Goal: Task Accomplishment & Management: Manage account settings

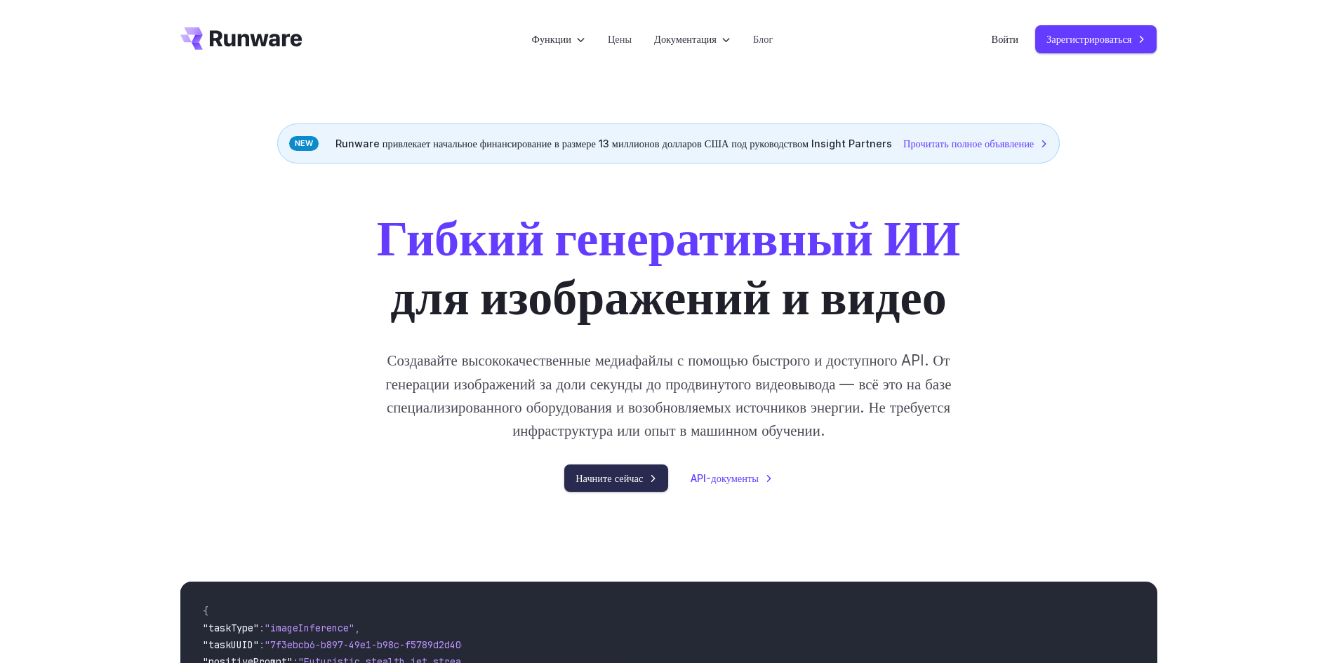
click at [625, 486] on font "Начните сейчас" at bounding box center [609, 478] width 67 height 16
click at [1003, 39] on font "Войти" at bounding box center [1005, 39] width 27 height 12
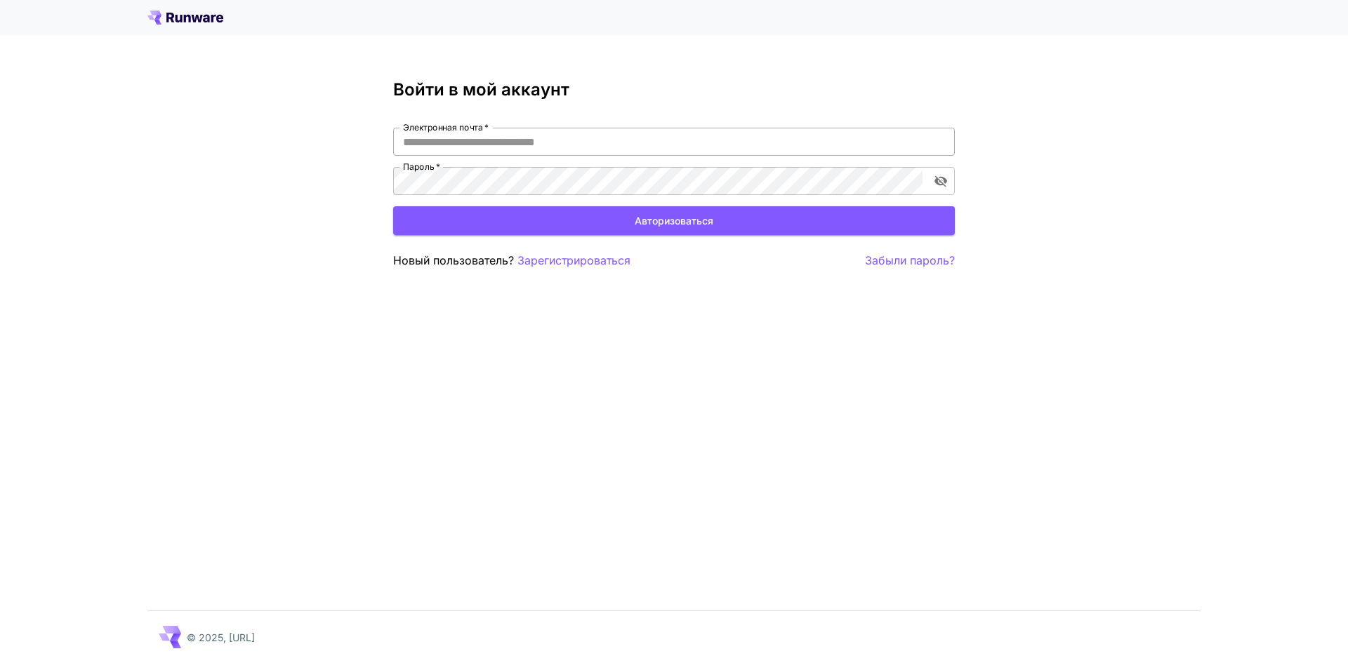
click at [495, 147] on input "Электронная почта   *" at bounding box center [673, 142] width 561 height 28
type input "**********"
click at [500, 215] on button "Авторизоваться" at bounding box center [673, 220] width 561 height 29
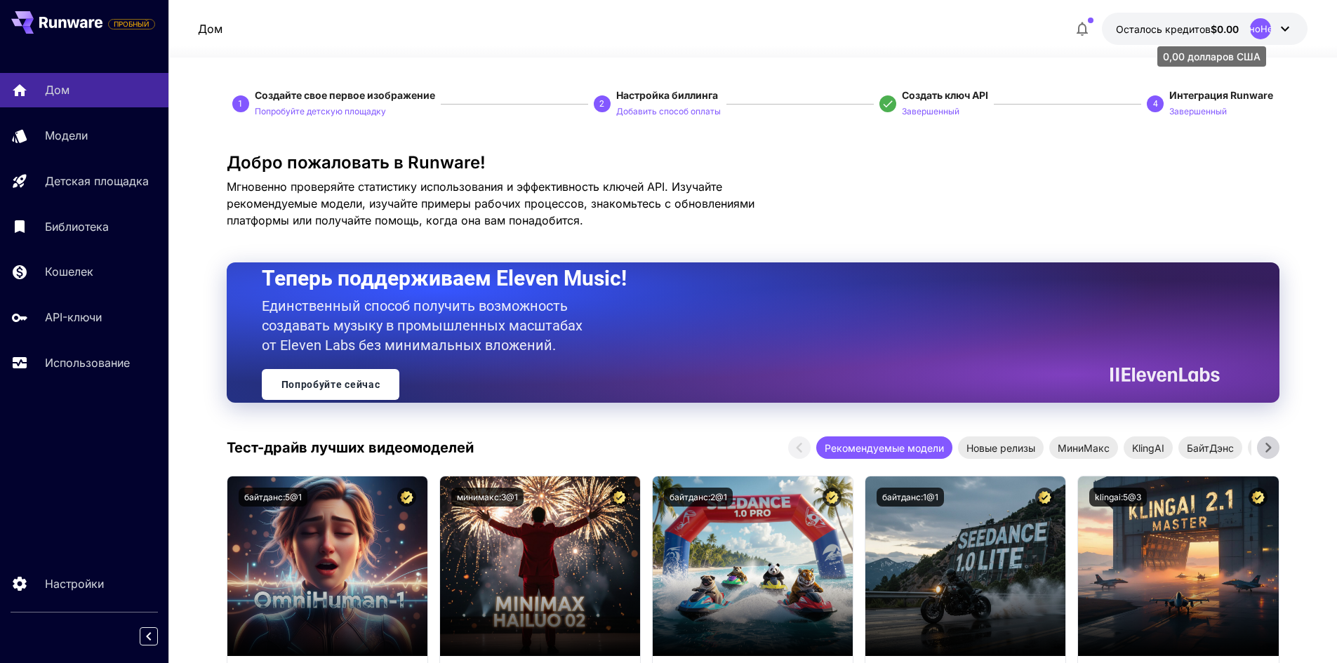
click at [1202, 29] on font "Осталось кредитов" at bounding box center [1163, 29] width 95 height 12
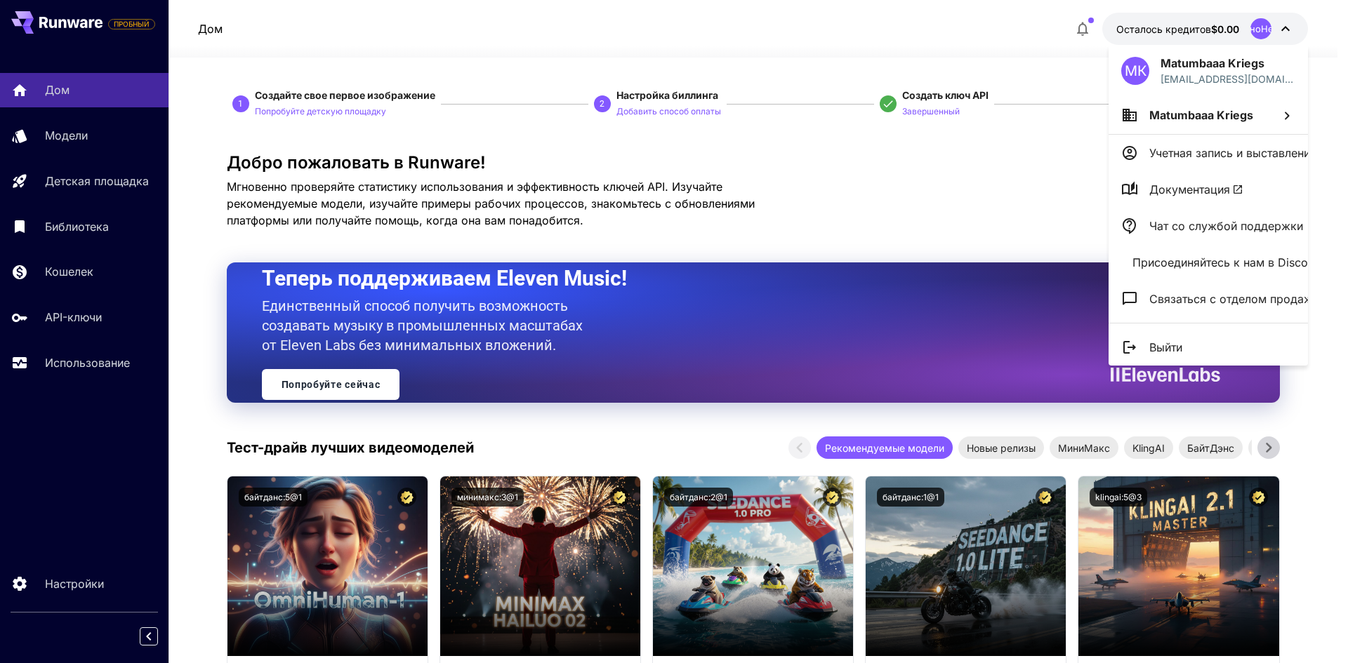
click at [1204, 29] on div at bounding box center [674, 331] width 1348 height 663
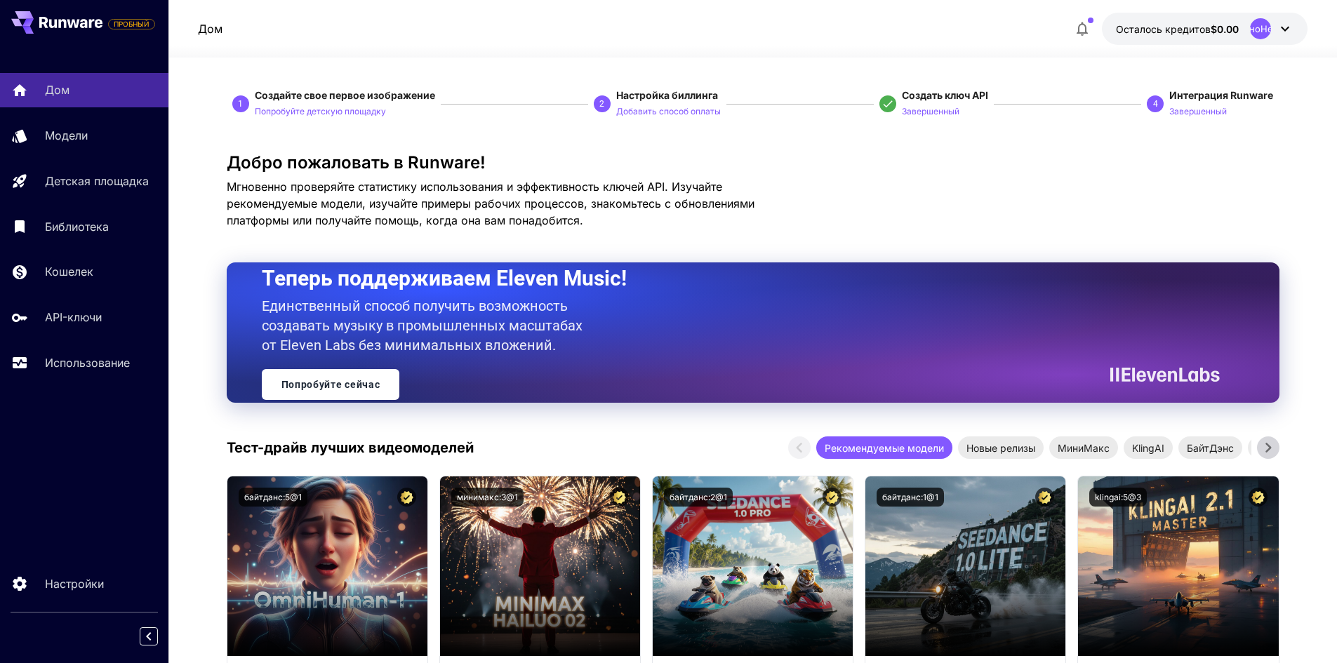
click at [1244, 32] on button "Осталось кредитов $0.00 НеопределеноНеопределено" at bounding box center [1205, 29] width 206 height 32
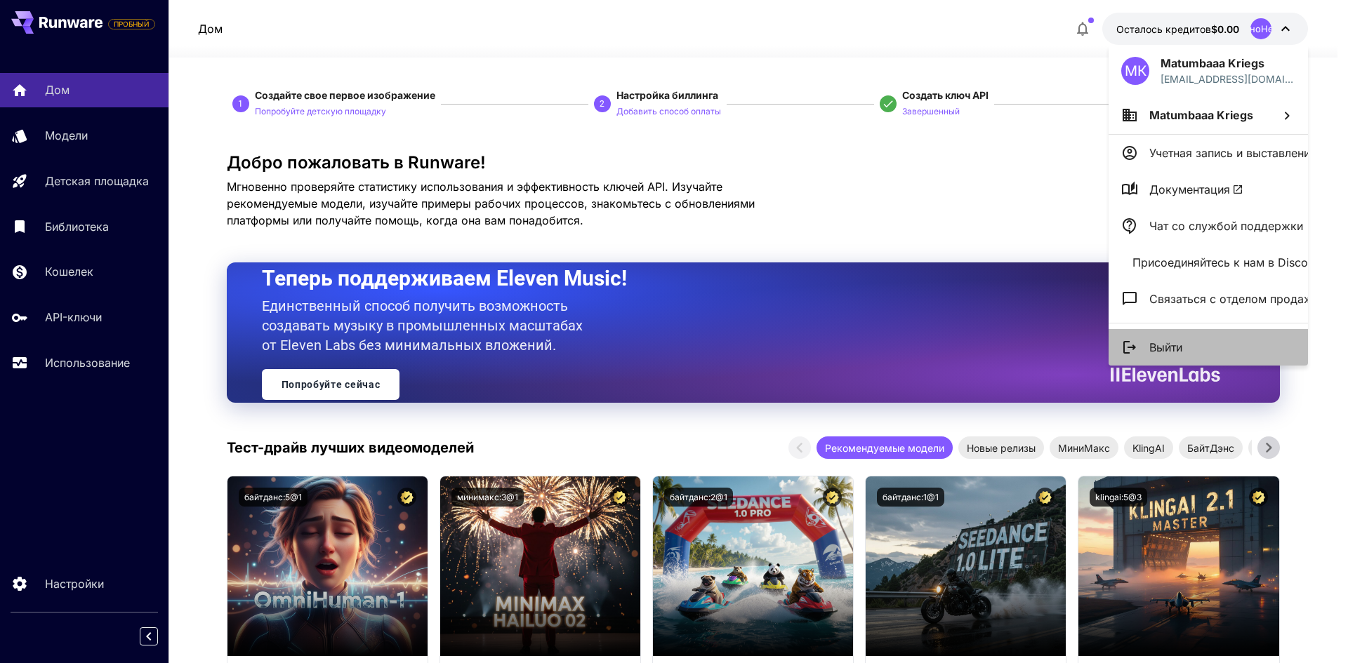
click at [1160, 353] on font "Выйти" at bounding box center [1165, 347] width 33 height 14
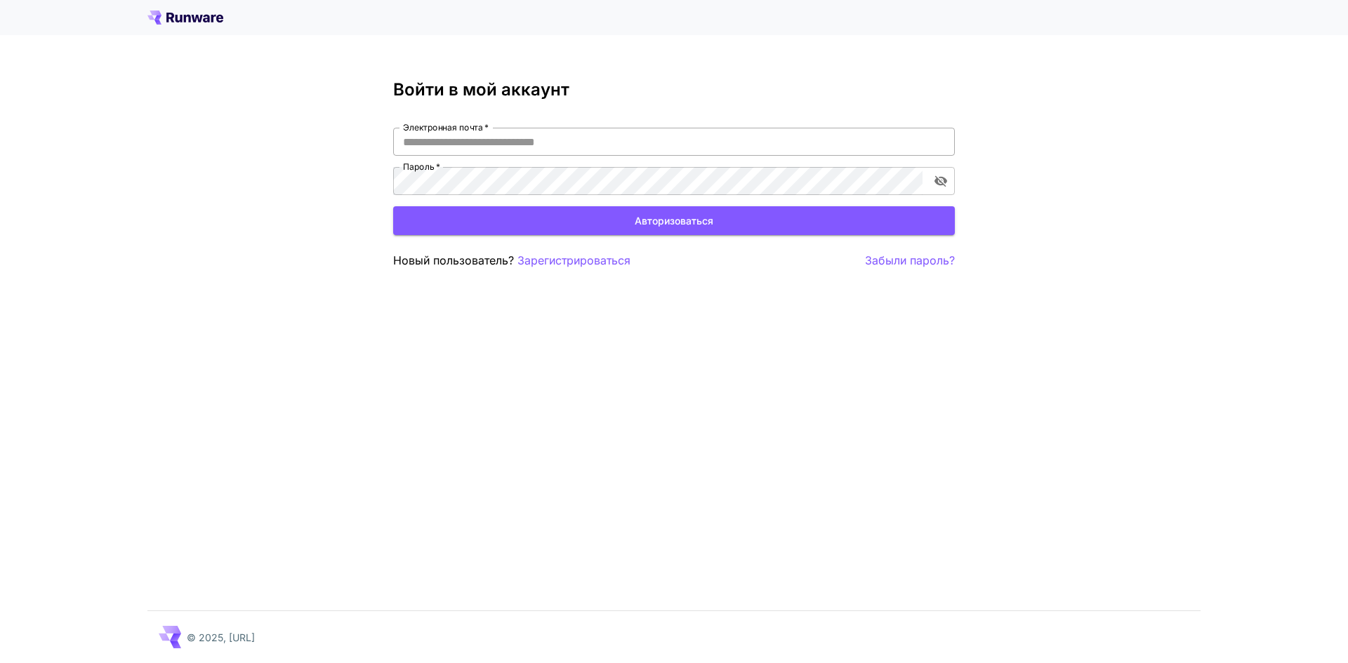
click at [532, 142] on input "Электронная почта   *" at bounding box center [673, 142] width 561 height 28
type input "**********"
click at [520, 205] on form "**********" at bounding box center [673, 181] width 561 height 107
click at [521, 208] on button "Авторизоваться" at bounding box center [673, 220] width 561 height 29
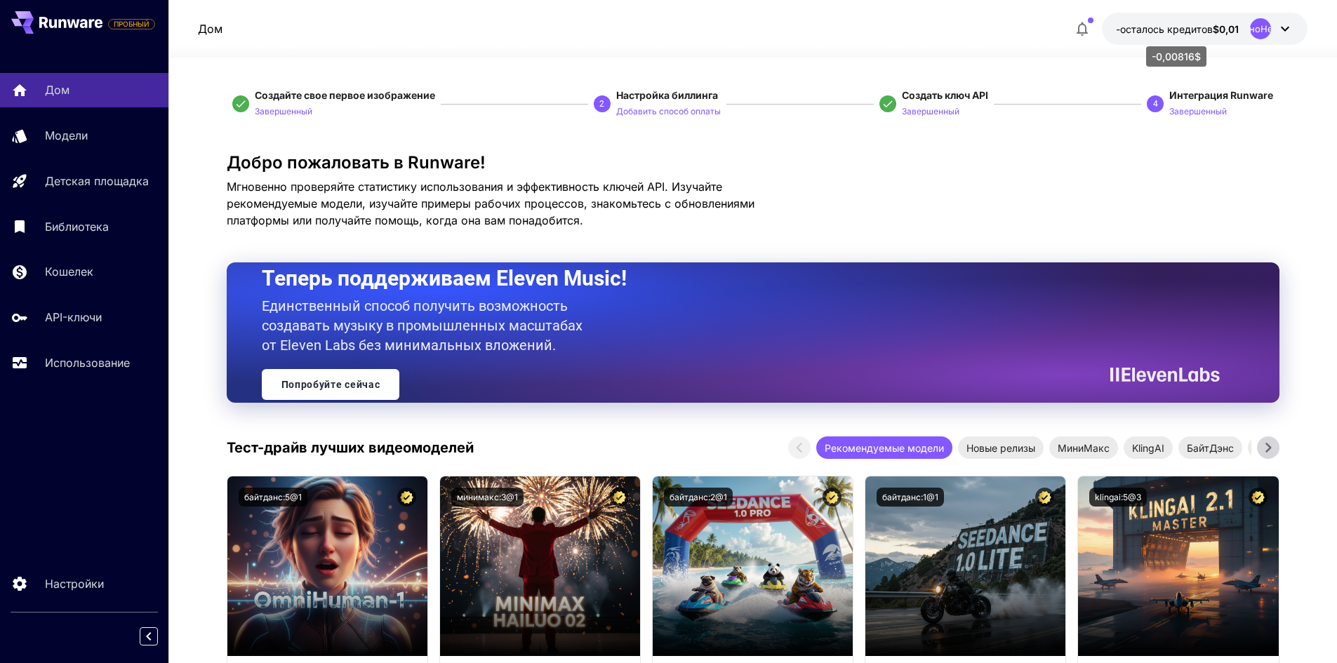
click at [1158, 31] on font "-осталось кредитов" at bounding box center [1164, 29] width 97 height 12
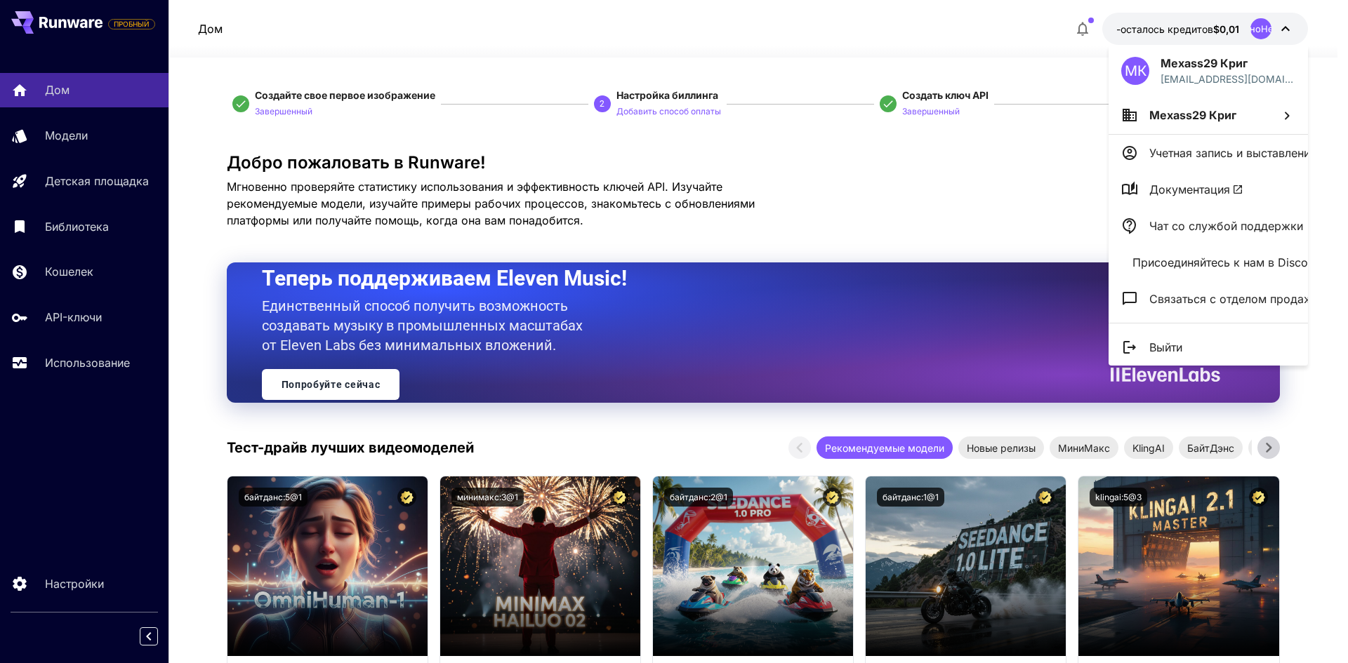
click at [91, 157] on div at bounding box center [674, 331] width 1348 height 663
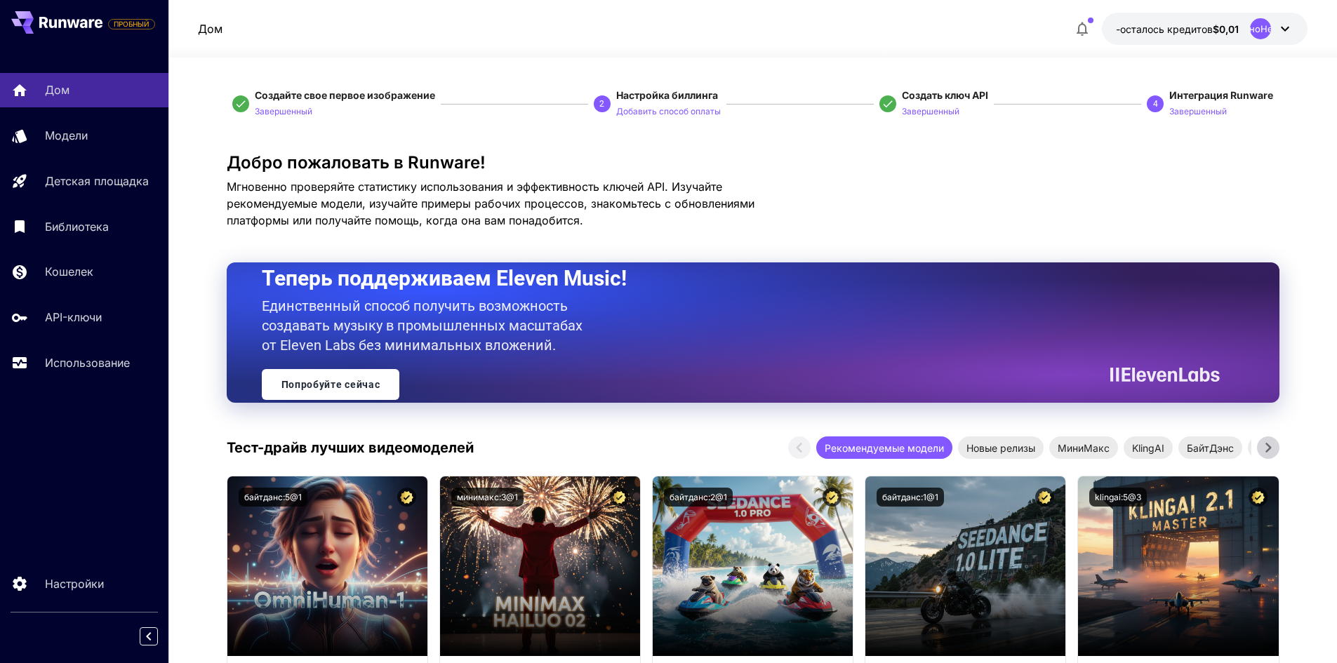
click at [93, 171] on div "МК Mexass29 Криг matumba2906@mail.ru Mexass29 Криг Учетная запись и выставление…" at bounding box center [112, 331] width 225 height 663
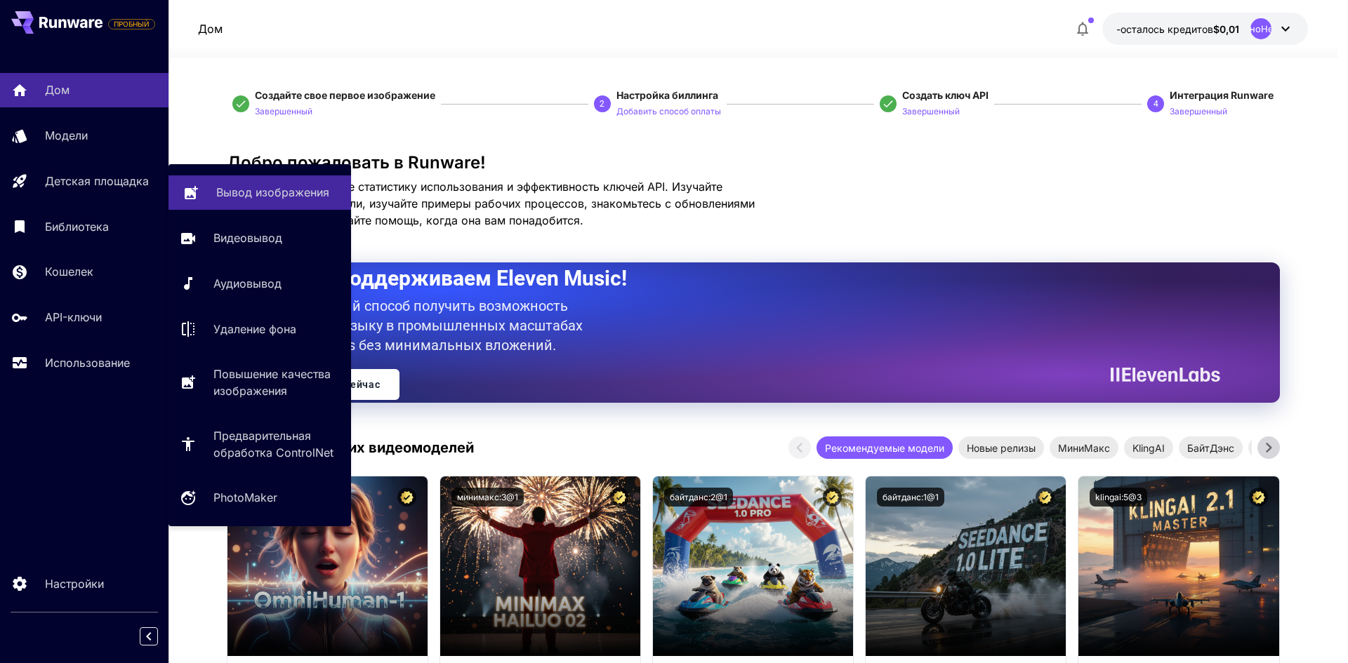
click at [233, 191] on font "Вывод изображения" at bounding box center [272, 192] width 113 height 14
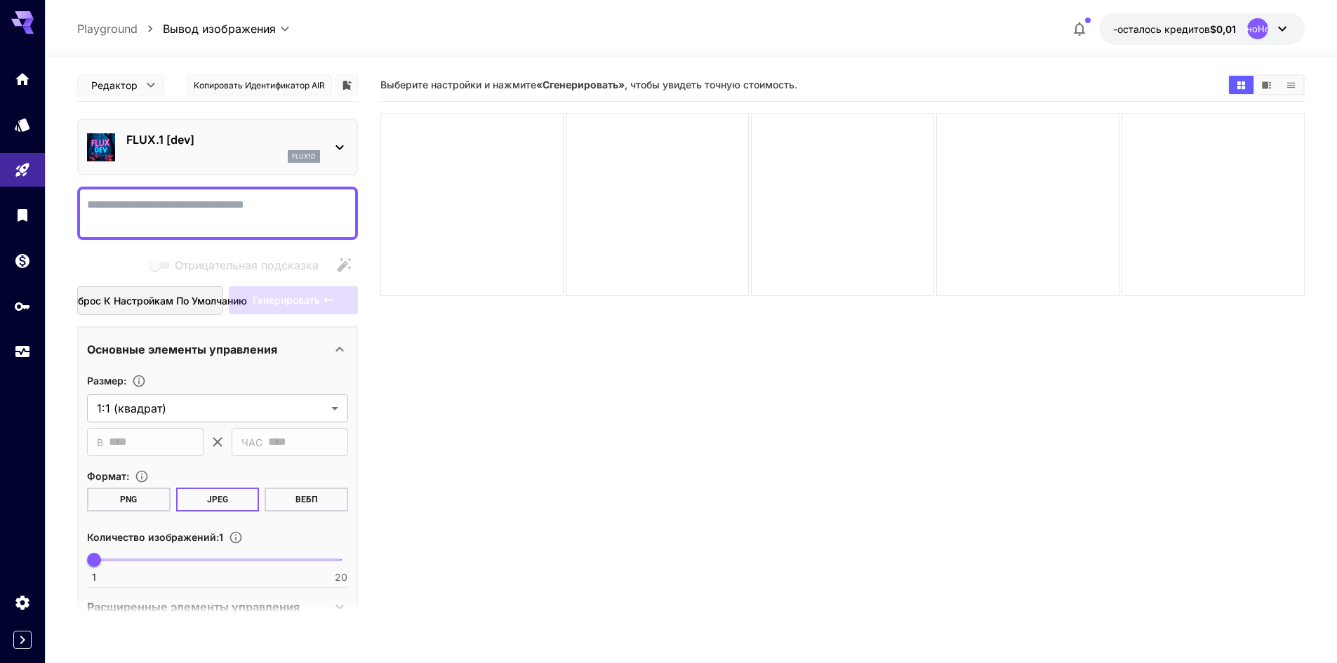
click at [263, 206] on textarea "Отрицательная подсказка" at bounding box center [217, 214] width 261 height 34
type textarea "*"
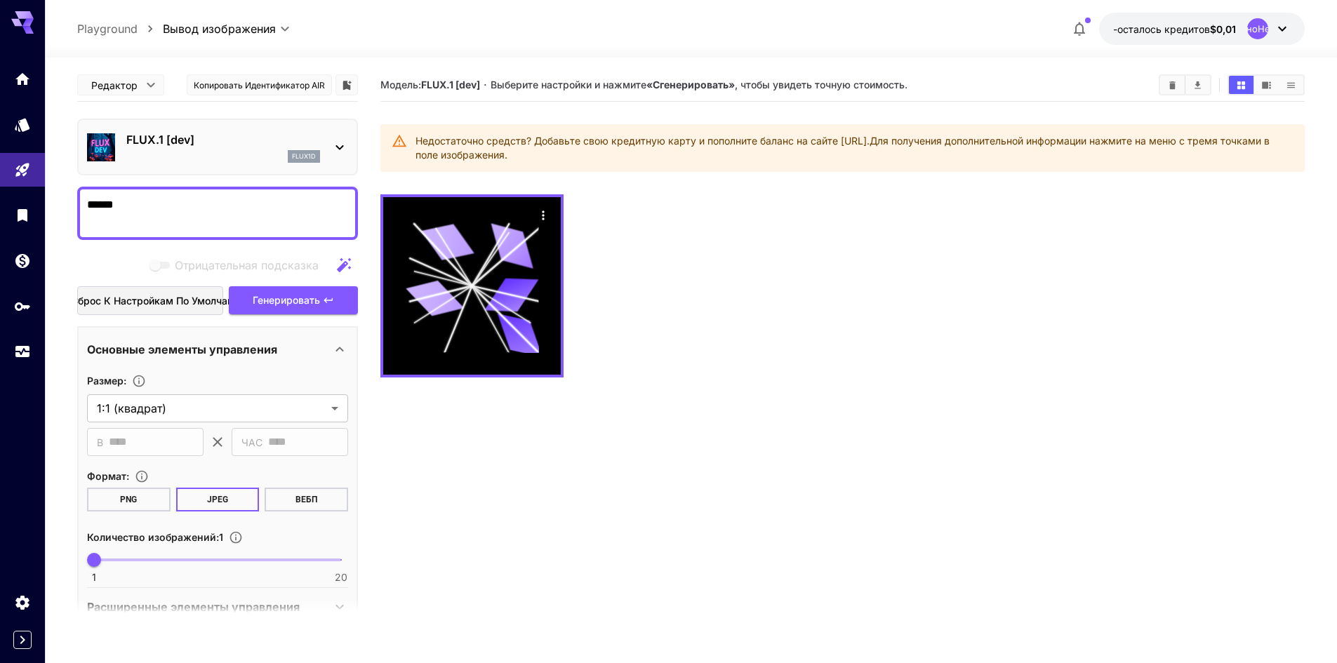
type textarea "******"
click at [1224, 37] on button "-осталось кредитов $0,01 НеопределеноНеопределено" at bounding box center [1202, 29] width 206 height 32
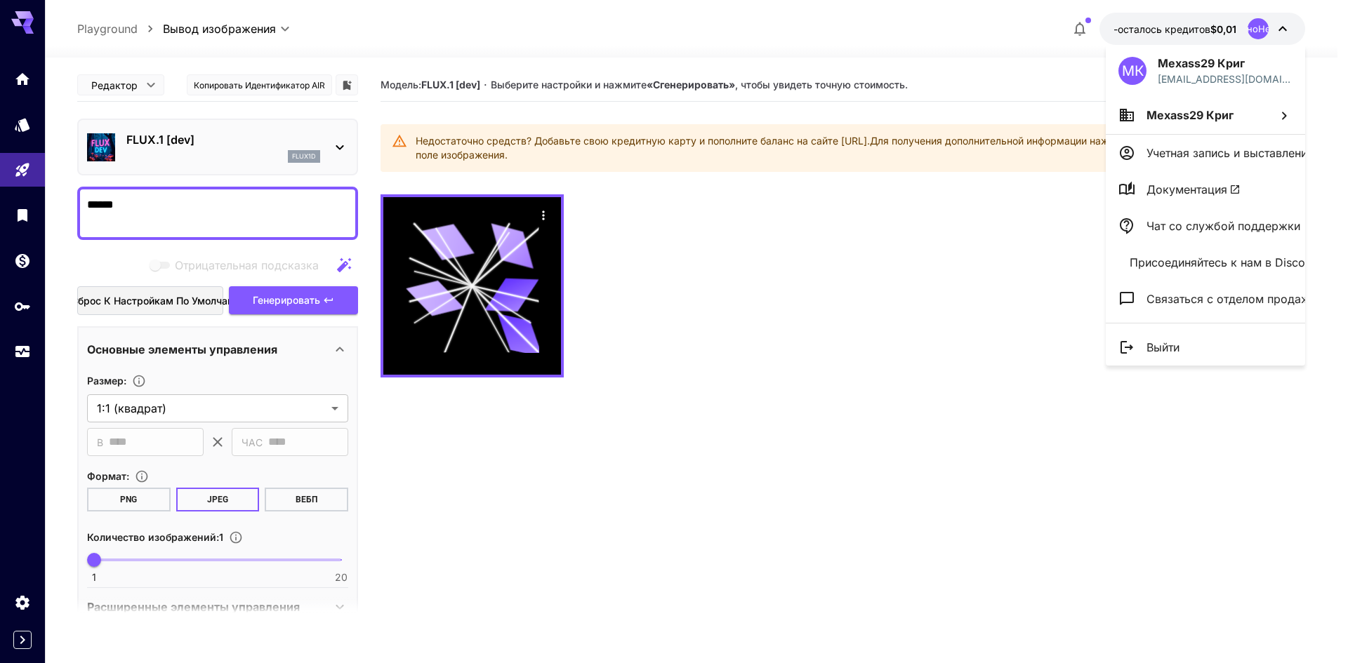
click at [8, 65] on div at bounding box center [674, 331] width 1348 height 663
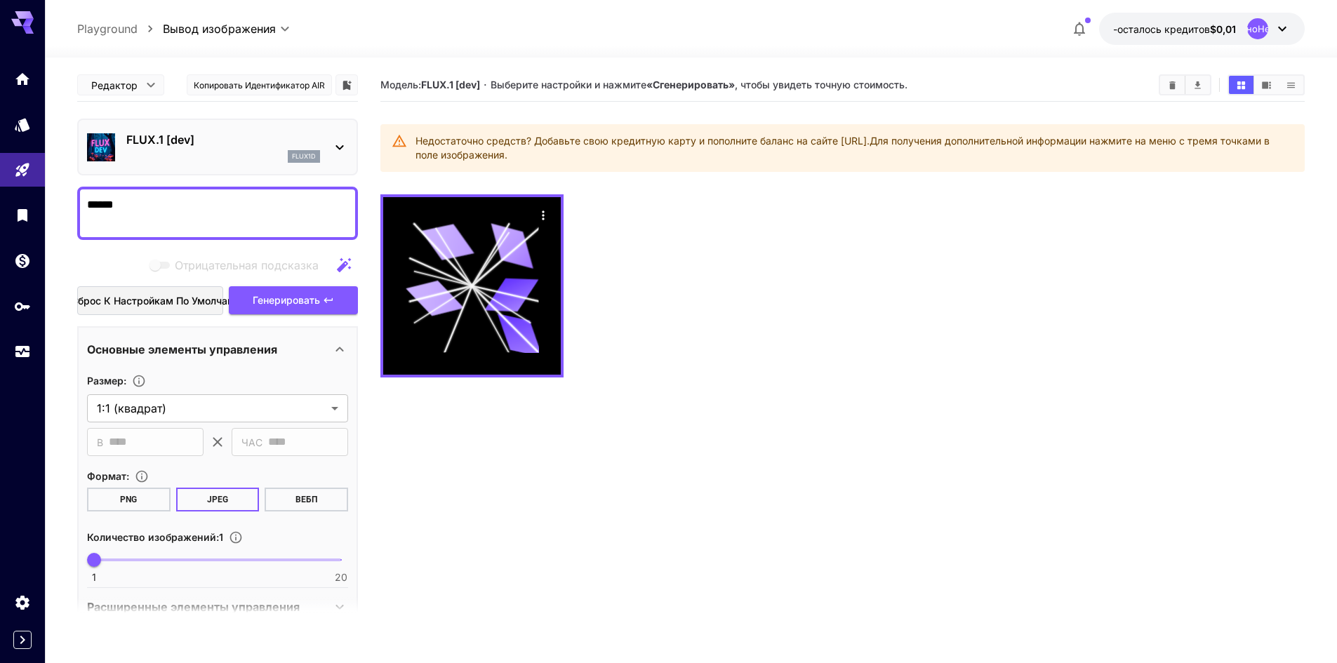
click at [13, 81] on div "МК Mexass29 Криг matumba2906@mail.ru Mexass29 Криг Учетная запись и выставление…" at bounding box center [112, 331] width 225 height 663
click at [13, 82] on link at bounding box center [22, 79] width 45 height 34
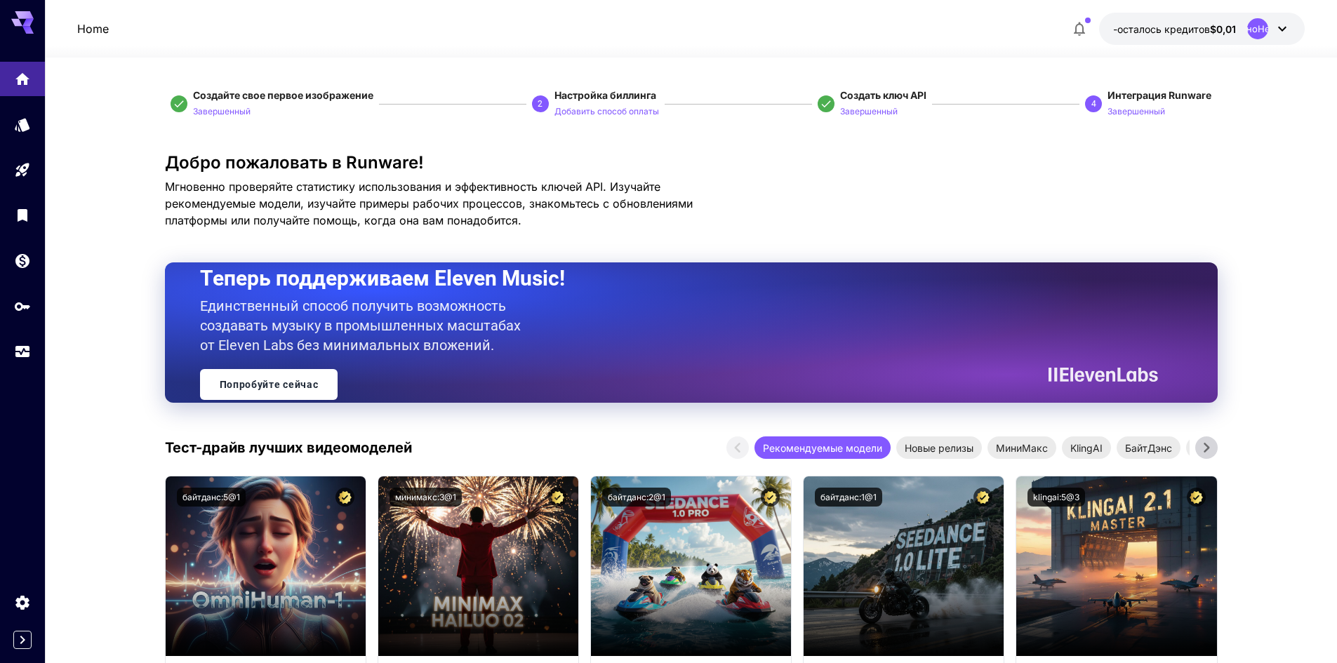
click at [1275, 28] on icon at bounding box center [1282, 28] width 17 height 17
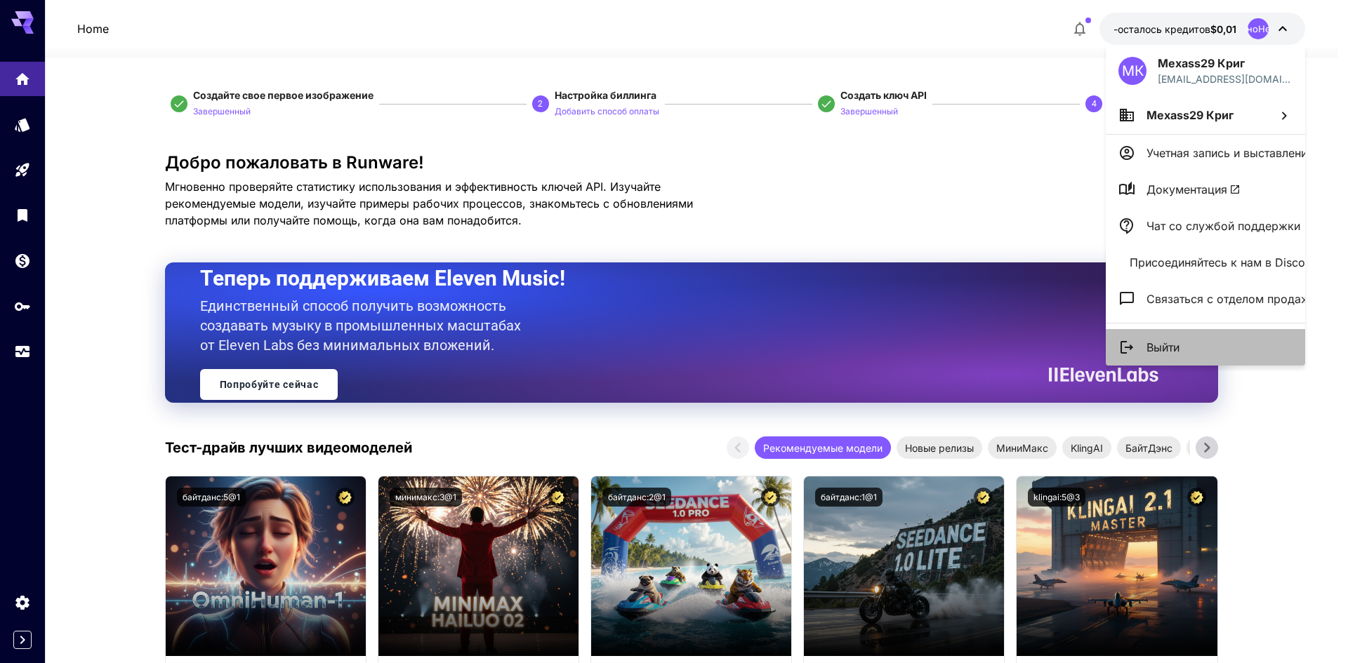
click at [1173, 343] on font "Выйти" at bounding box center [1162, 347] width 33 height 14
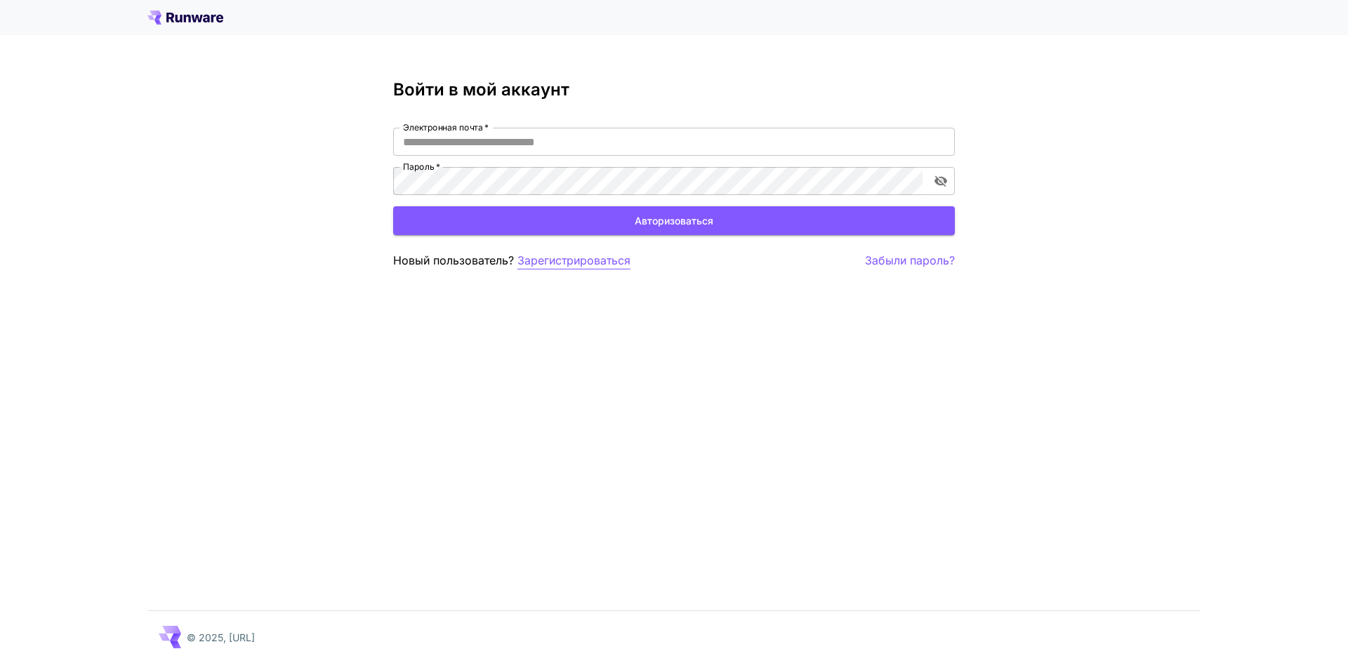
click at [545, 258] on font "Зарегистрироваться" at bounding box center [573, 260] width 113 height 14
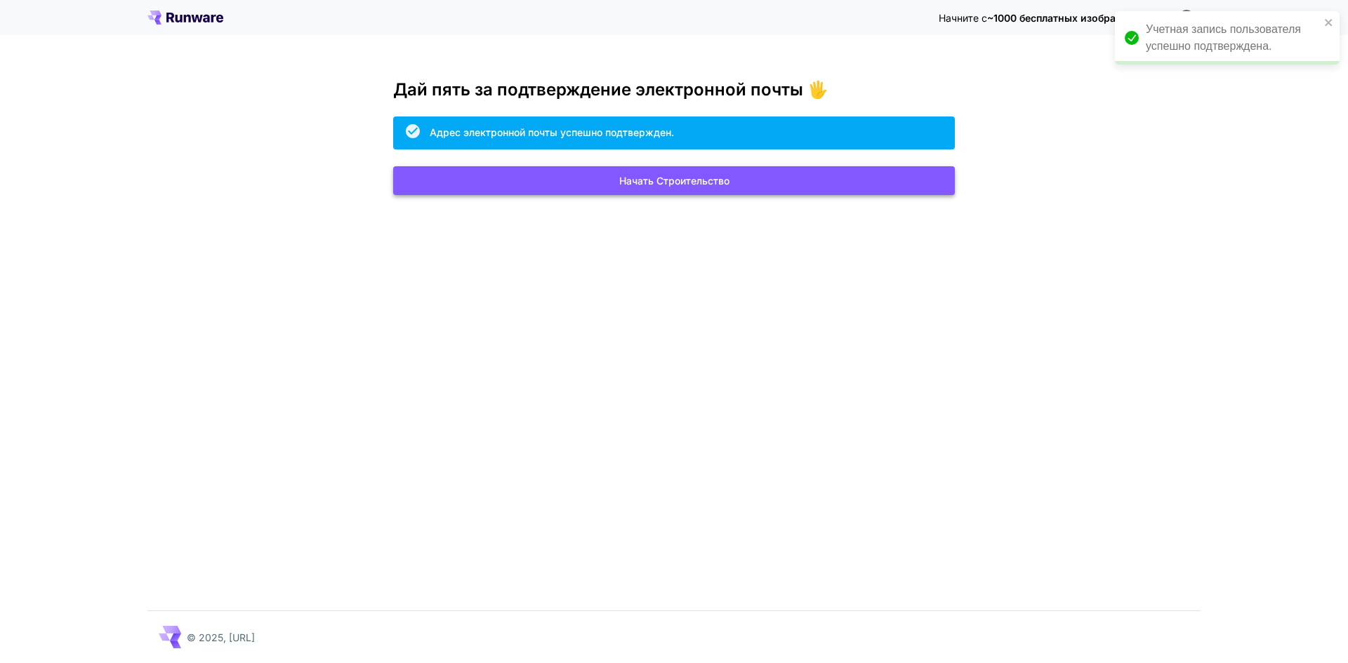
click at [758, 180] on button "Начать строительство" at bounding box center [673, 180] width 561 height 29
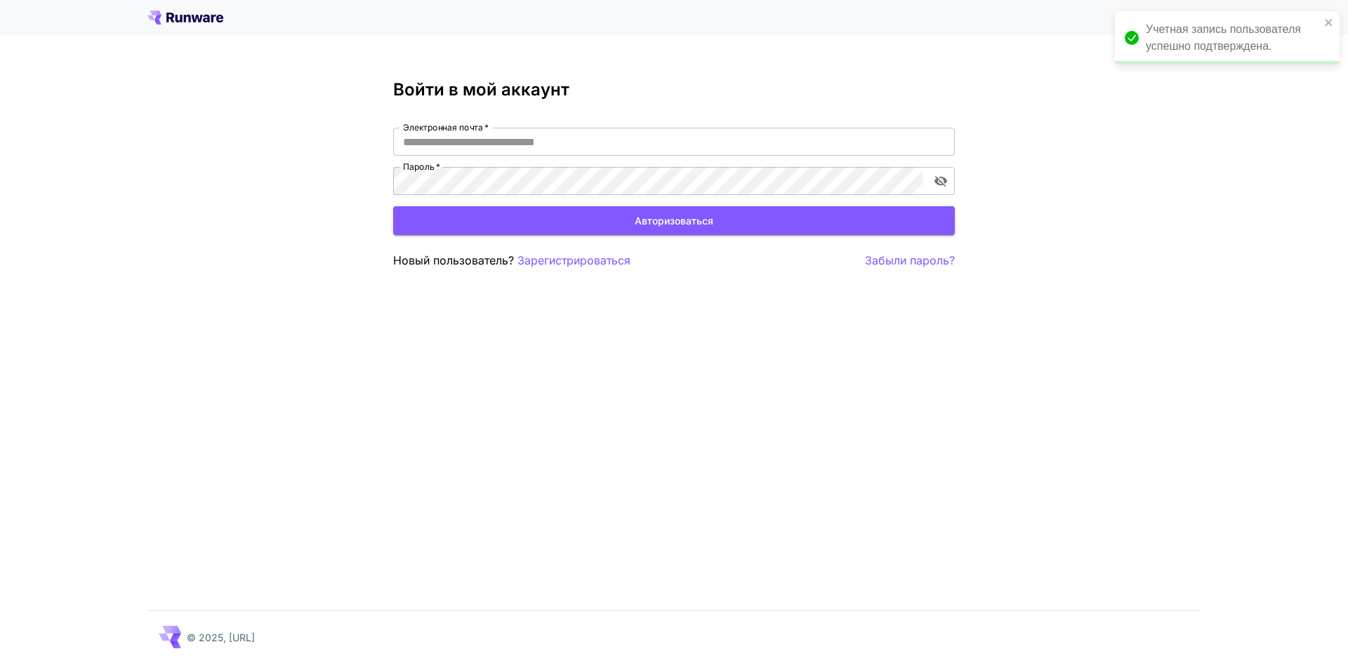
click at [581, 156] on div "Электронная почта   * Электронная почта   * Пароль   * Пароль   *" at bounding box center [673, 161] width 561 height 67
click at [581, 154] on input "Электронная почта   *" at bounding box center [673, 142] width 561 height 28
type input "**********"
click at [503, 228] on button "Авторизоваться" at bounding box center [673, 220] width 561 height 29
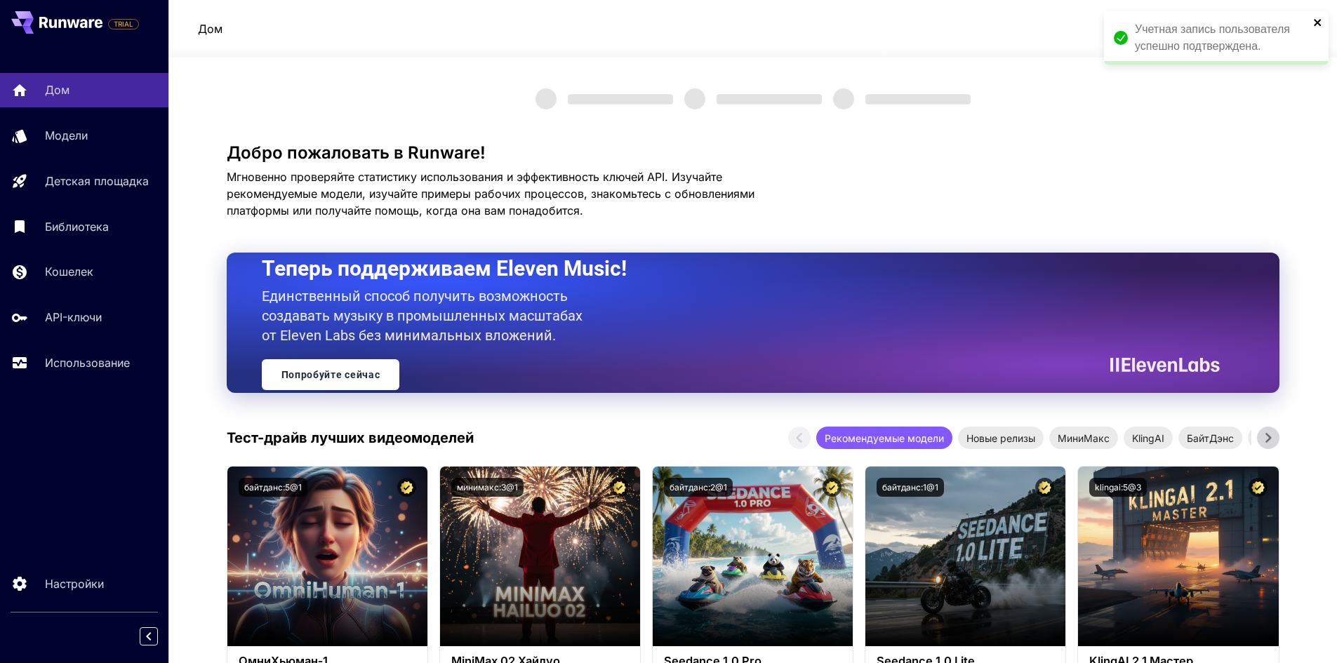
click at [1319, 22] on icon "закрывать" at bounding box center [1318, 22] width 10 height 11
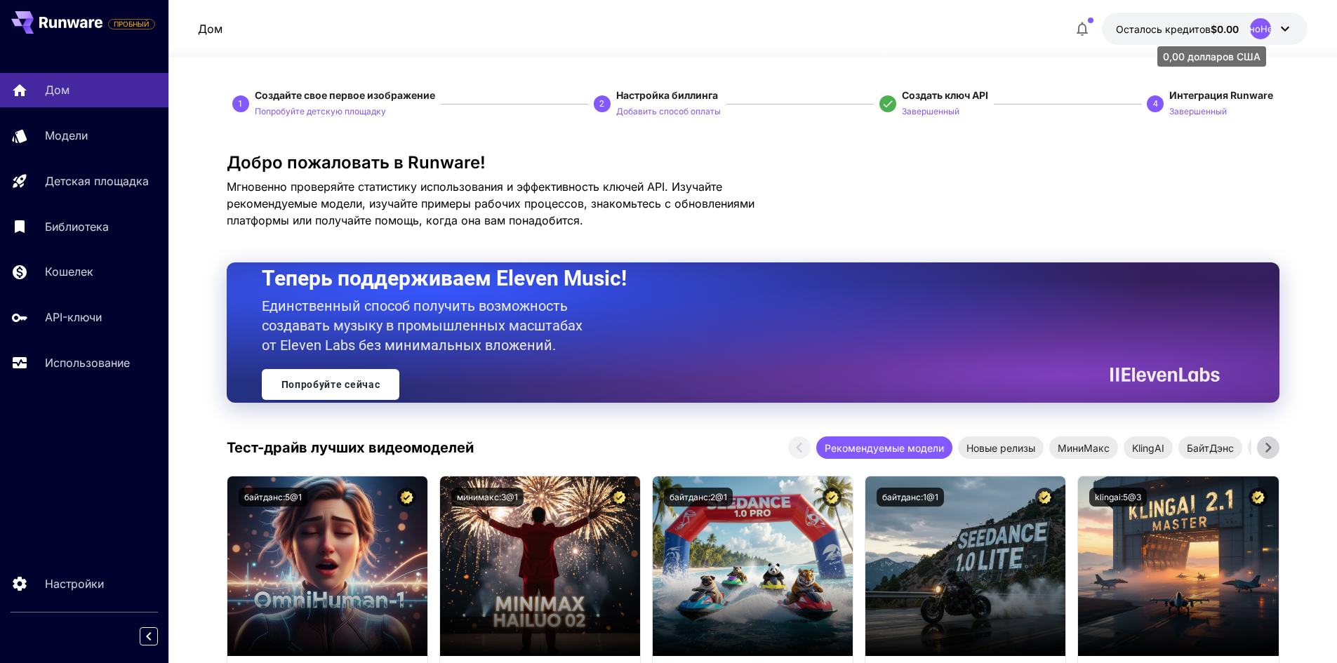
click at [1203, 29] on font "Осталось кредитов" at bounding box center [1163, 29] width 95 height 12
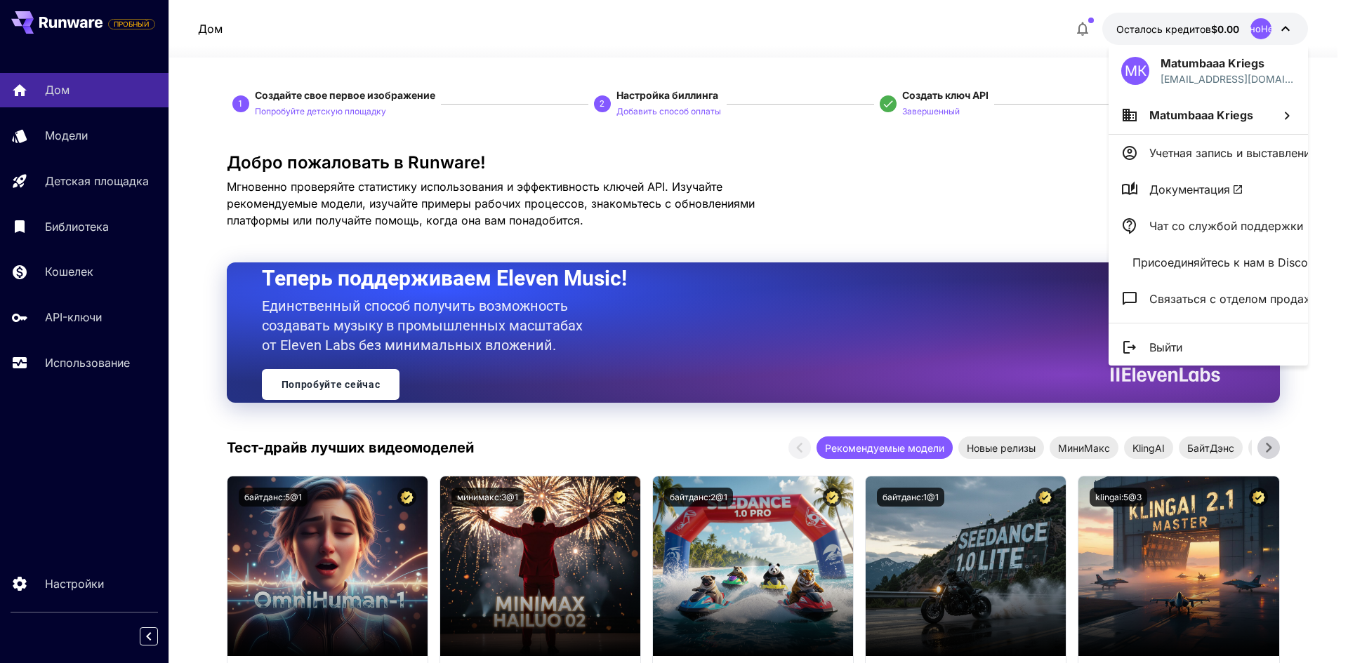
click at [1203, 29] on div at bounding box center [674, 331] width 1348 height 663
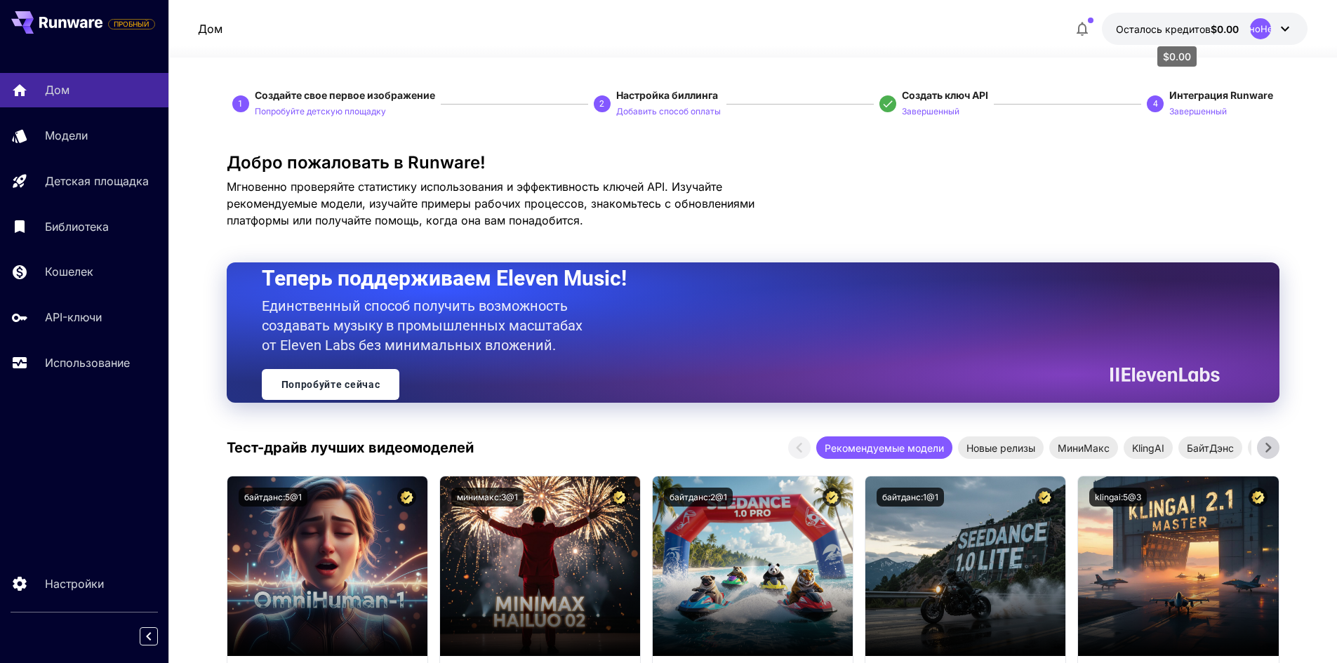
click at [1165, 25] on font "Осталось кредитов" at bounding box center [1163, 29] width 95 height 12
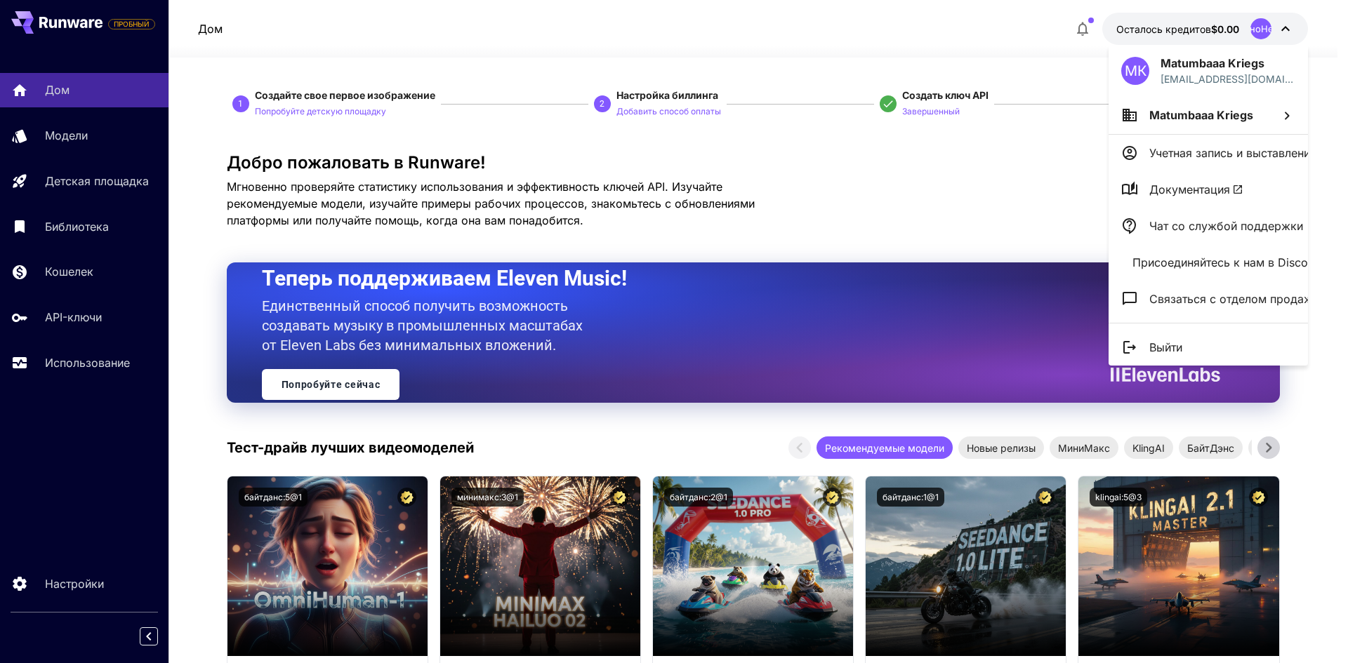
click at [1071, 29] on div at bounding box center [674, 331] width 1348 height 663
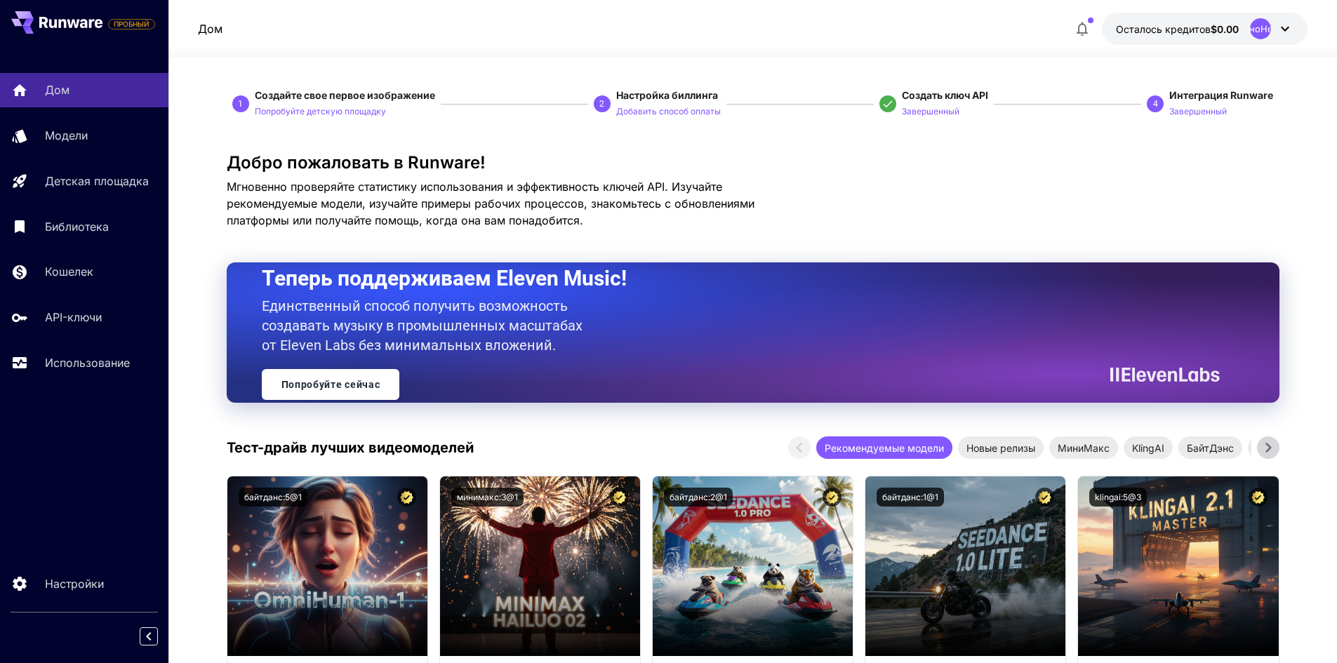
click at [1074, 29] on icon "button" at bounding box center [1082, 28] width 17 height 17
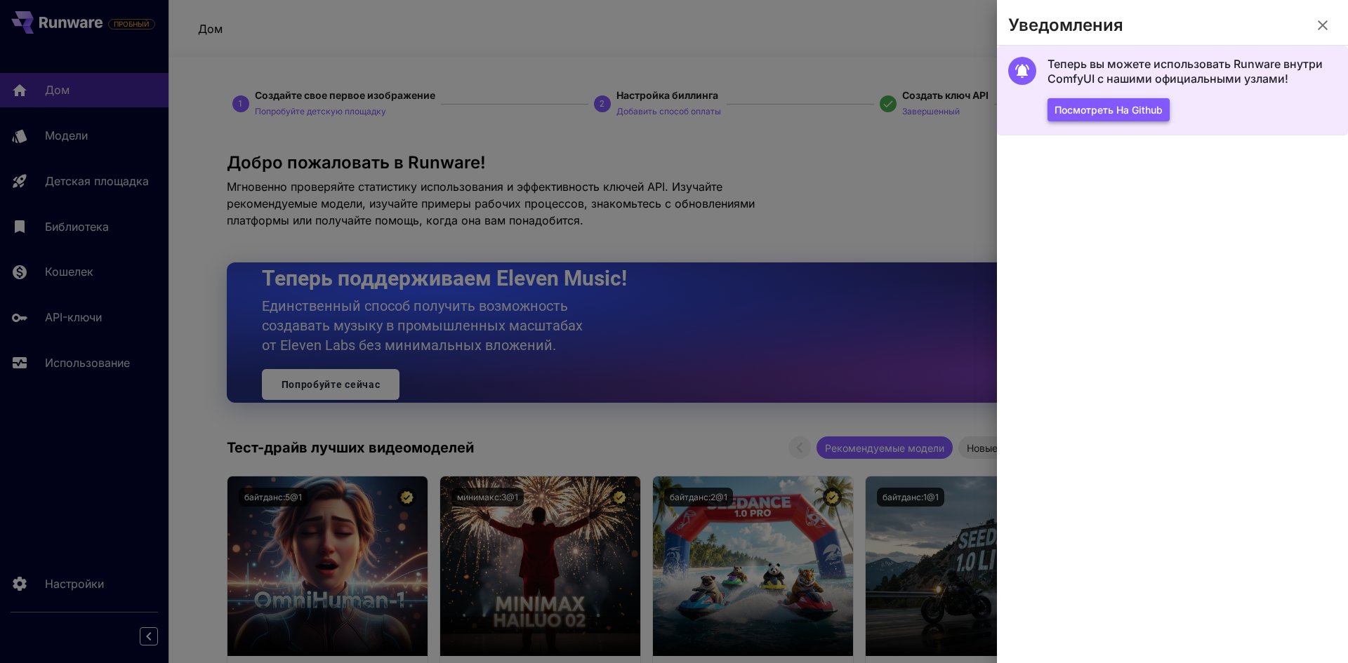
click at [1134, 112] on font "Посмотреть на Github" at bounding box center [1108, 110] width 108 height 12
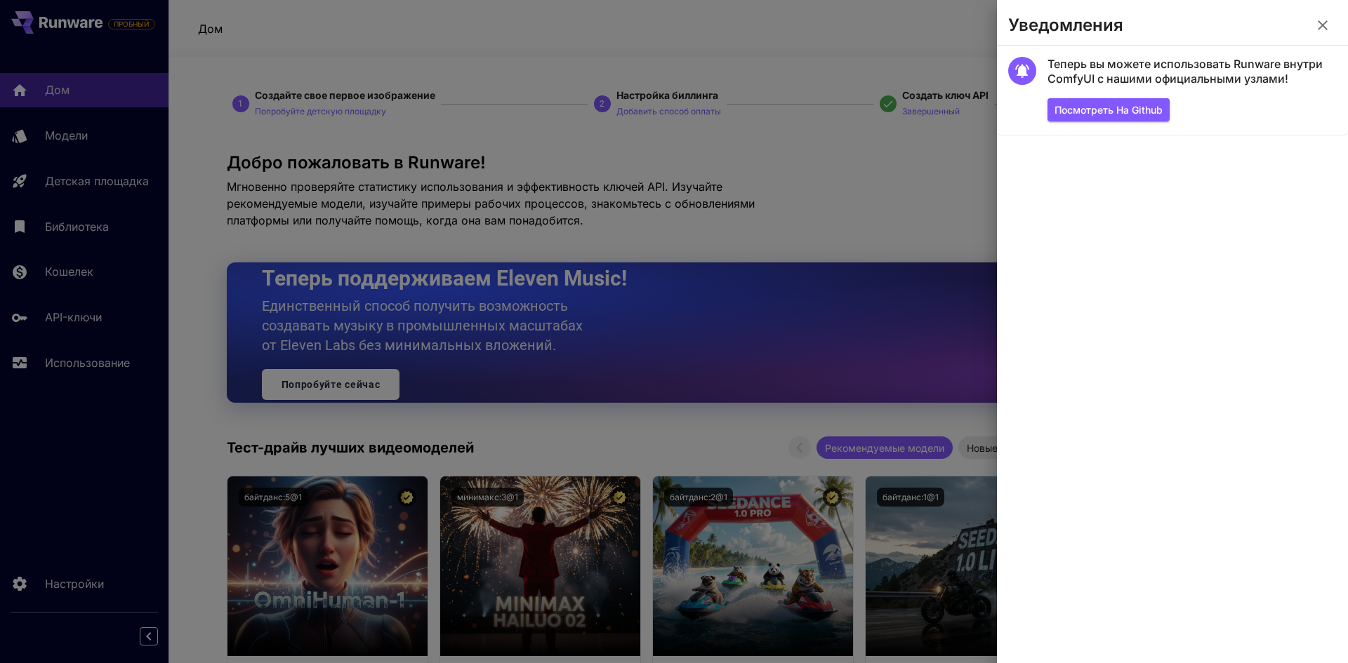
click at [1327, 18] on icon "button" at bounding box center [1322, 25] width 17 height 17
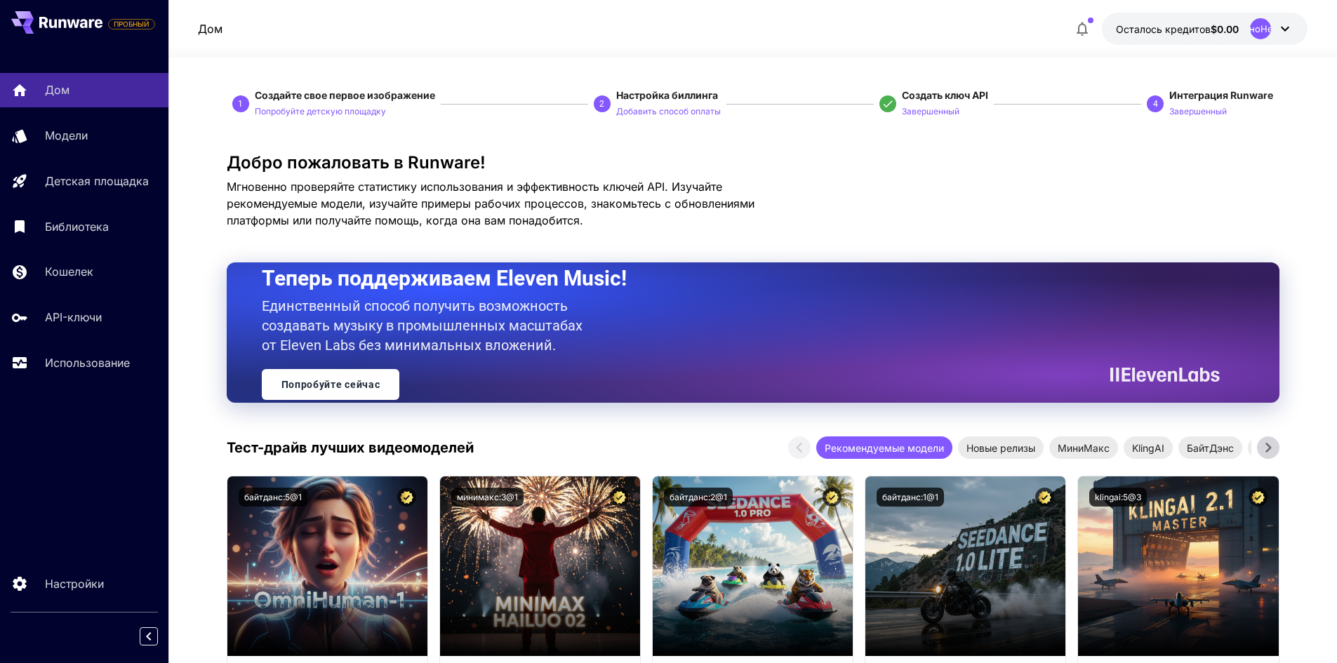
click at [105, 153] on div "Дом Модели Детская площадка Библиотека Кошелек API-ключи Использование" at bounding box center [84, 226] width 168 height 307
click at [106, 147] on link "Модели" at bounding box center [84, 136] width 168 height 34
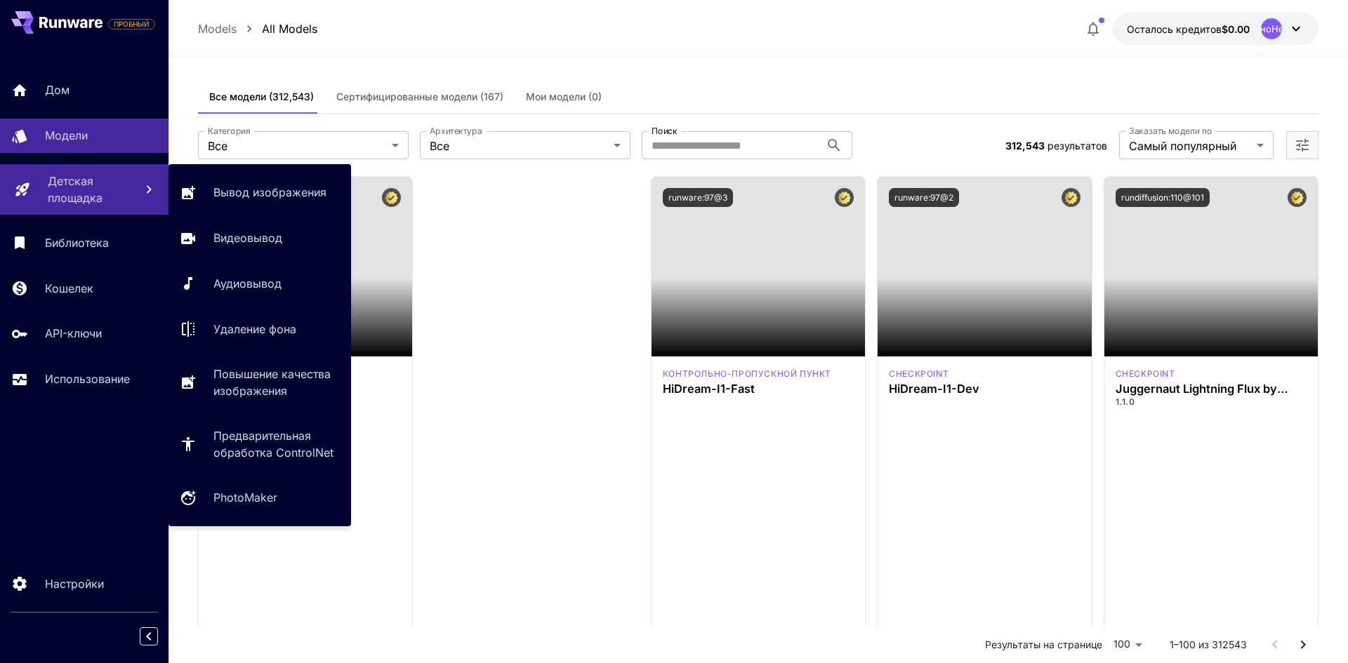
click at [108, 185] on p "Детская площадка" at bounding box center [86, 190] width 76 height 34
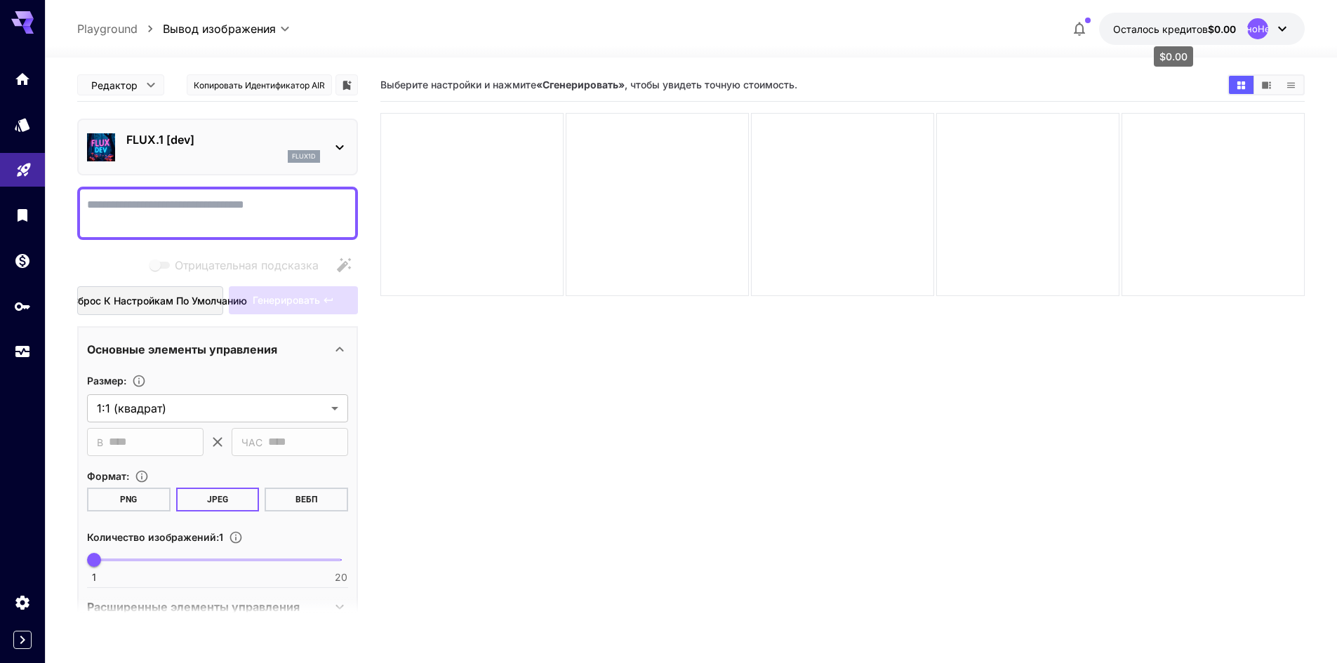
click at [1197, 24] on font "Осталось кредитов" at bounding box center [1160, 29] width 95 height 12
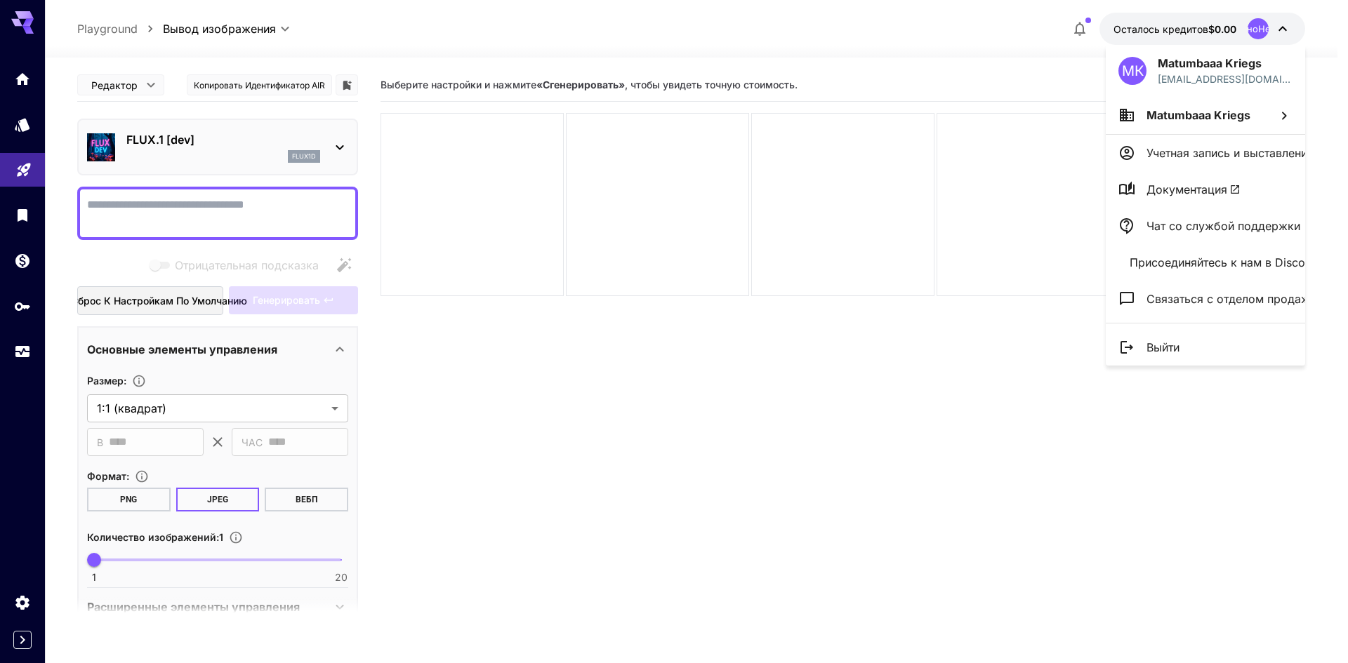
click at [1196, 25] on div at bounding box center [674, 331] width 1348 height 663
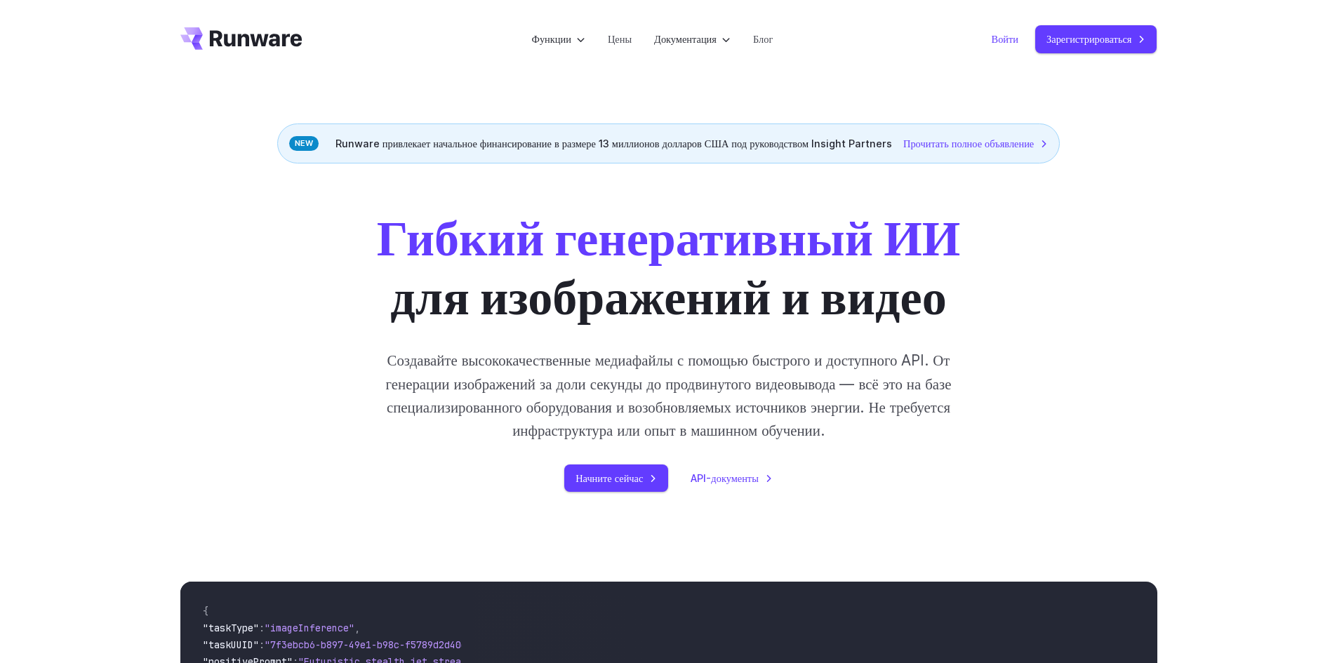
click at [1010, 32] on font "Войти" at bounding box center [1005, 39] width 27 height 16
click at [1083, 43] on font "Зарегистрироваться" at bounding box center [1088, 39] width 85 height 12
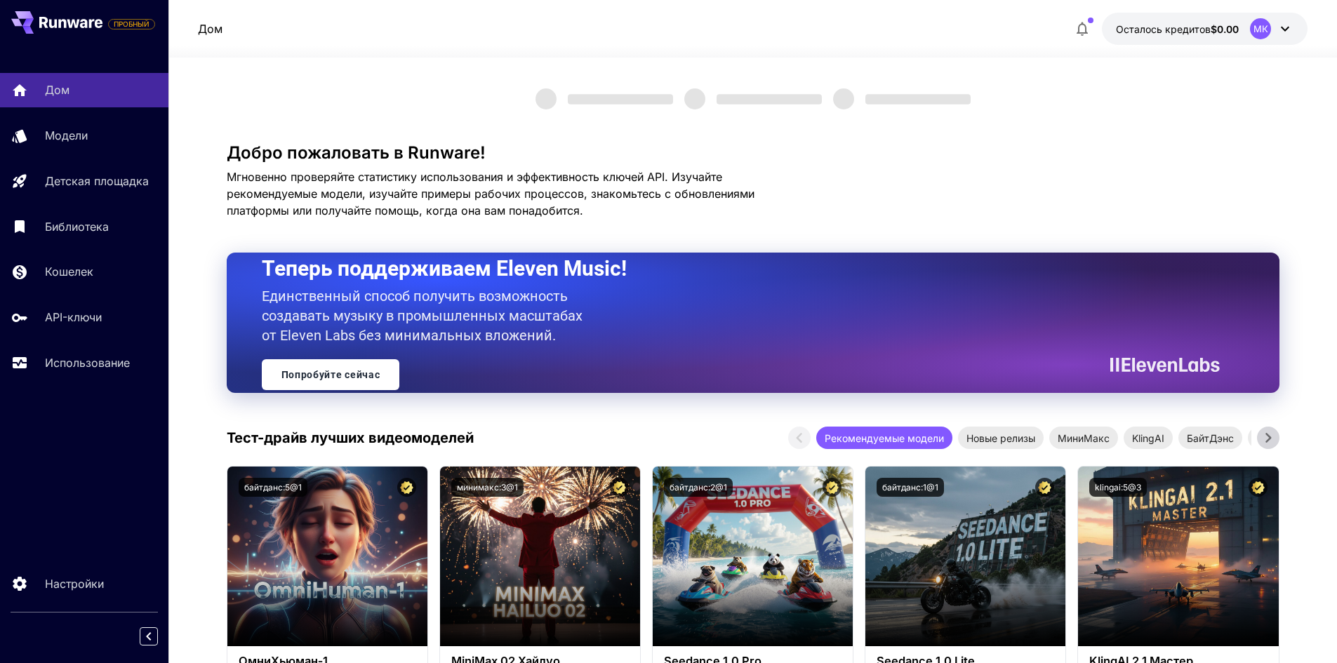
click at [1214, 36] on button "Осталось кредитов $0.00 МК" at bounding box center [1205, 29] width 206 height 32
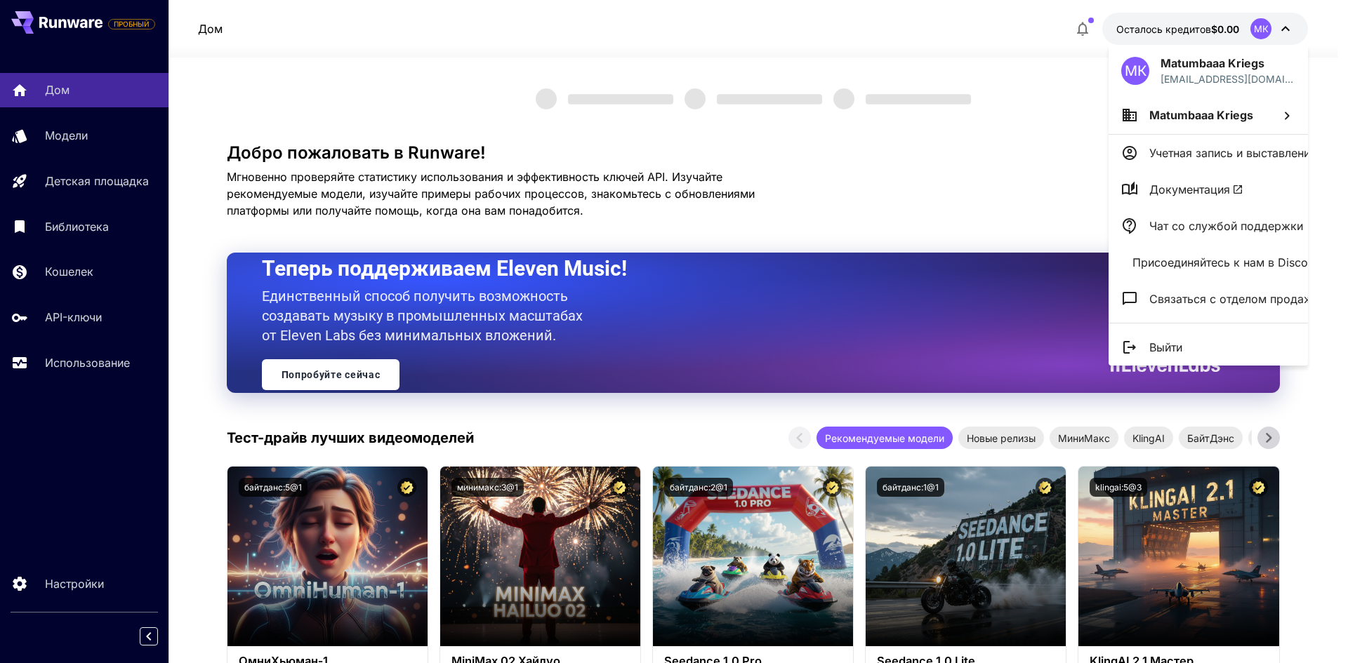
click at [1159, 352] on font "Выйти" at bounding box center [1165, 347] width 33 height 14
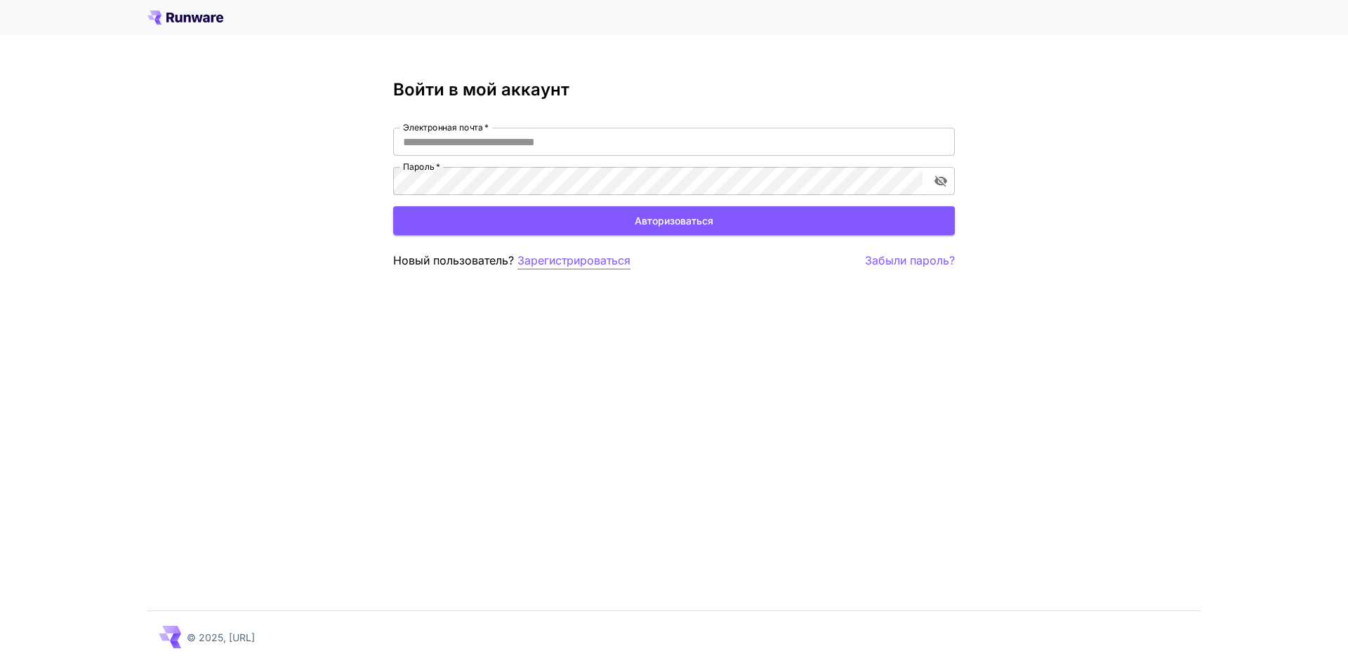
click at [569, 265] on font "Зарегистрироваться" at bounding box center [573, 260] width 113 height 14
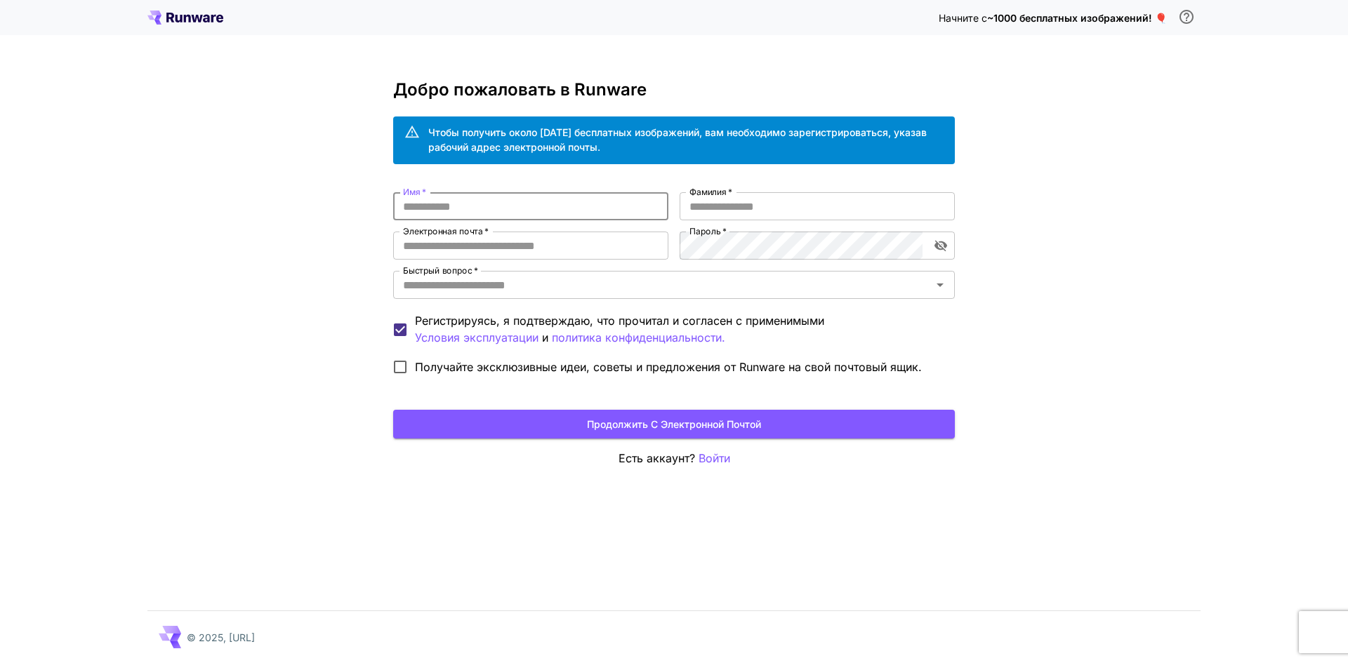
click at [502, 220] on input "Имя   *" at bounding box center [530, 206] width 275 height 28
type input "********"
click at [743, 204] on input "Фамилия   *" at bounding box center [816, 206] width 275 height 28
type input "***"
click at [501, 253] on input "Электронная почта   *" at bounding box center [530, 246] width 275 height 28
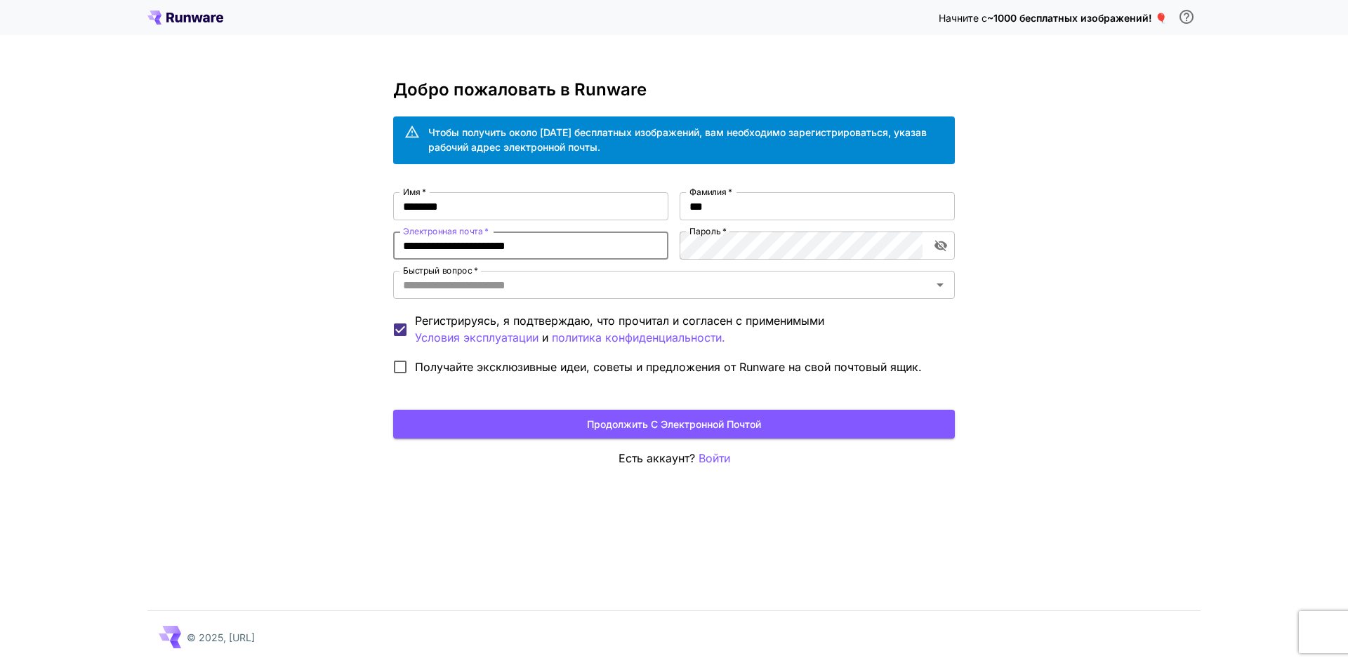
type input "**********"
click at [1157, 407] on div "**********" at bounding box center [674, 331] width 1348 height 663
click at [533, 281] on input "Быстрый вопрос   *" at bounding box center [662, 285] width 530 height 20
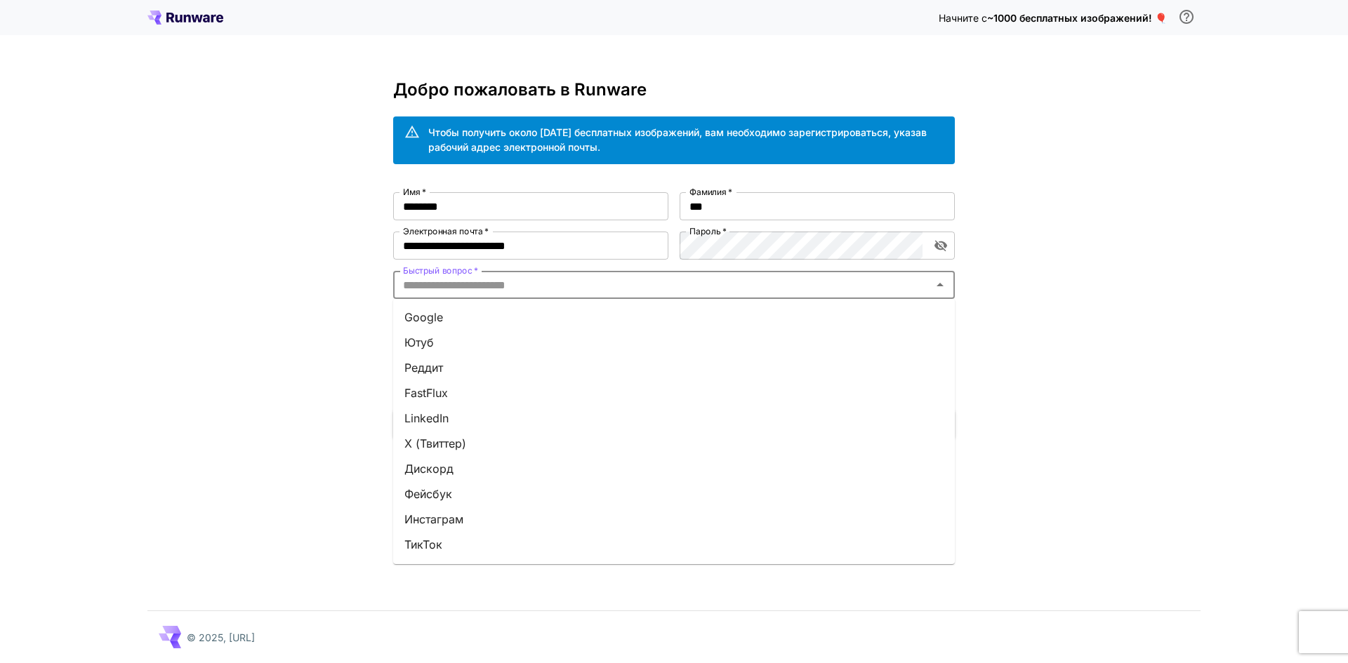
click at [466, 339] on li "Ютуб" at bounding box center [673, 342] width 561 height 25
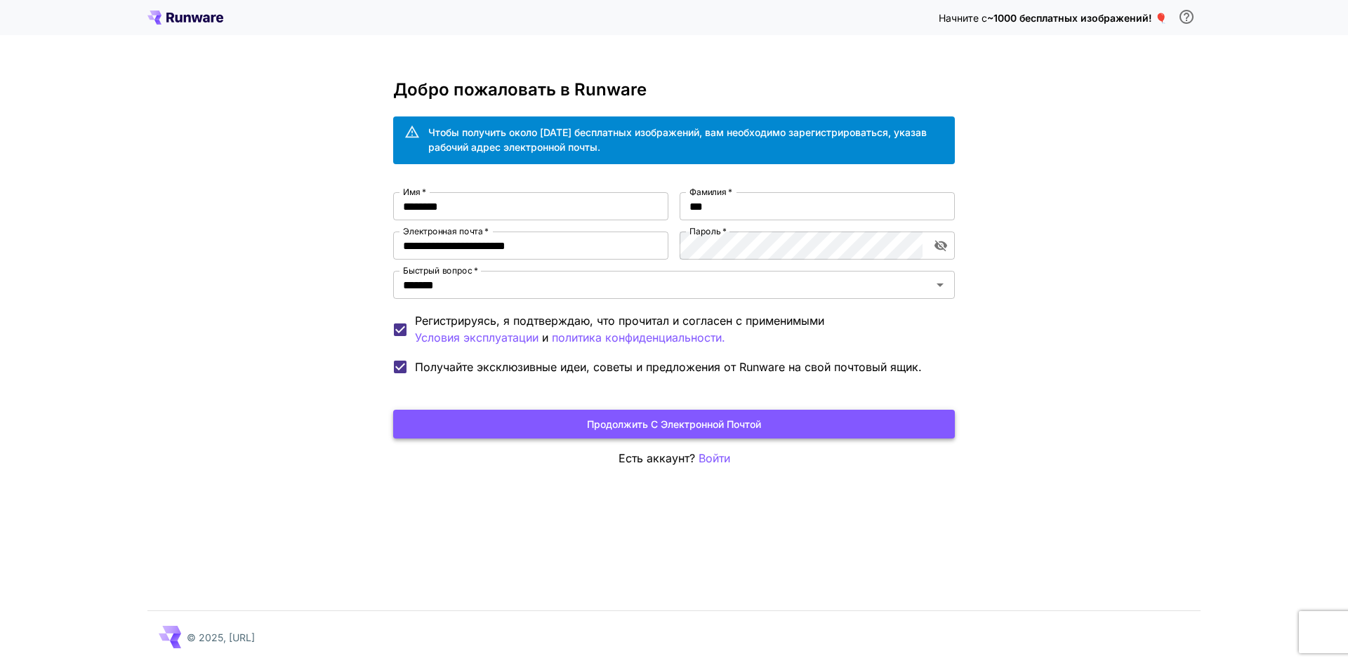
click at [541, 430] on button "Продолжить с электронной почтой" at bounding box center [673, 424] width 561 height 29
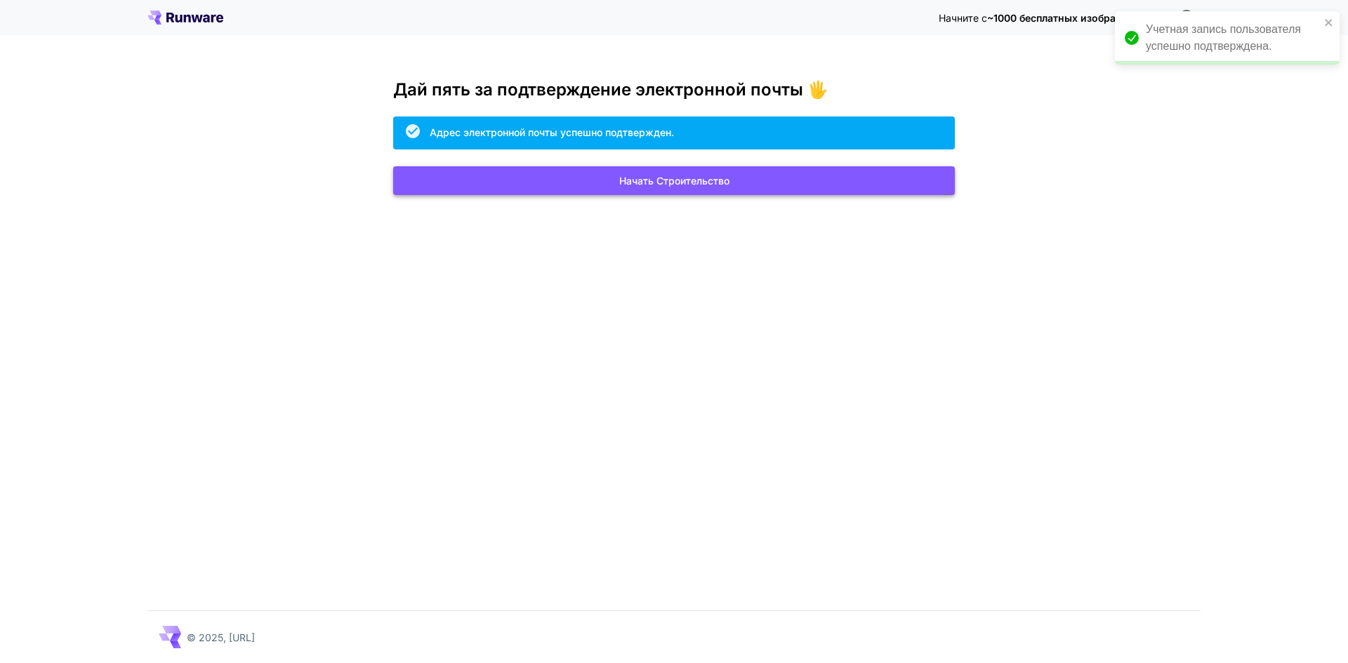
click at [665, 192] on button "Начать строительство" at bounding box center [673, 180] width 561 height 29
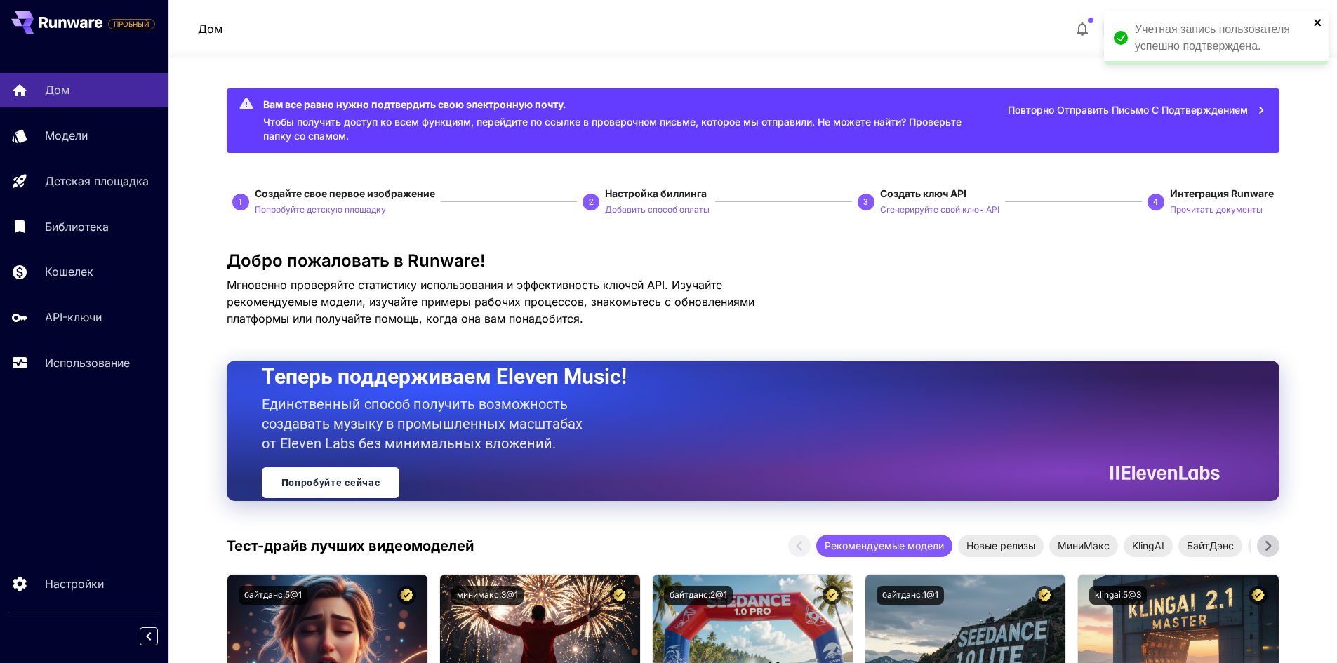
click at [1316, 24] on icon "закрывать" at bounding box center [1317, 22] width 7 height 7
click at [1178, 109] on font "Повторно отправить письмо с подтверждением" at bounding box center [1128, 110] width 240 height 12
click at [1163, 111] on font "Повторно отправить письмо с подтверждением" at bounding box center [1128, 110] width 240 height 12
click at [1152, 110] on font "Повторно отправить письмо с подтверждением" at bounding box center [1128, 110] width 240 height 12
click at [1097, 105] on div "Повторно отправить письмо с подтверждением" at bounding box center [1126, 109] width 296 height 29
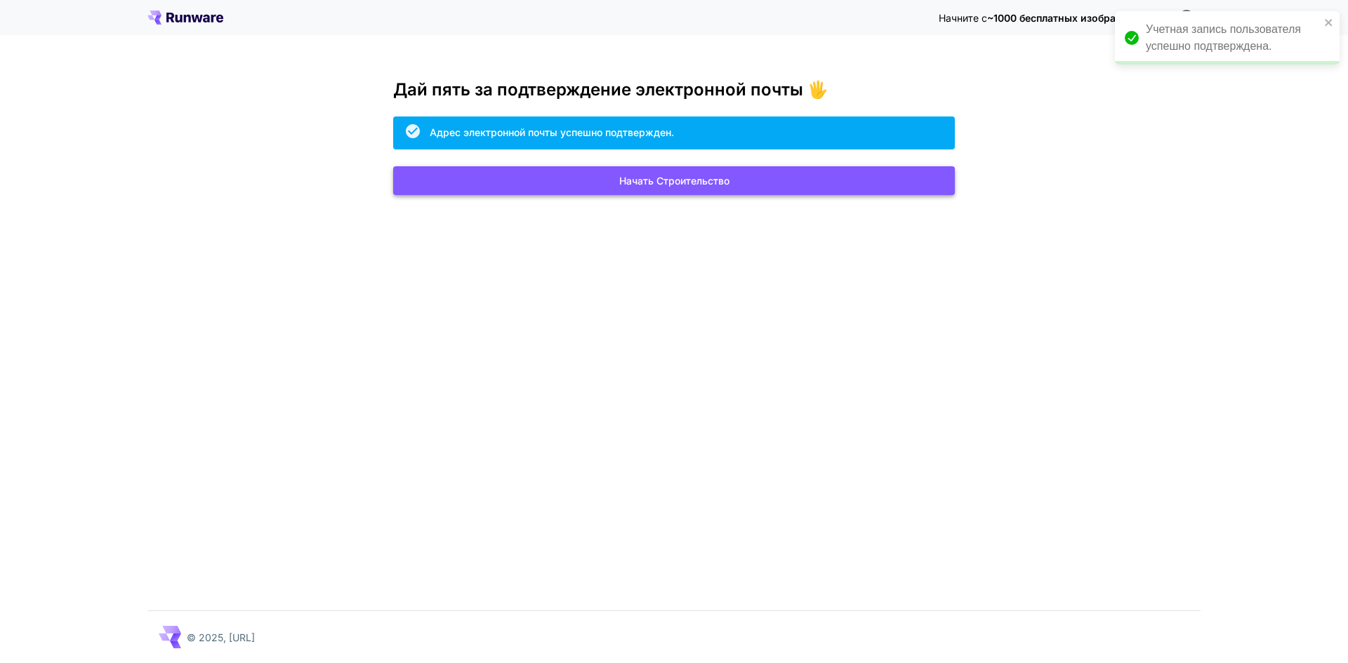
click at [752, 167] on button "Начать строительство" at bounding box center [673, 180] width 561 height 29
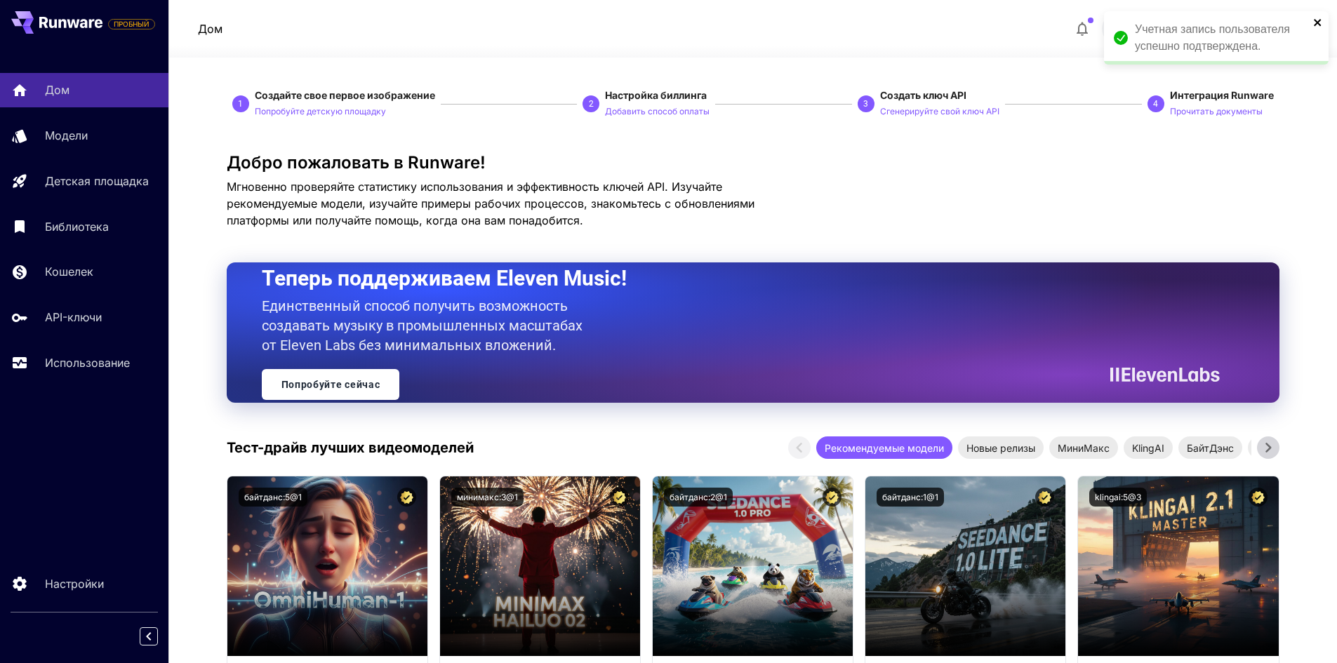
click at [1318, 20] on icon "закрывать" at bounding box center [1318, 22] width 10 height 11
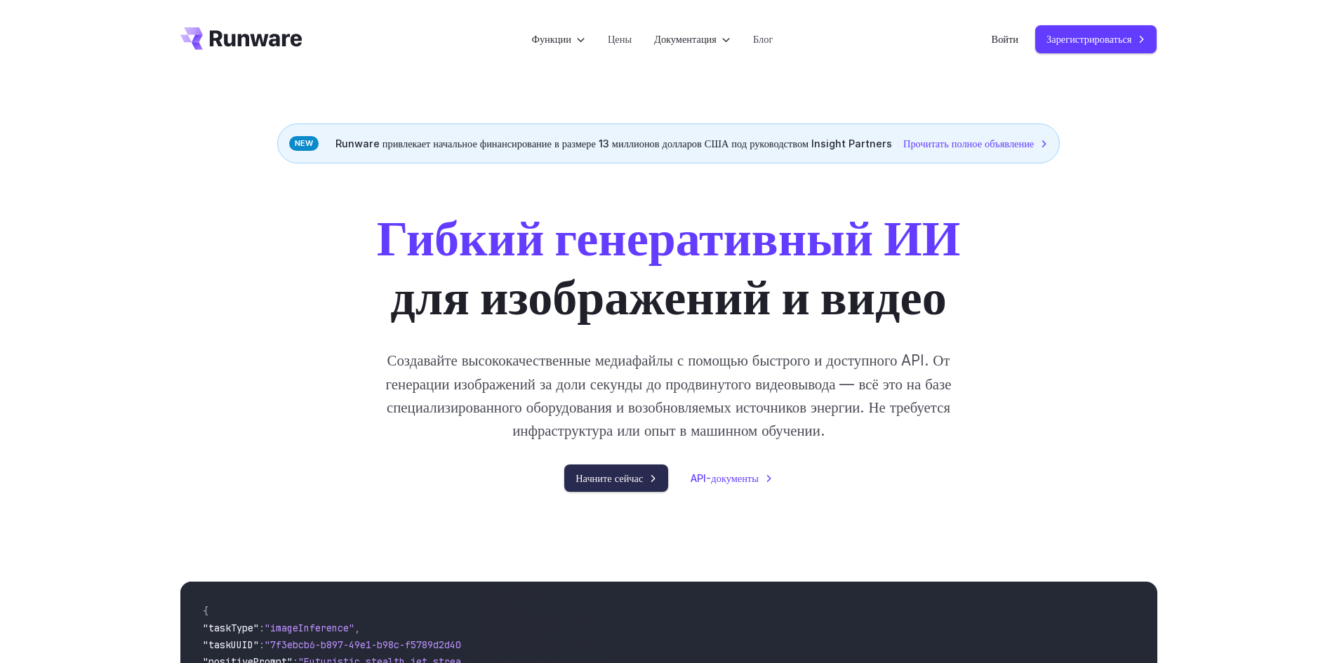
click at [627, 478] on font "Начните сейчас" at bounding box center [609, 478] width 67 height 12
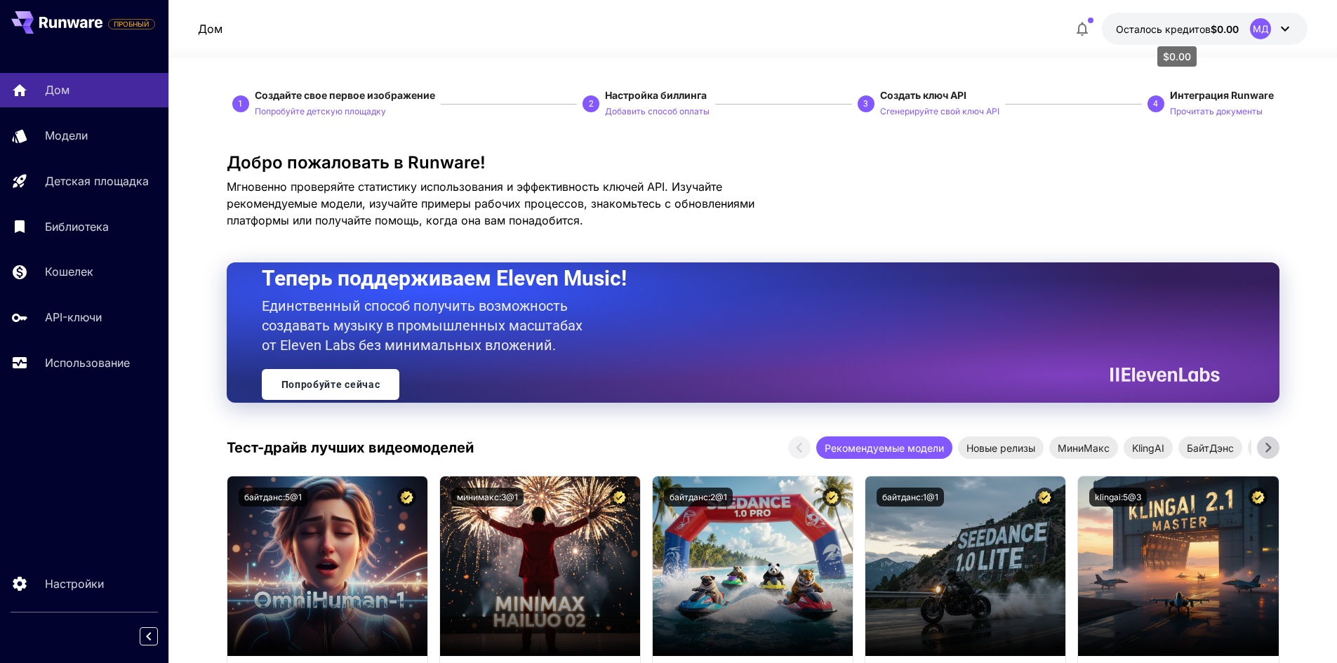
click at [1193, 29] on font "Осталось кредитов" at bounding box center [1163, 29] width 95 height 12
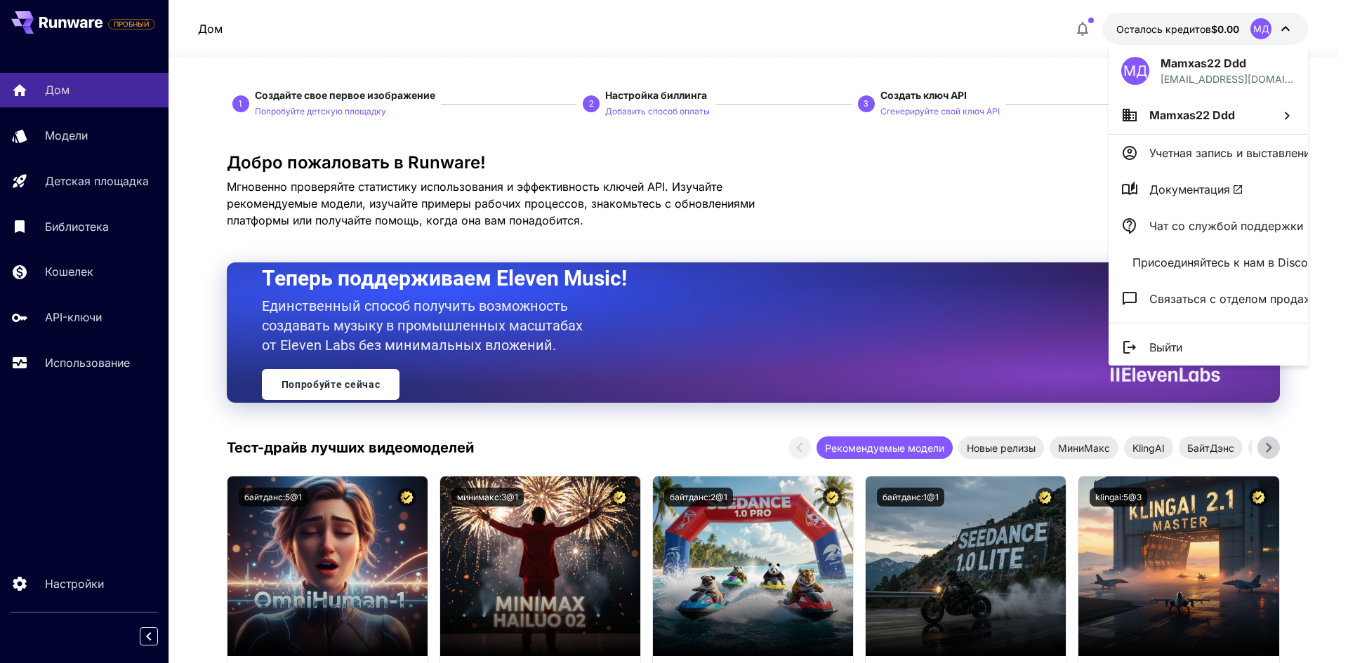
click at [1180, 186] on font "Документация" at bounding box center [1189, 189] width 81 height 14
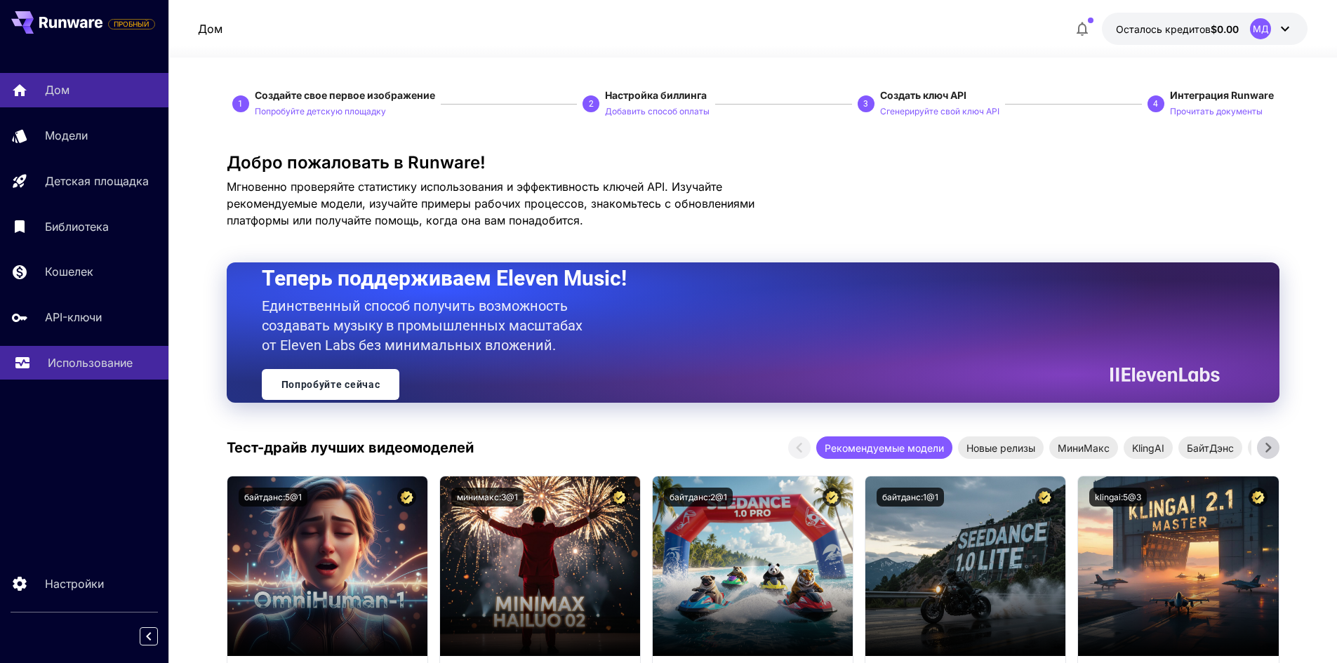
click at [106, 373] on link "Использование" at bounding box center [84, 363] width 168 height 34
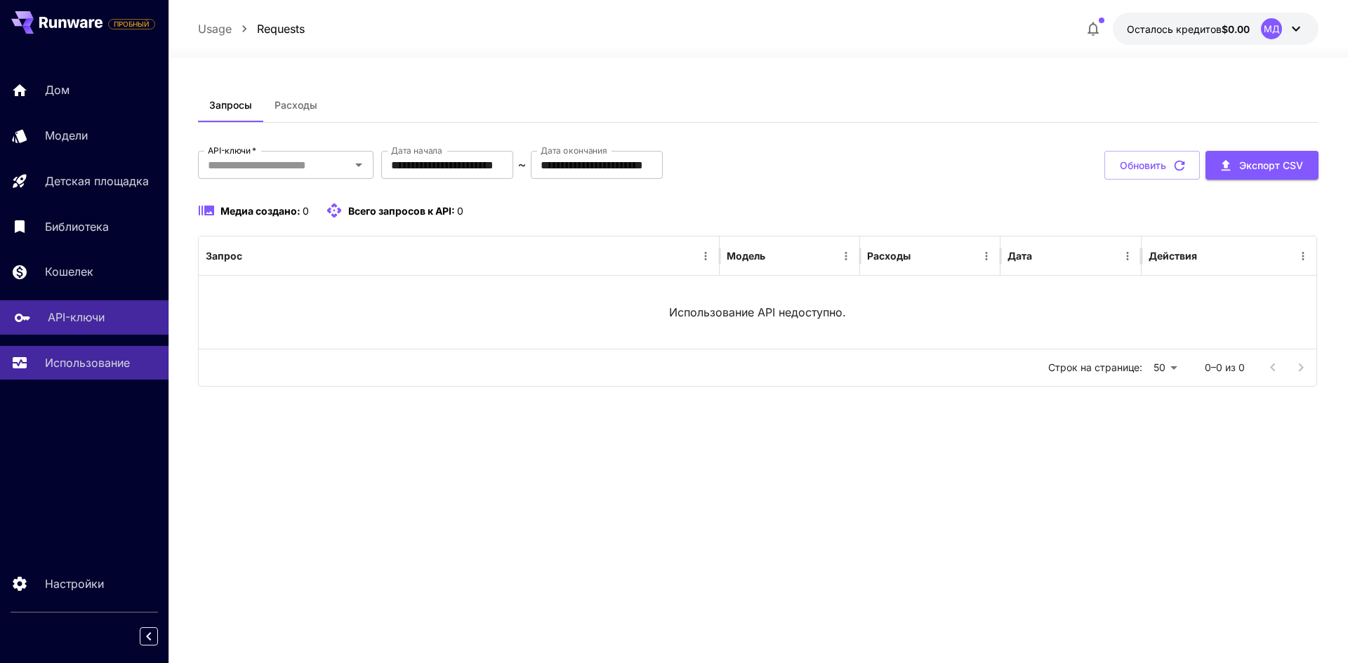
click at [113, 334] on link "API-ключи" at bounding box center [84, 317] width 168 height 34
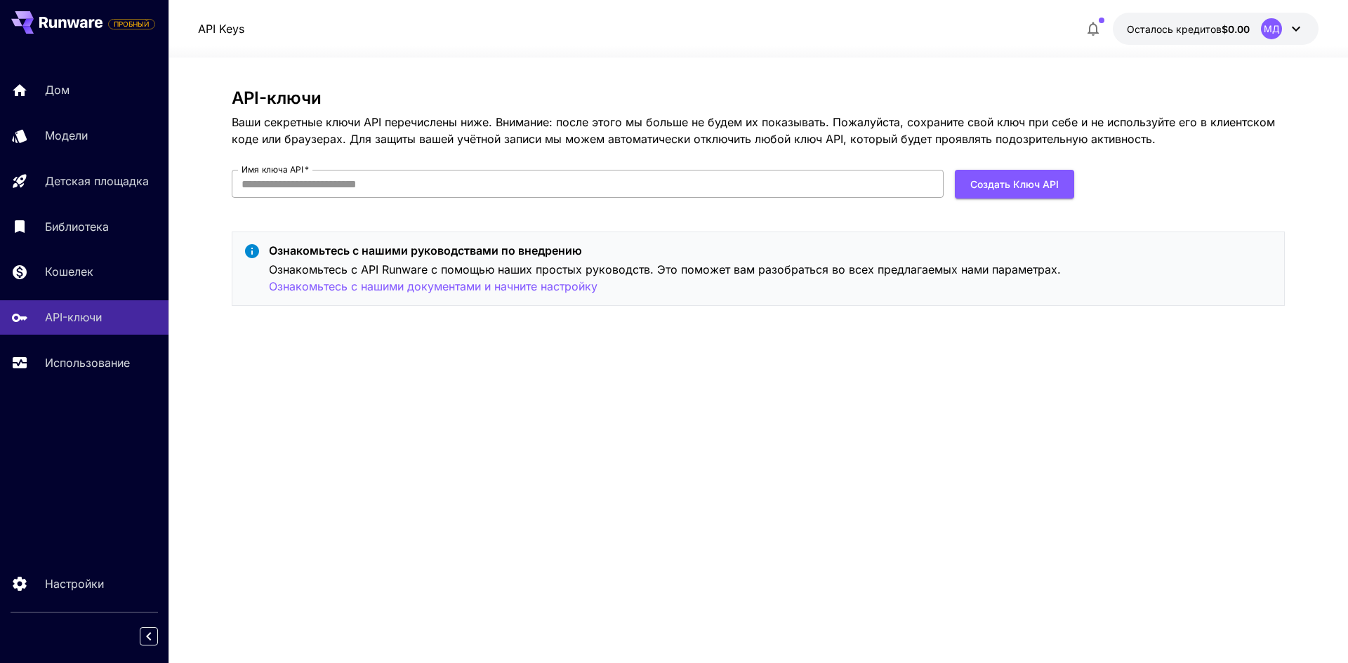
click at [776, 187] on input "Имя ключа API   *" at bounding box center [588, 184] width 712 height 28
type input "**********"
click at [992, 185] on font "Создать ключ API" at bounding box center [1014, 184] width 88 height 12
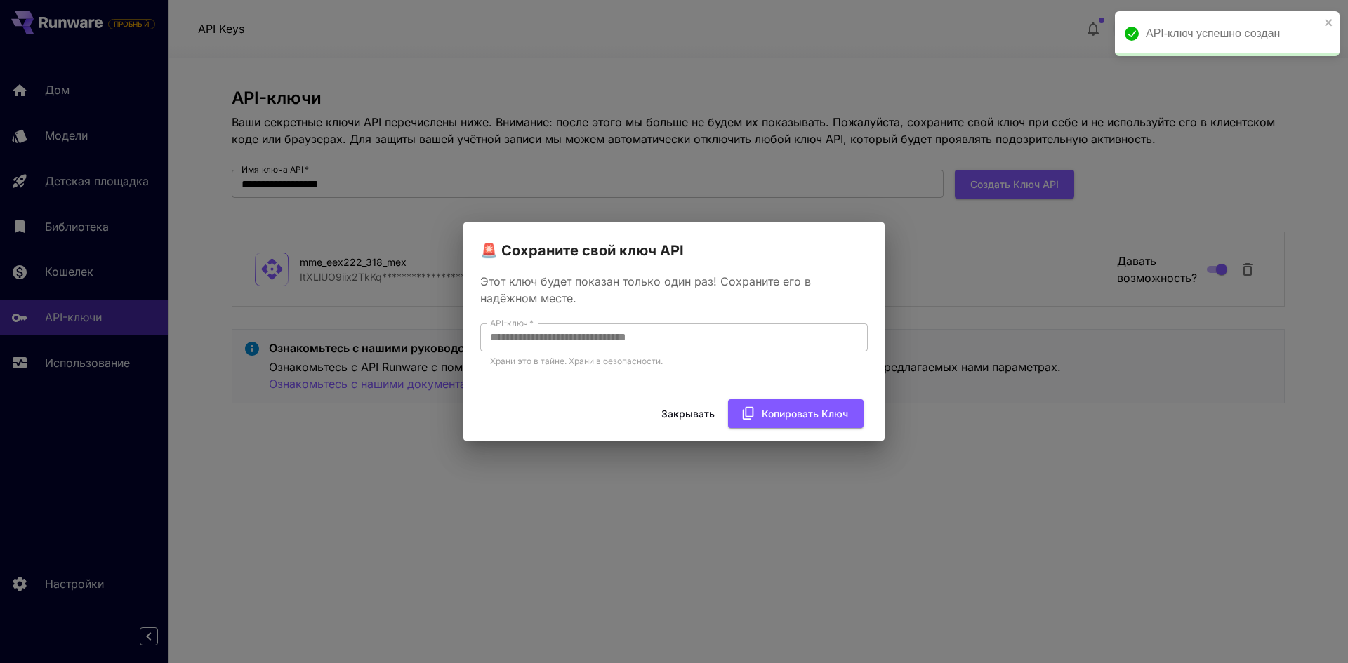
click at [689, 413] on font "Закрывать" at bounding box center [687, 414] width 53 height 12
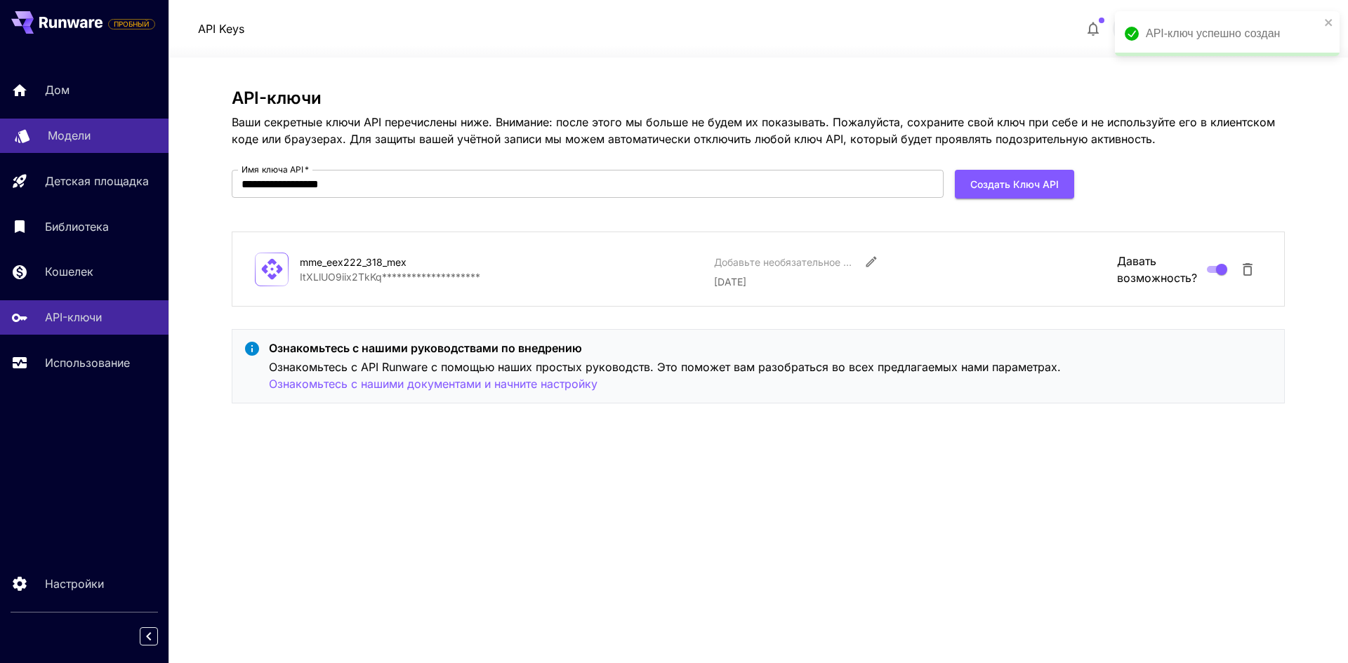
click at [79, 123] on link "Модели" at bounding box center [84, 136] width 168 height 34
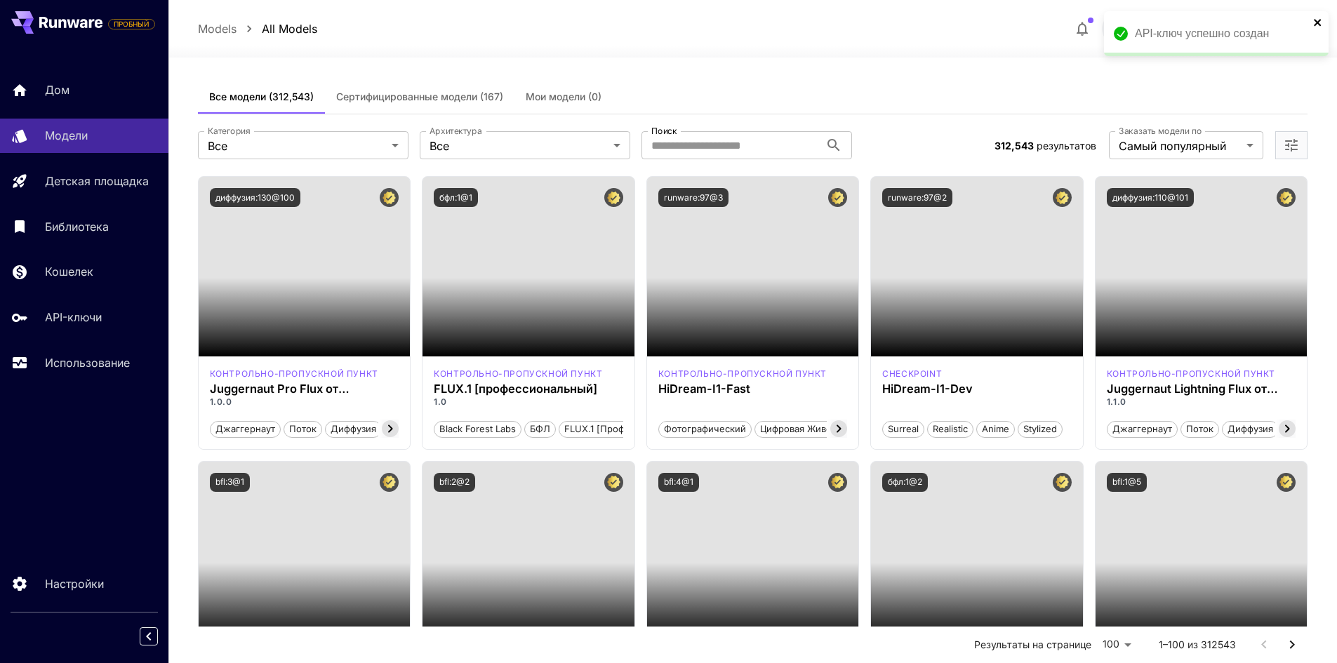
click at [1317, 21] on icon "закрывать" at bounding box center [1317, 22] width 7 height 7
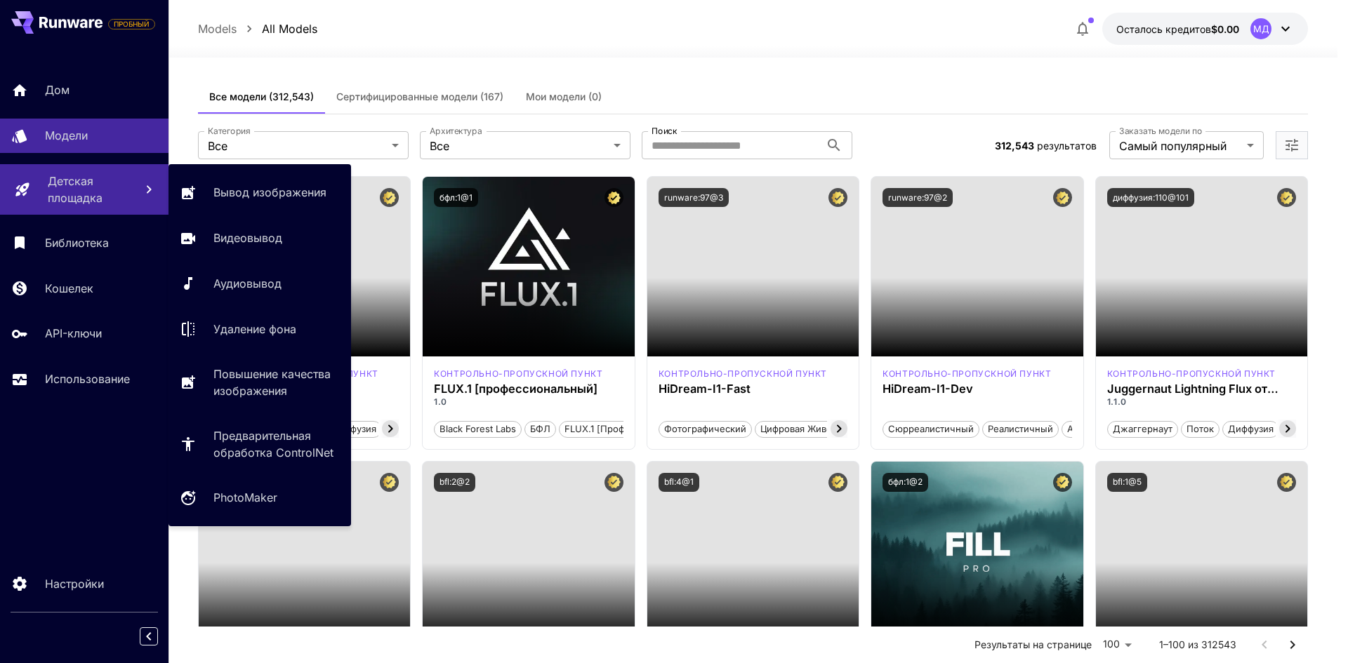
click at [93, 194] on font "Детская площадка" at bounding box center [75, 189] width 55 height 31
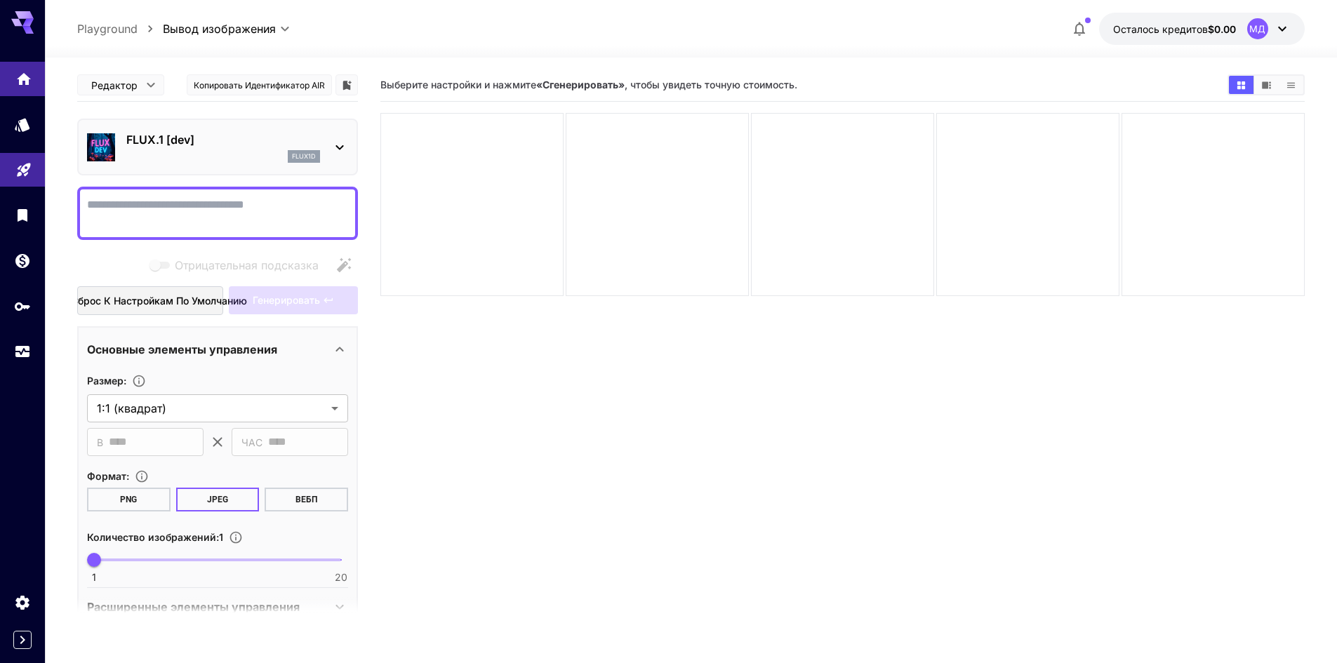
click at [1, 95] on link at bounding box center [22, 79] width 45 height 34
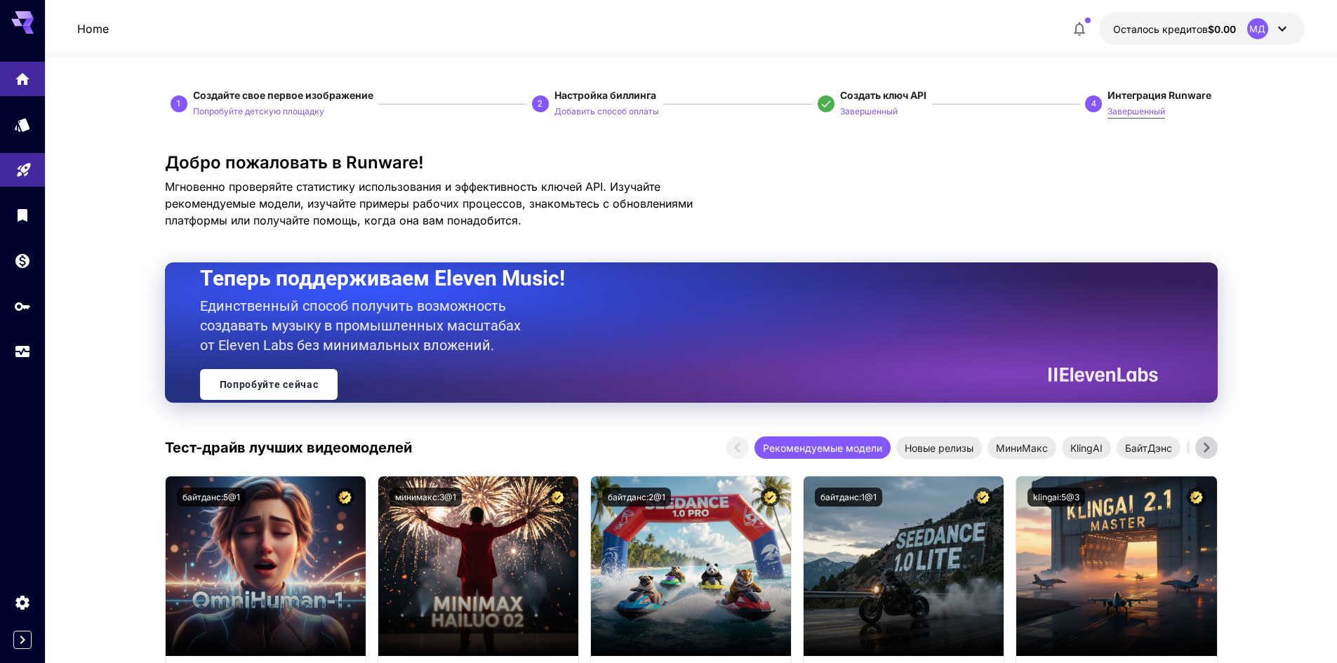
click at [1127, 117] on font "Завершенный" at bounding box center [1137, 111] width 58 height 11
click at [1128, 111] on font "Завершенный" at bounding box center [1137, 111] width 58 height 11
click at [248, 112] on font "Попробуйте детскую площадку" at bounding box center [258, 111] width 131 height 11
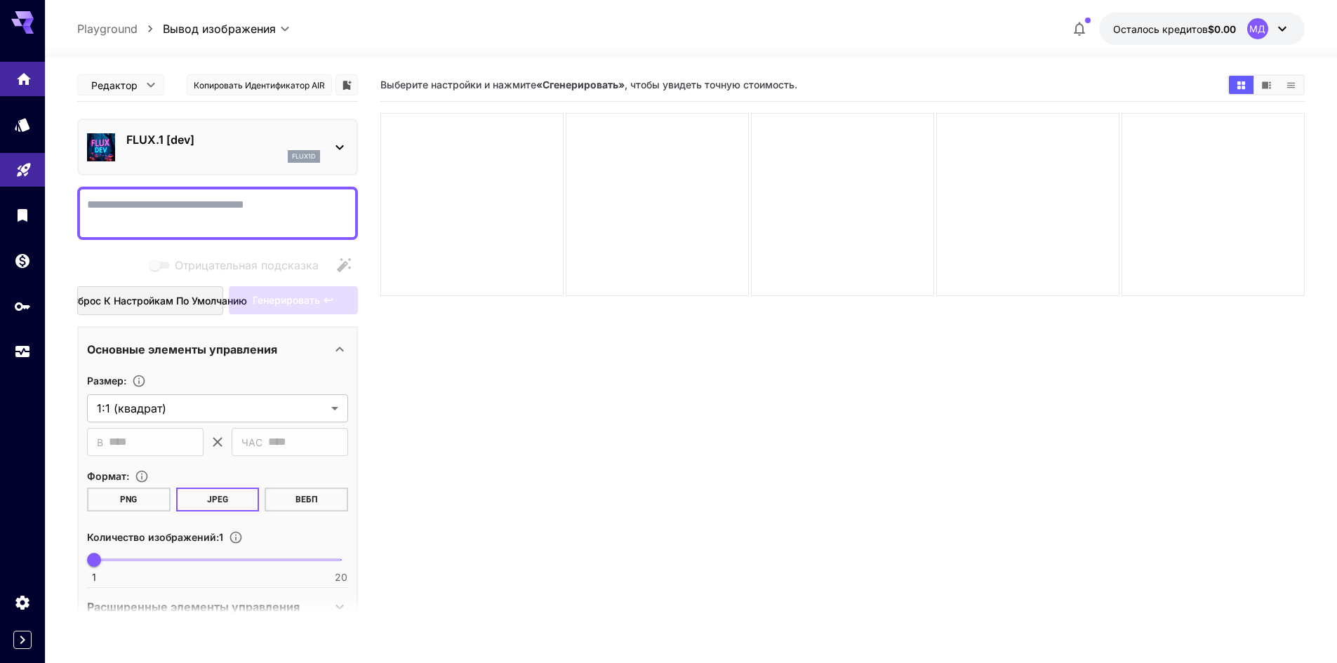
click at [34, 67] on link at bounding box center [22, 79] width 45 height 34
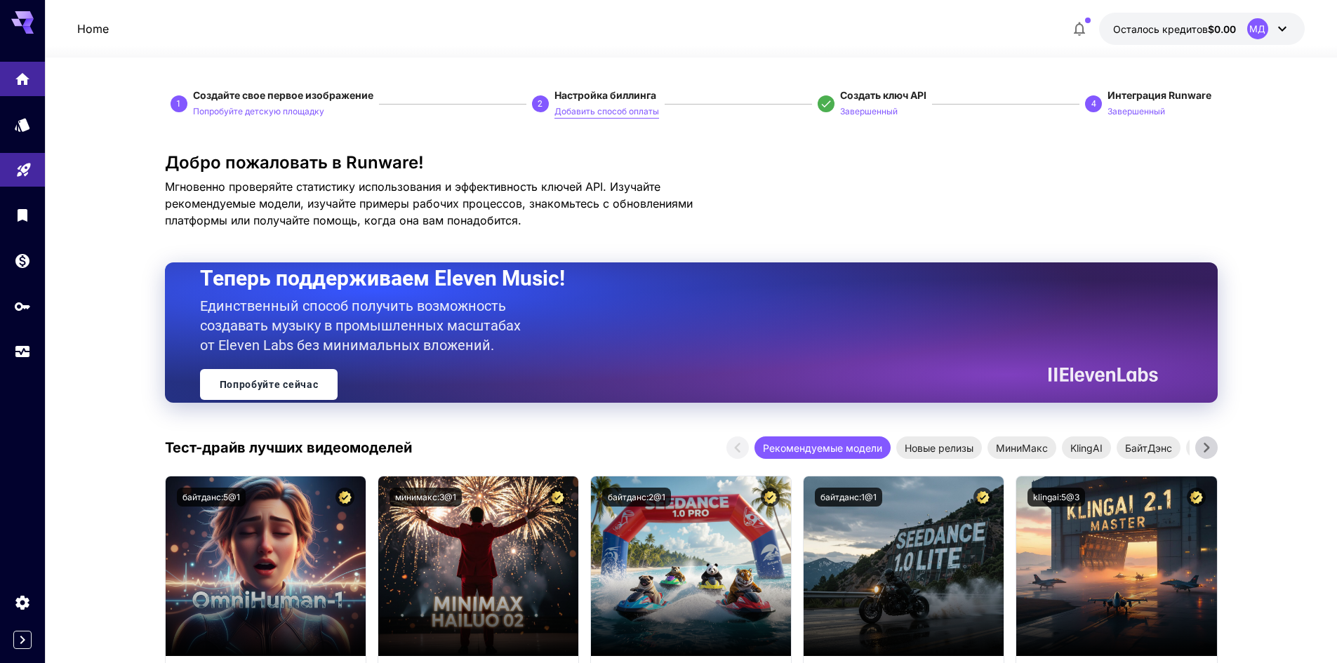
click at [618, 113] on font "Добавить способ оплаты" at bounding box center [606, 111] width 105 height 11
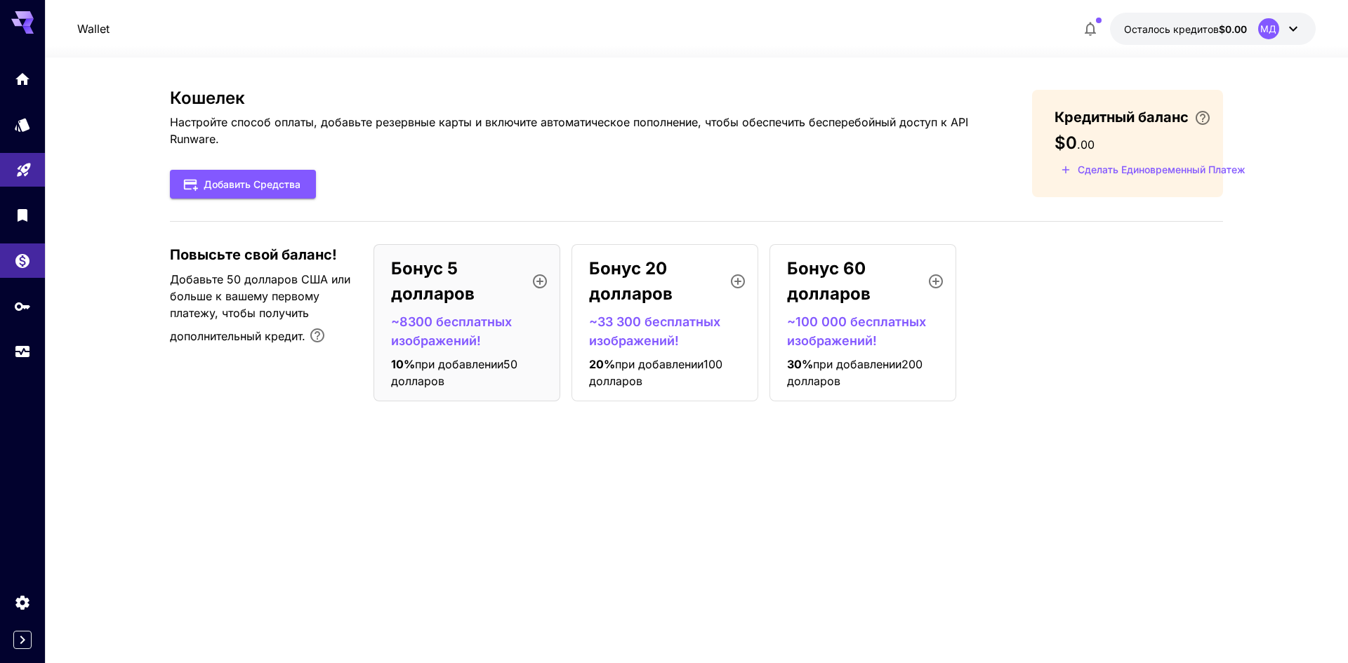
drag, startPoint x: 819, startPoint y: 159, endPoint x: 840, endPoint y: 154, distance: 21.5
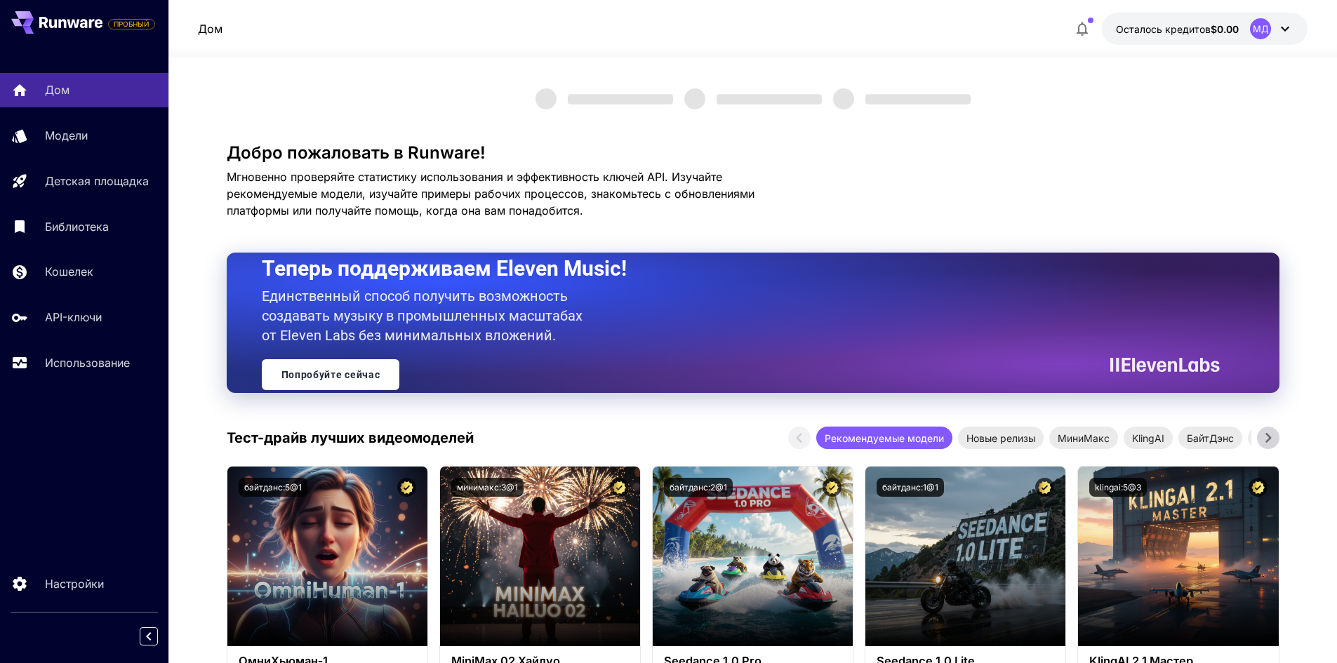
click at [1216, 34] on font "$0.00" at bounding box center [1225, 29] width 28 height 12
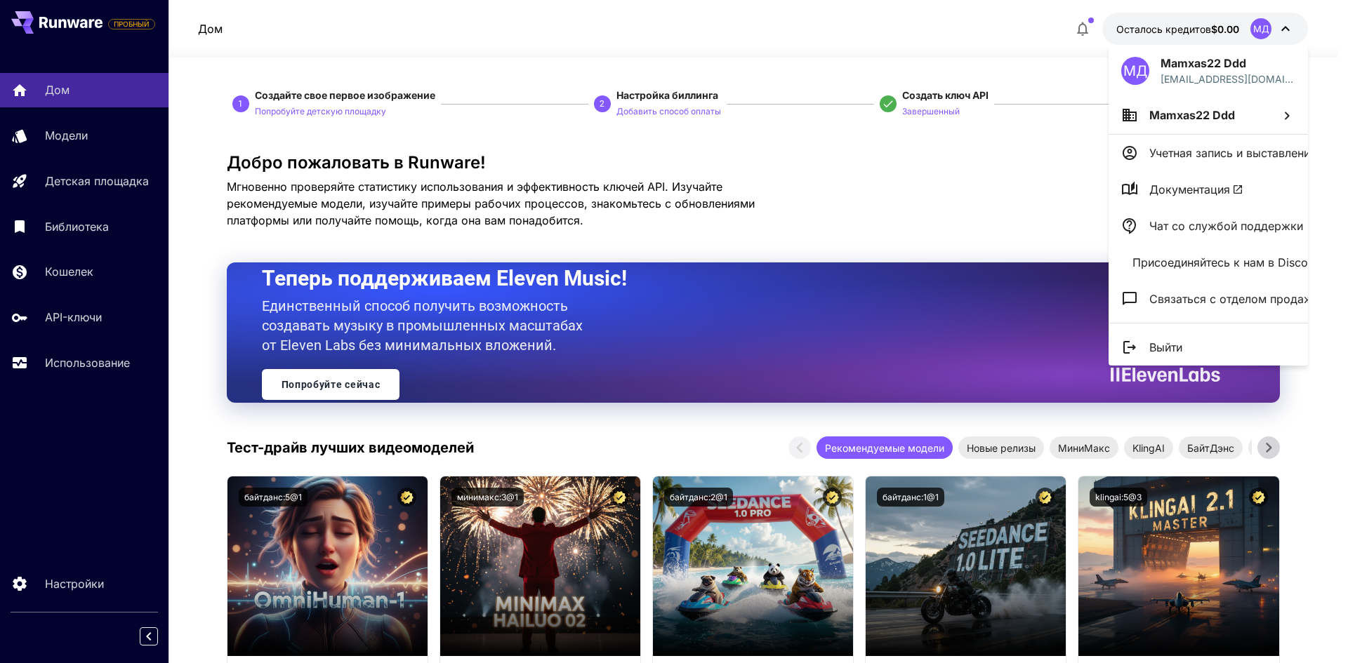
click at [1176, 224] on font "Чат со службой поддержки" at bounding box center [1226, 226] width 154 height 14
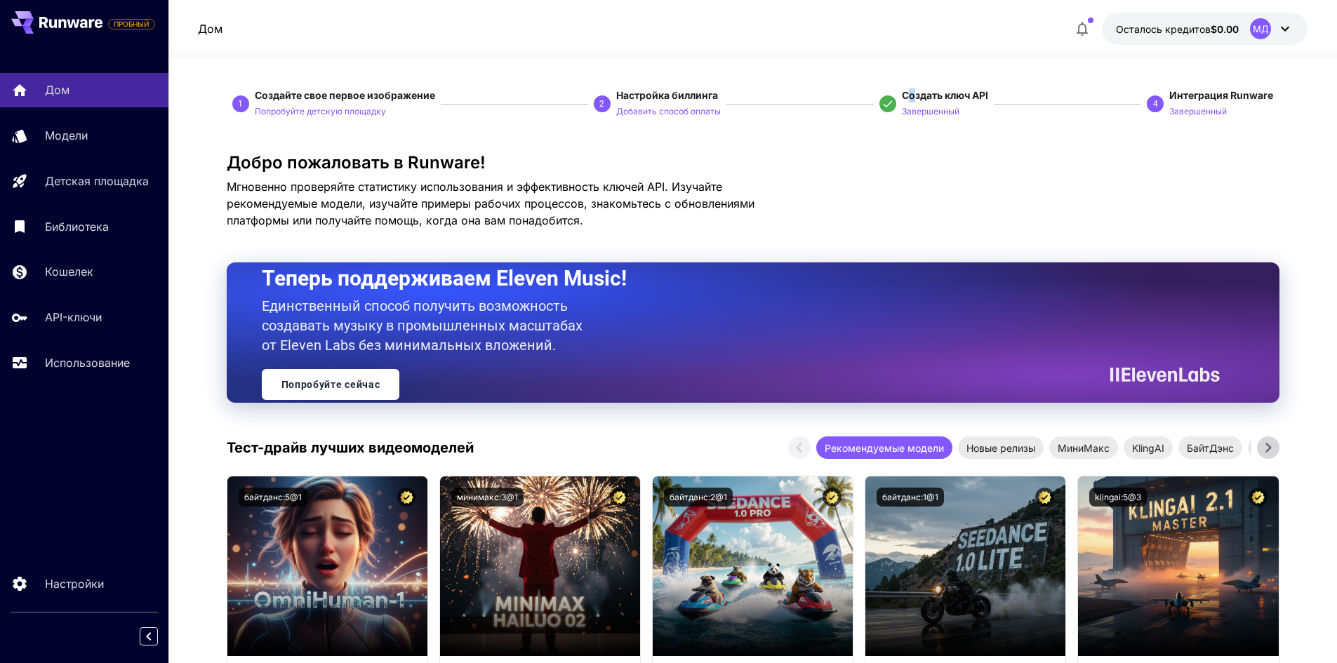
click at [910, 96] on font "Создать ключ API" at bounding box center [945, 95] width 86 height 12
drag, startPoint x: 955, startPoint y: 173, endPoint x: 1023, endPoint y: 226, distance: 86.1
click at [959, 179] on div "Добро пожаловать в Runware! Мгновенно проверяйте статистику использования и эфф…" at bounding box center [753, 191] width 1053 height 76
click at [135, 22] on font "ПРОБНЫЙ" at bounding box center [132, 24] width 36 height 8
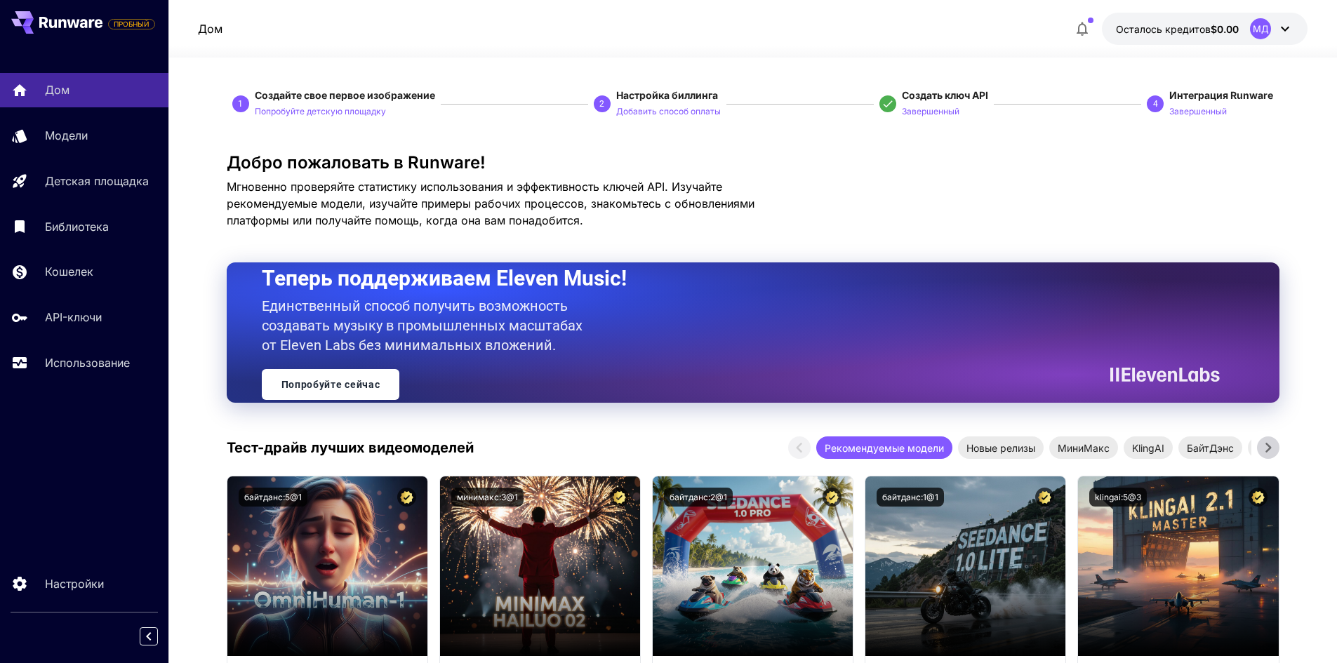
click at [663, 117] on p "Добавить способ оплаты" at bounding box center [668, 111] width 105 height 13
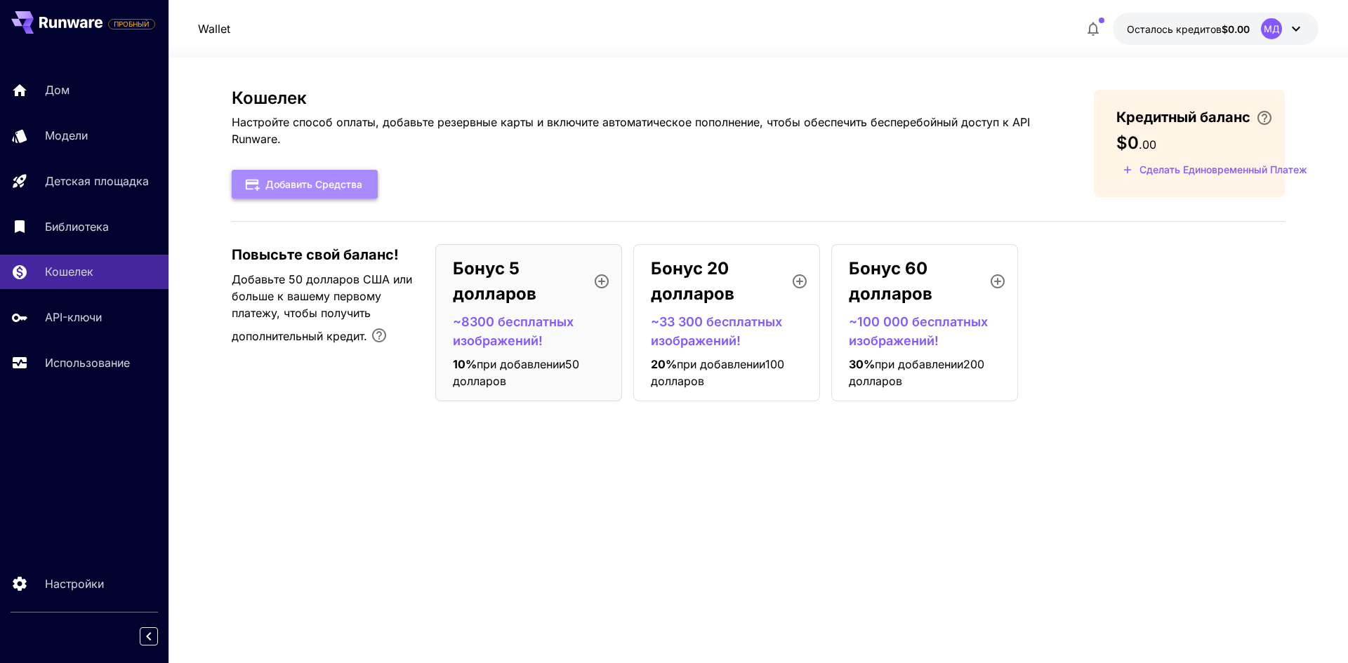
click at [337, 182] on font "Добавить средства" at bounding box center [313, 184] width 97 height 12
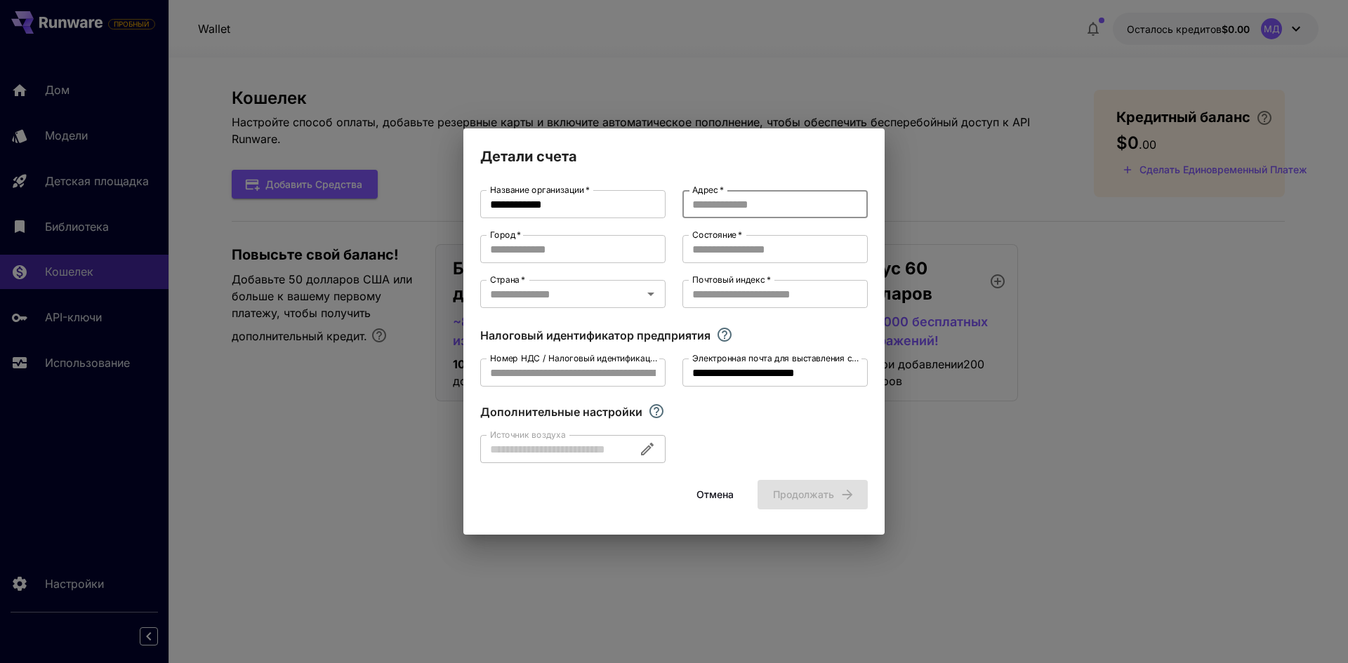
click at [755, 208] on input "Адрес   *" at bounding box center [774, 204] width 185 height 28
type input "*****"
click at [579, 247] on input "Город   *" at bounding box center [572, 249] width 185 height 28
type input "**********"
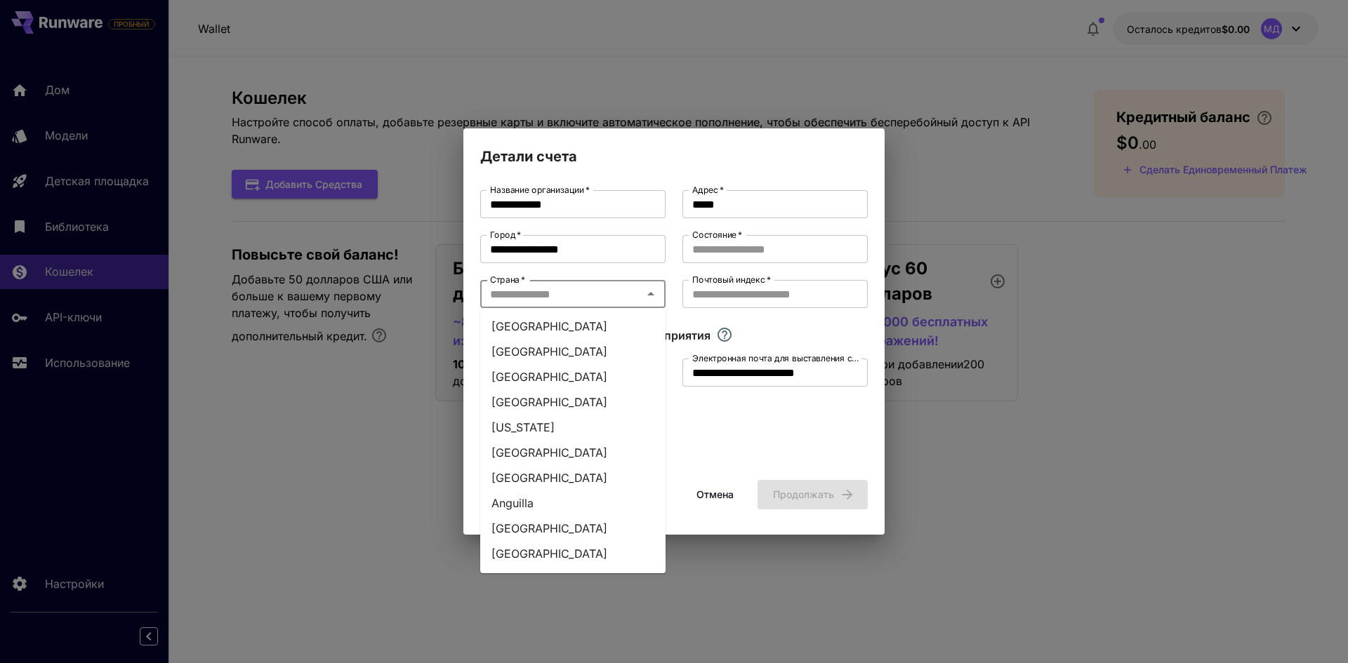
click at [542, 304] on input "Страна   *" at bounding box center [561, 294] width 154 height 20
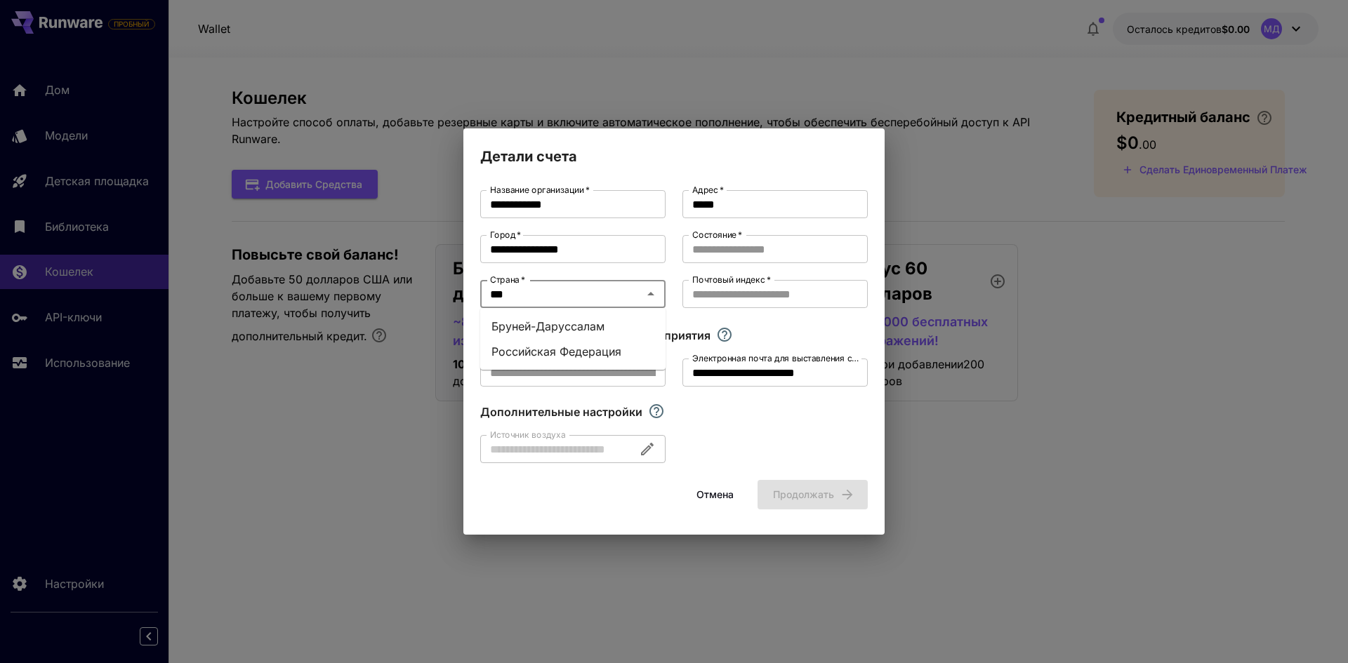
type input "****"
click at [524, 351] on font "Российская Федерация" at bounding box center [556, 352] width 130 height 14
click at [745, 295] on input "Почтовый индекс   *" at bounding box center [774, 294] width 185 height 28
type input "******"
click at [745, 234] on div "**********" at bounding box center [673, 326] width 387 height 273
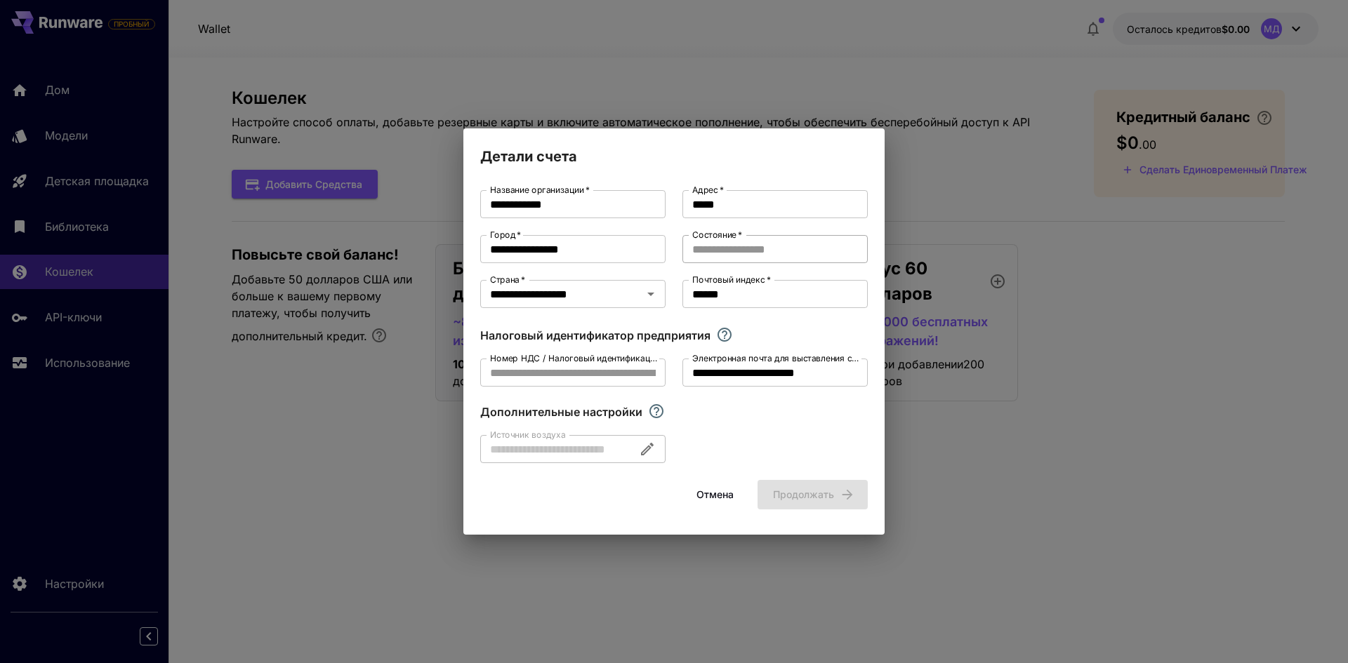
click at [744, 248] on input "Состояние   *" at bounding box center [774, 249] width 185 height 28
type input "******"
click at [795, 495] on font "Продолжать" at bounding box center [803, 495] width 61 height 12
type input "*****"
type input "**********"
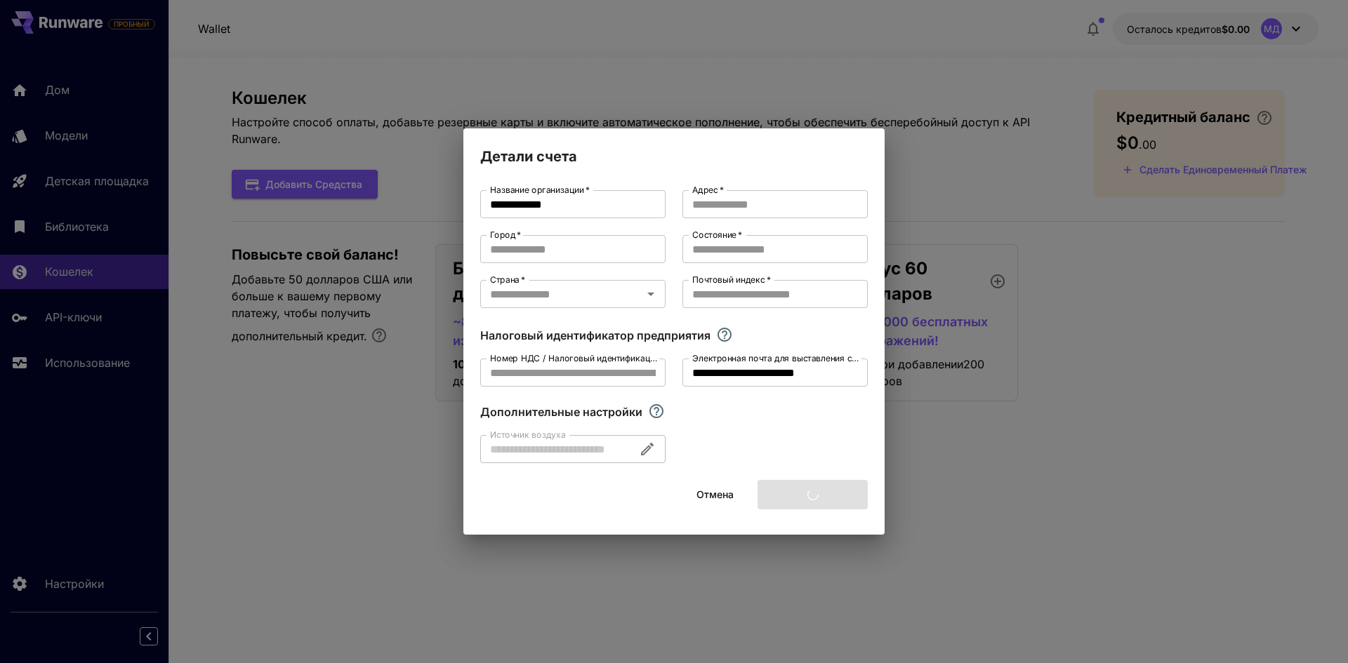
type input "******"
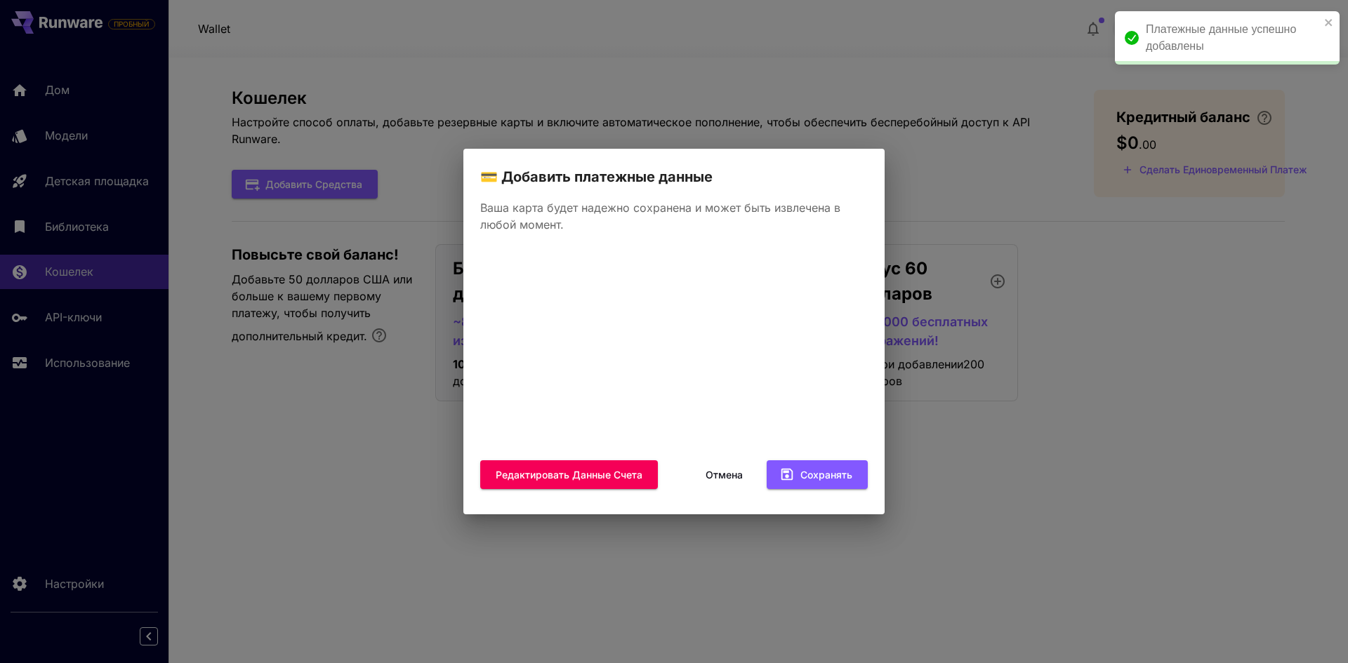
click at [715, 476] on font "Отмена" at bounding box center [723, 474] width 37 height 12
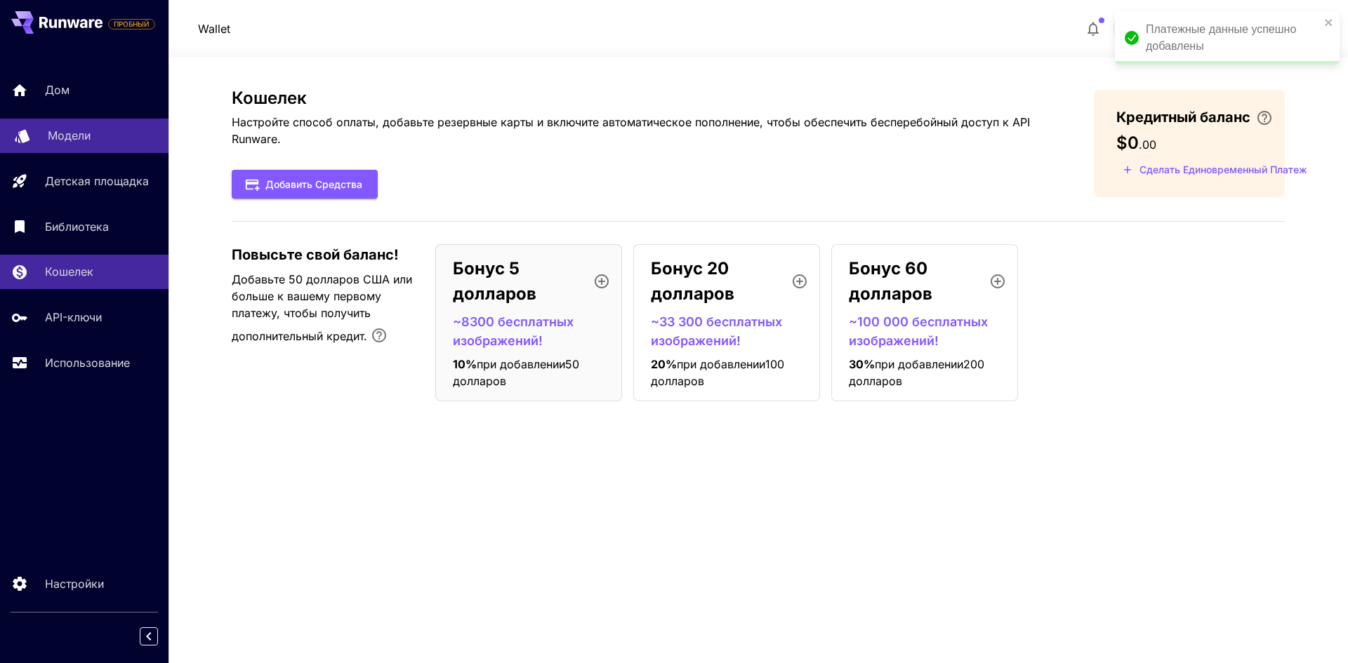
click at [30, 142] on div at bounding box center [22, 136] width 17 height 18
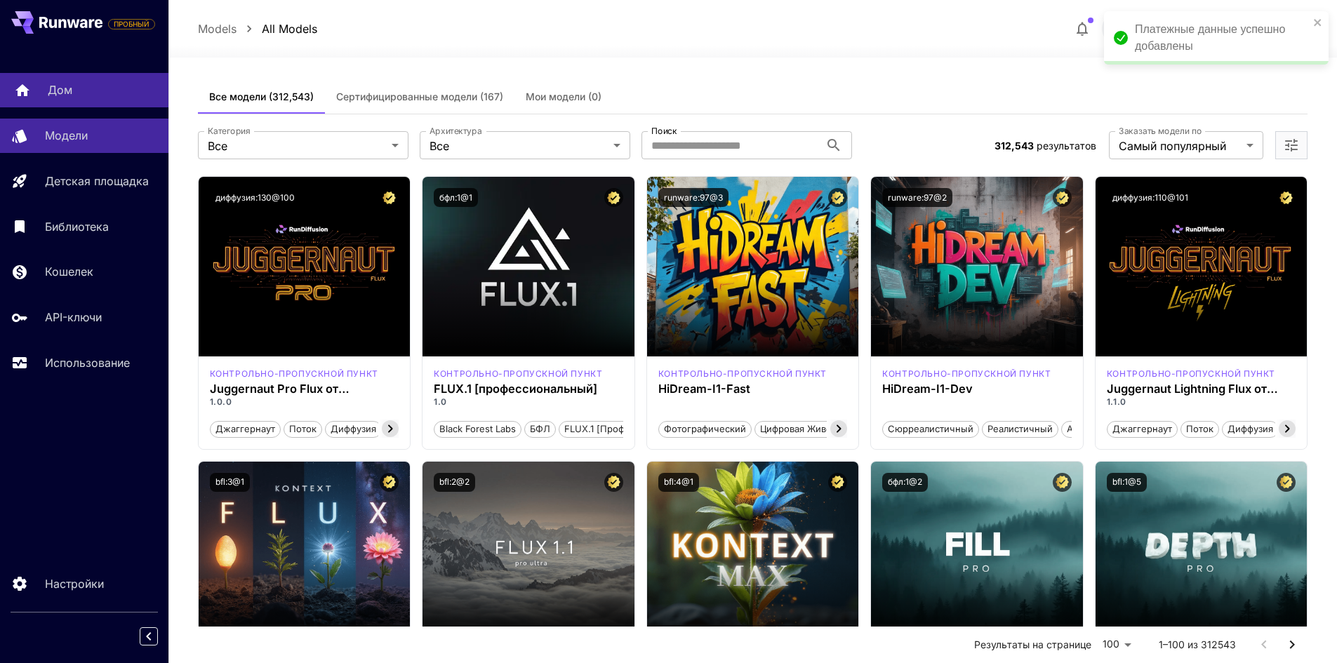
click at [51, 105] on link "Дом" at bounding box center [84, 90] width 168 height 34
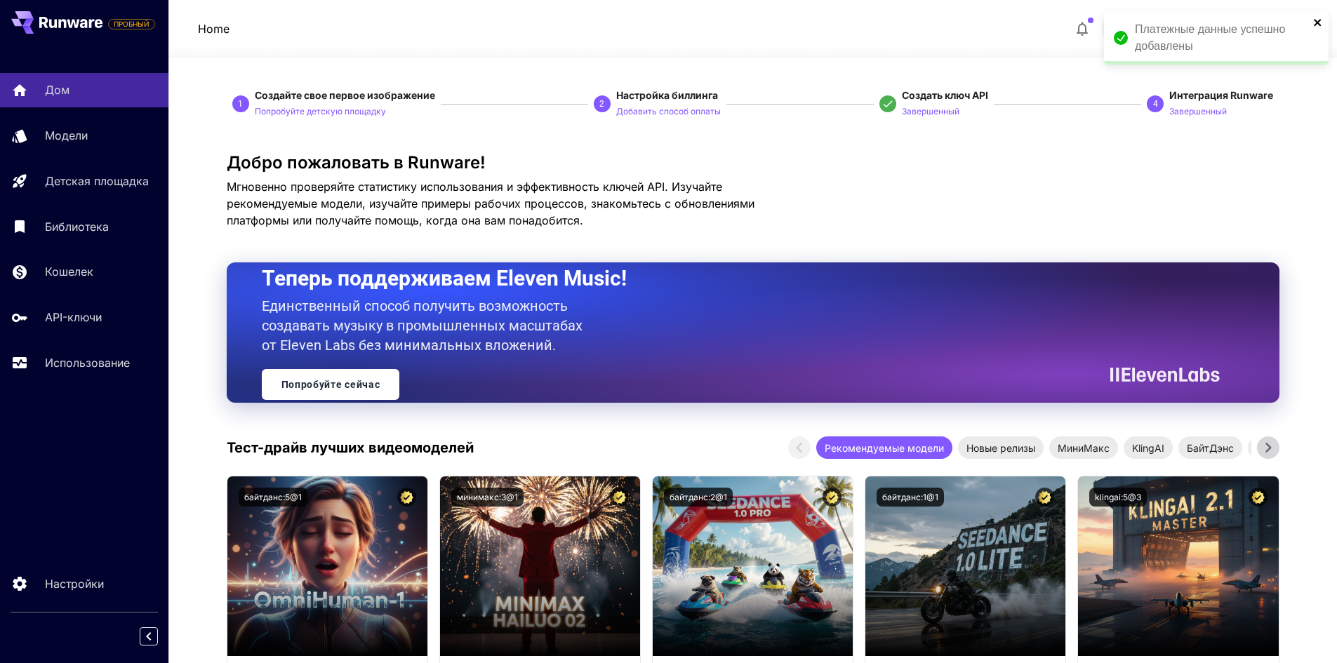
click at [1318, 24] on icon "закрывать" at bounding box center [1318, 22] width 10 height 11
click at [670, 113] on font "Добавить способ оплаты" at bounding box center [668, 111] width 105 height 11
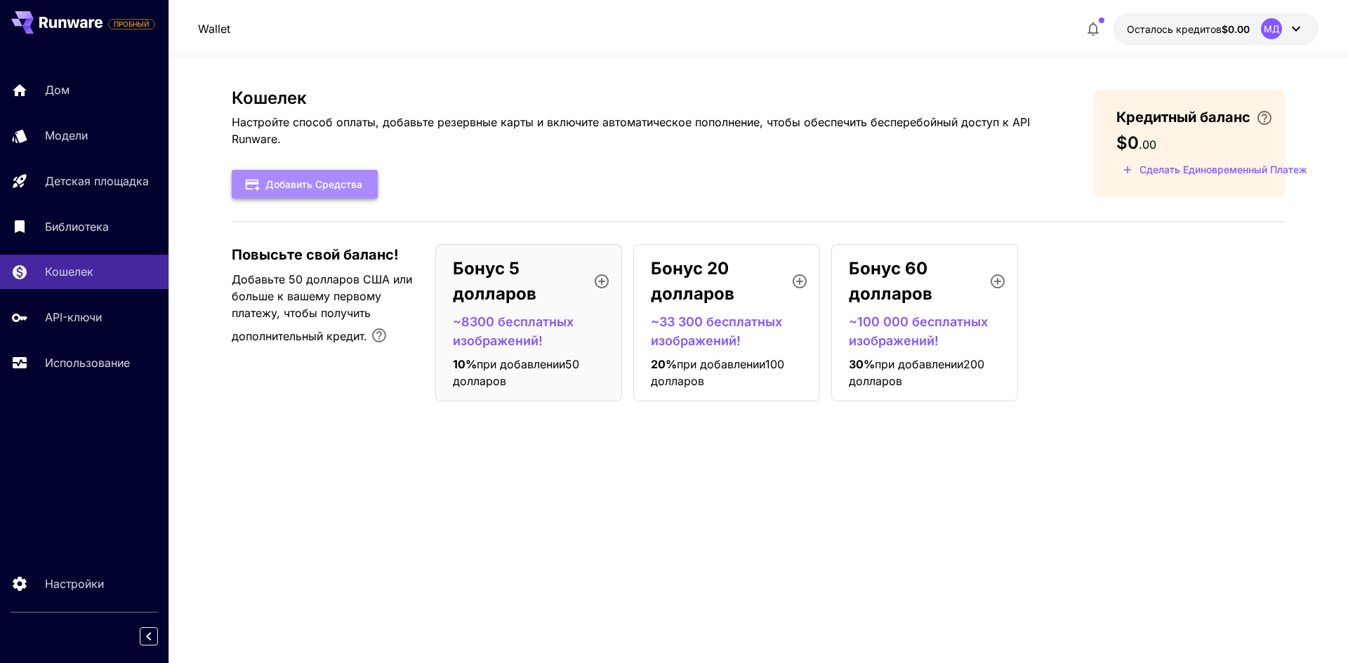
click at [311, 190] on font "Добавить средства" at bounding box center [313, 184] width 97 height 18
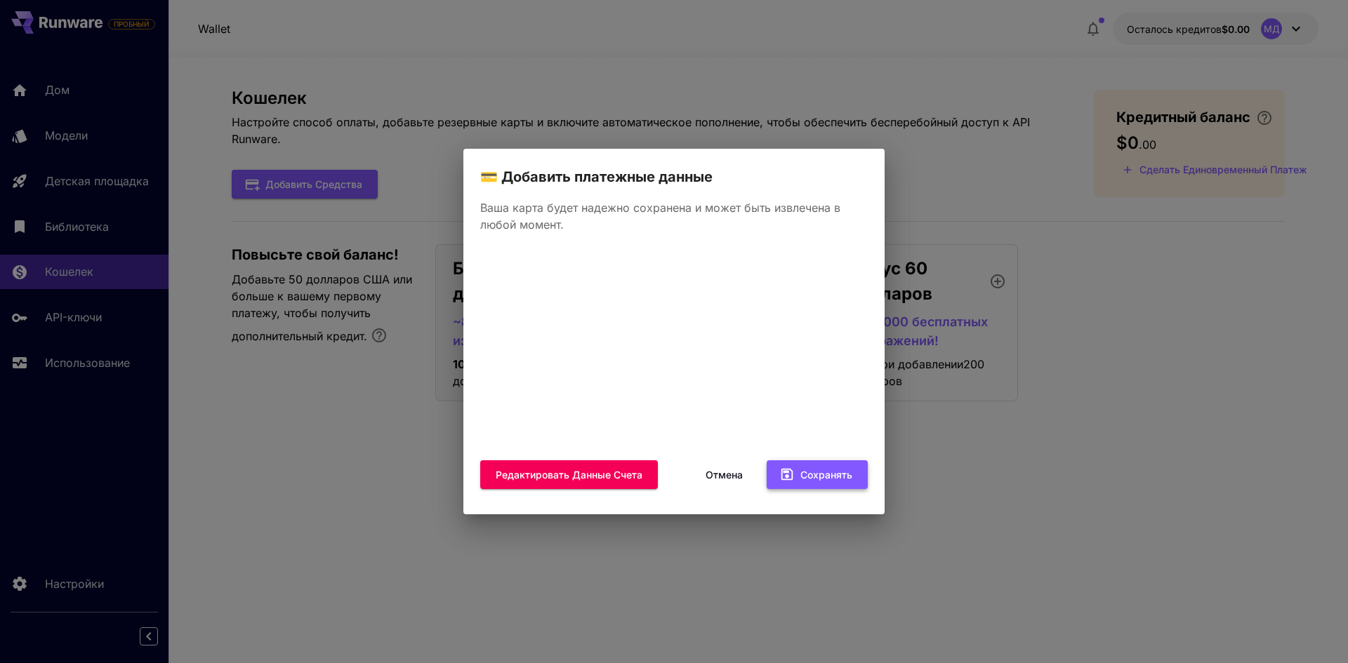
click at [807, 470] on font "Сохранять" at bounding box center [826, 474] width 52 height 12
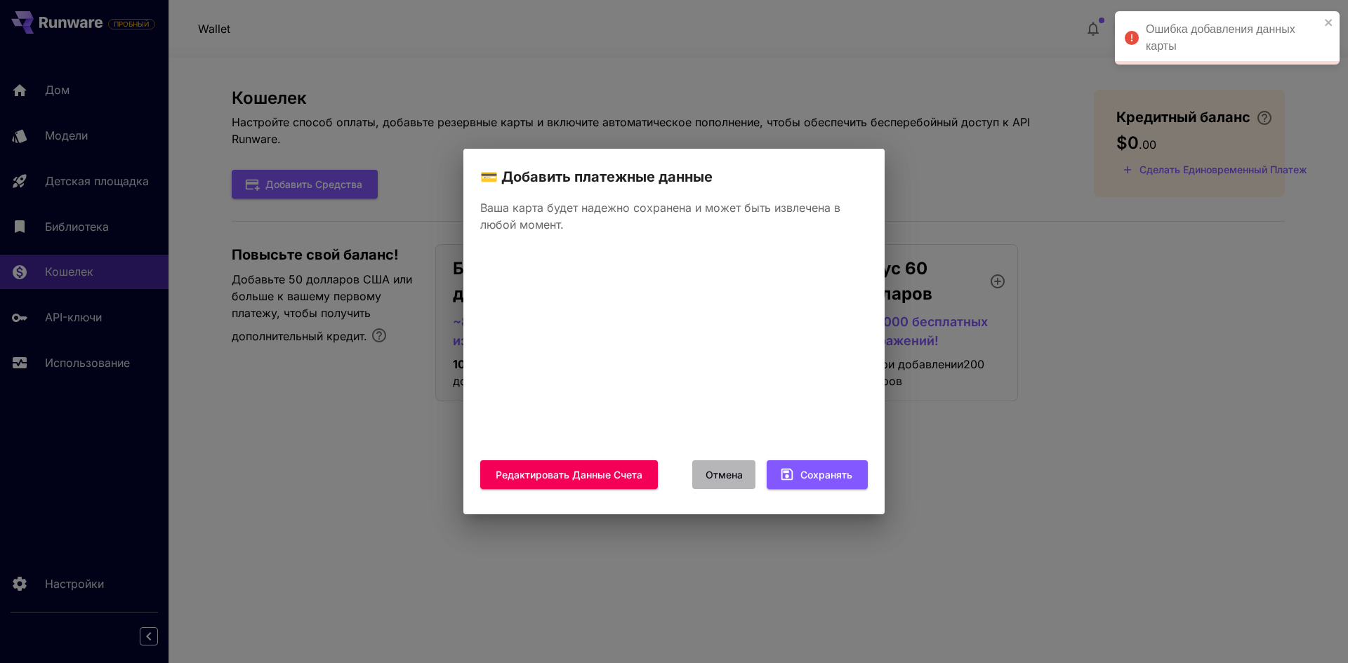
click at [726, 470] on font "Отмена" at bounding box center [723, 474] width 37 height 12
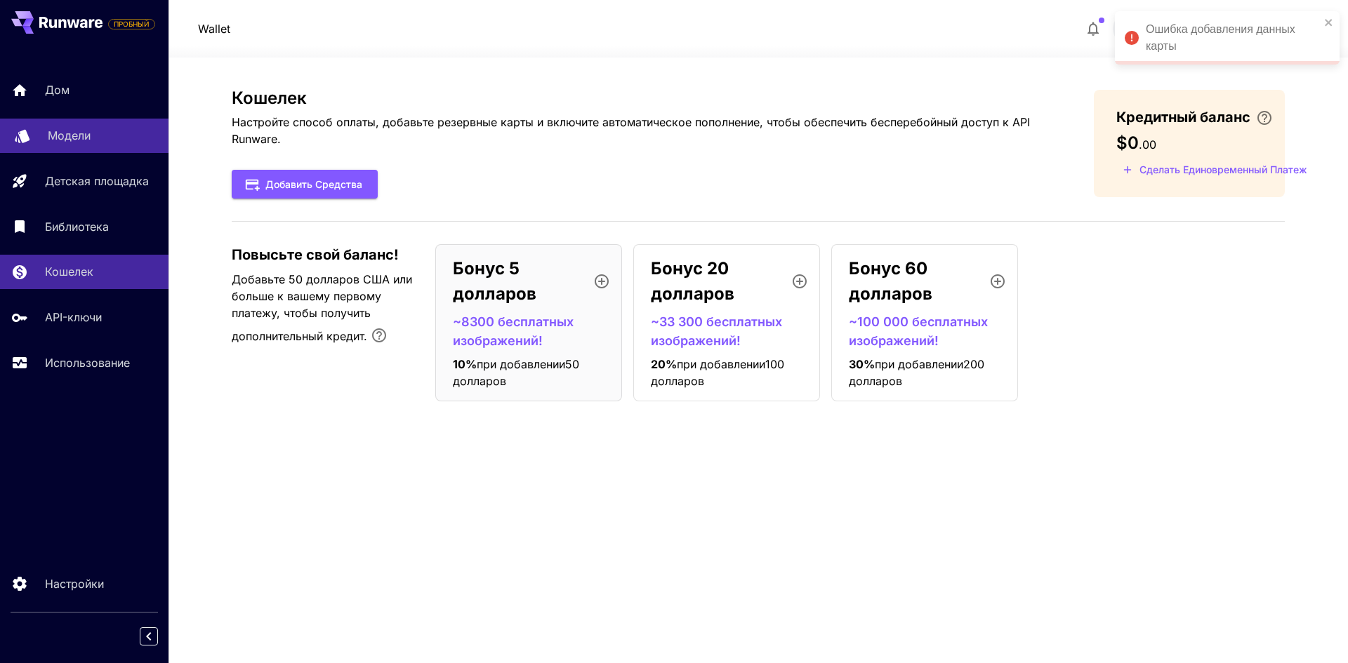
click at [34, 141] on link "Модели" at bounding box center [84, 136] width 168 height 34
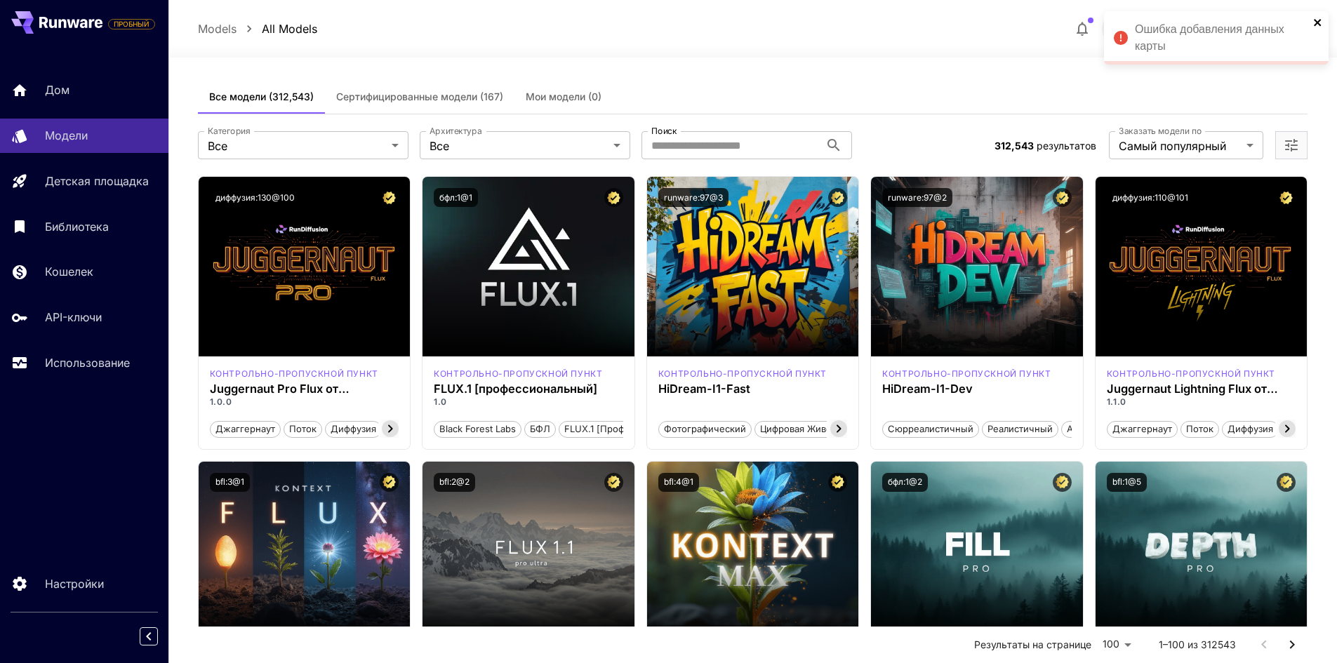
click at [1316, 20] on icon "закрывать" at bounding box center [1317, 22] width 7 height 7
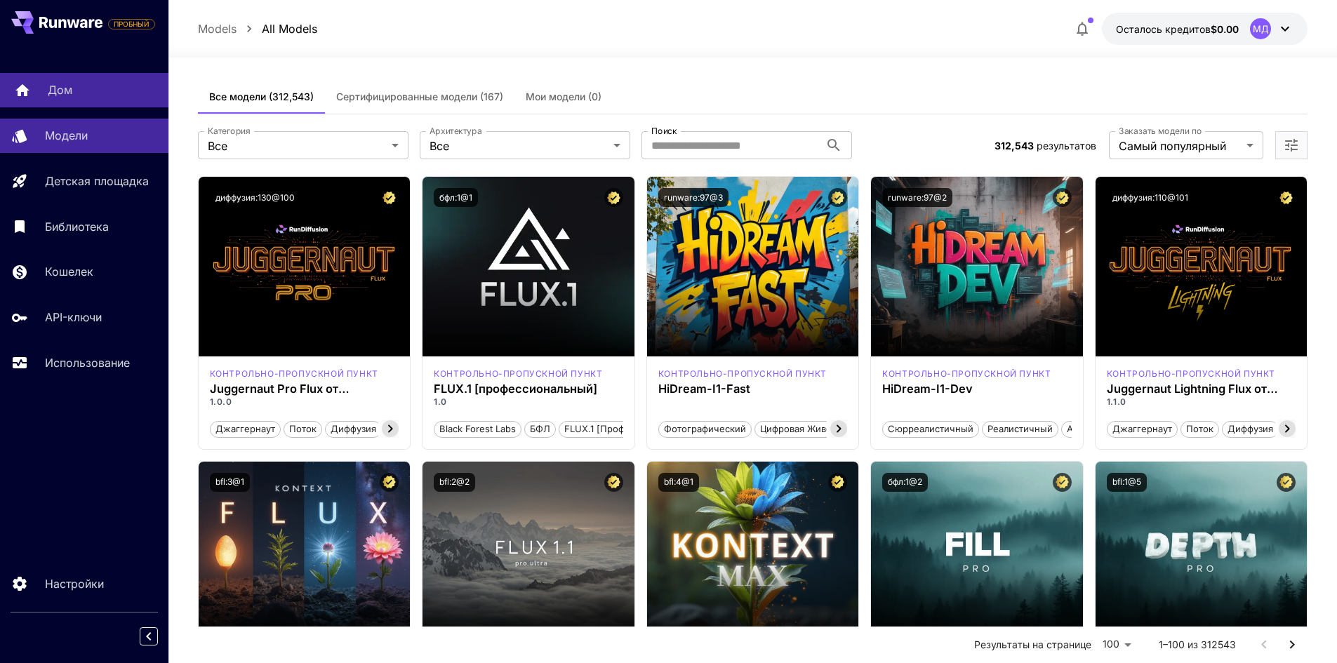
click at [134, 100] on link "Дом" at bounding box center [84, 90] width 168 height 34
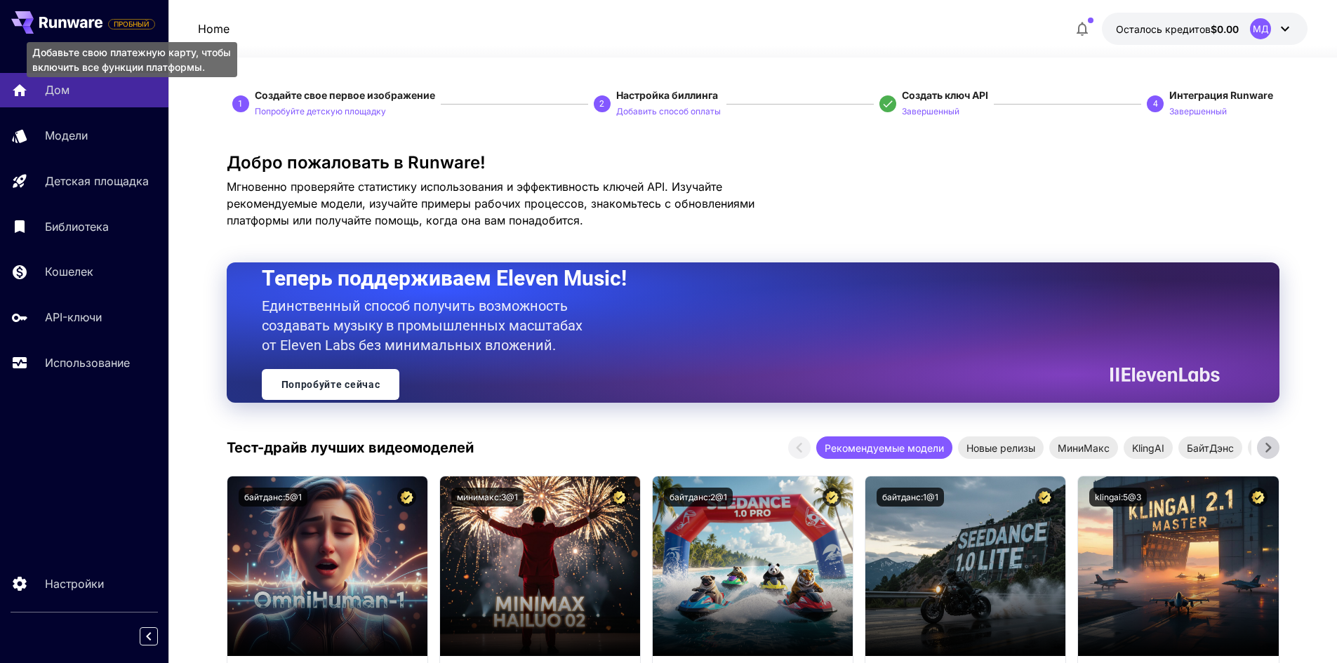
click at [144, 21] on font "ПРОБНЫЙ" at bounding box center [132, 24] width 36 height 8
click at [143, 22] on font "ПРОБНЫЙ" at bounding box center [132, 24] width 36 height 8
click at [389, 28] on div "Home Осталось кредитов $0.00 МД" at bounding box center [753, 29] width 1110 height 32
click at [1178, 41] on div at bounding box center [752, 49] width 1169 height 17
click at [1176, 34] on font "Осталось кредитов" at bounding box center [1163, 29] width 95 height 12
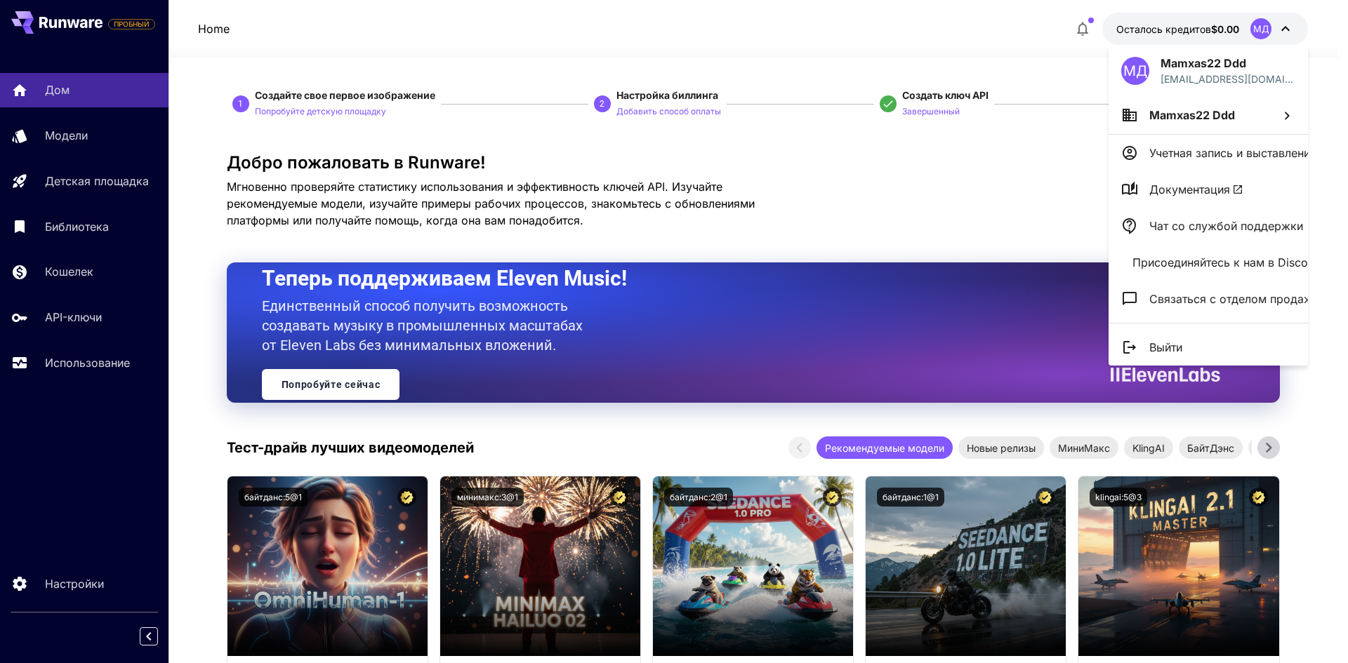
click at [1205, 350] on li "Выйти" at bounding box center [1207, 347] width 199 height 36
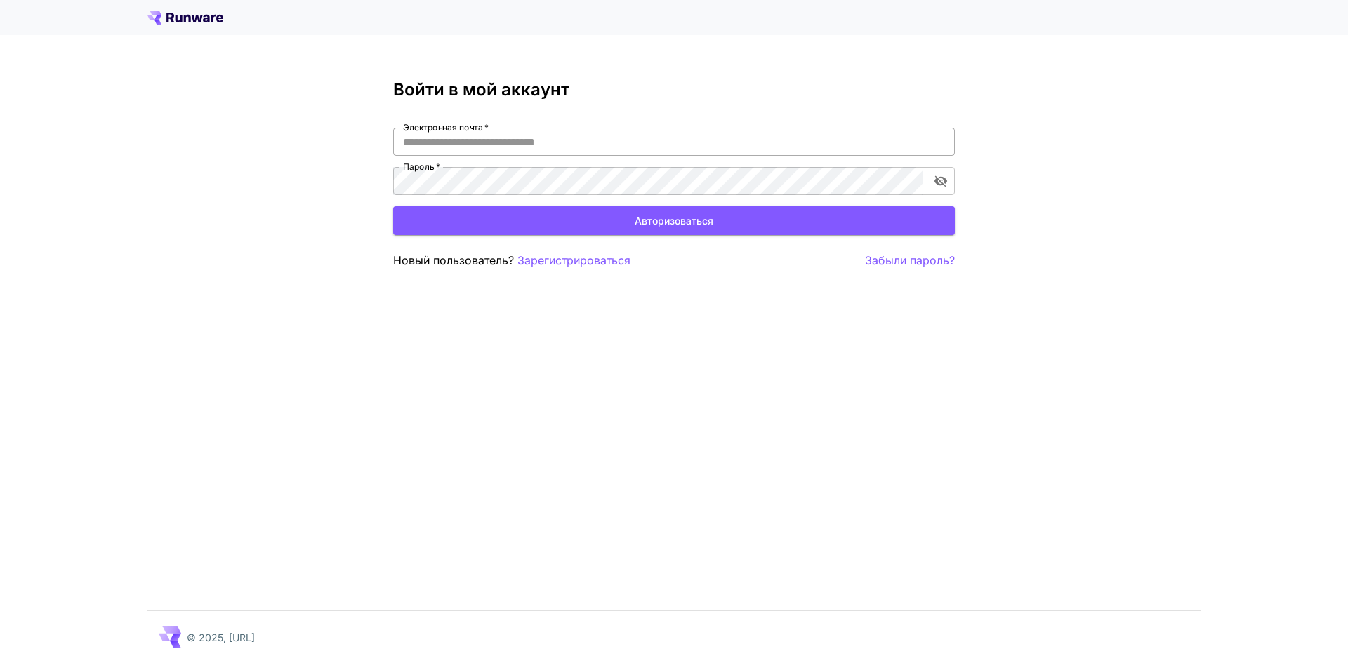
click at [613, 143] on input "Электронная почта   *" at bounding box center [673, 142] width 561 height 28
type input "**********"
click at [943, 180] on icon "включить видимость пароля" at bounding box center [940, 181] width 14 height 14
click at [237, 201] on div "**********" at bounding box center [674, 331] width 1348 height 663
drag, startPoint x: 1188, startPoint y: 386, endPoint x: 1053, endPoint y: 366, distance: 136.9
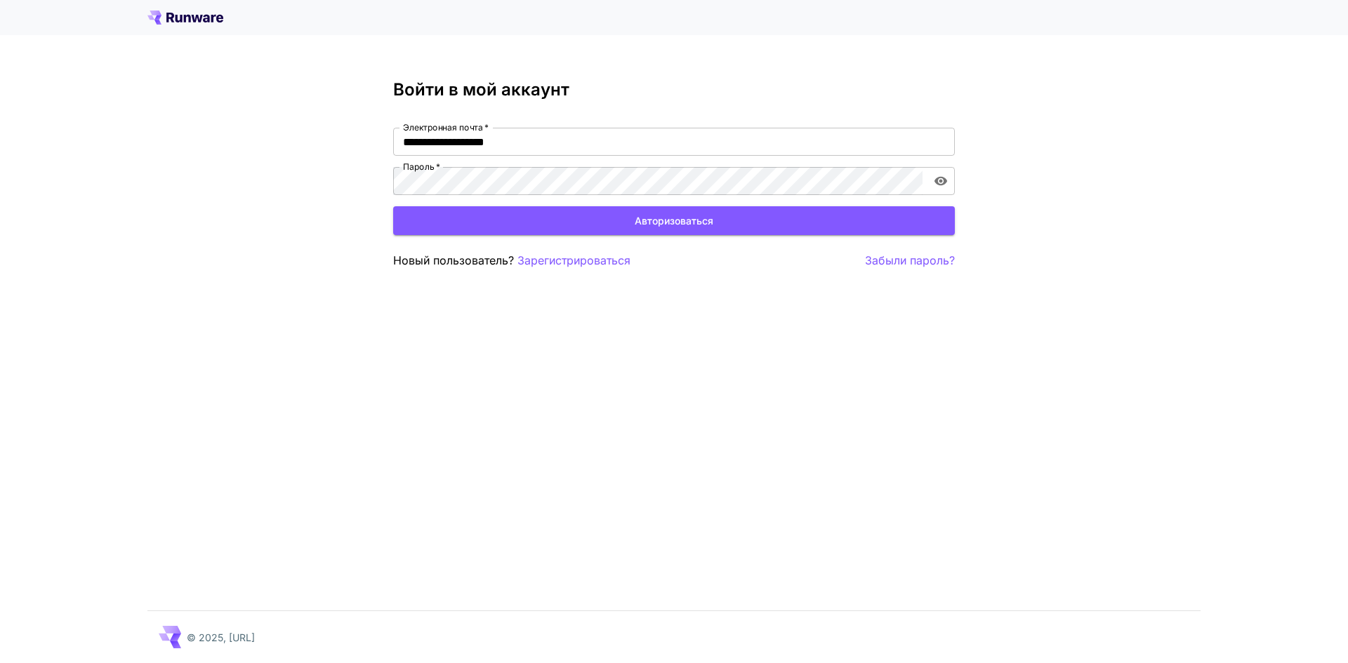
click at [1183, 386] on div "**********" at bounding box center [674, 331] width 1348 height 663
click at [569, 220] on button "Авторизоваться" at bounding box center [673, 220] width 561 height 29
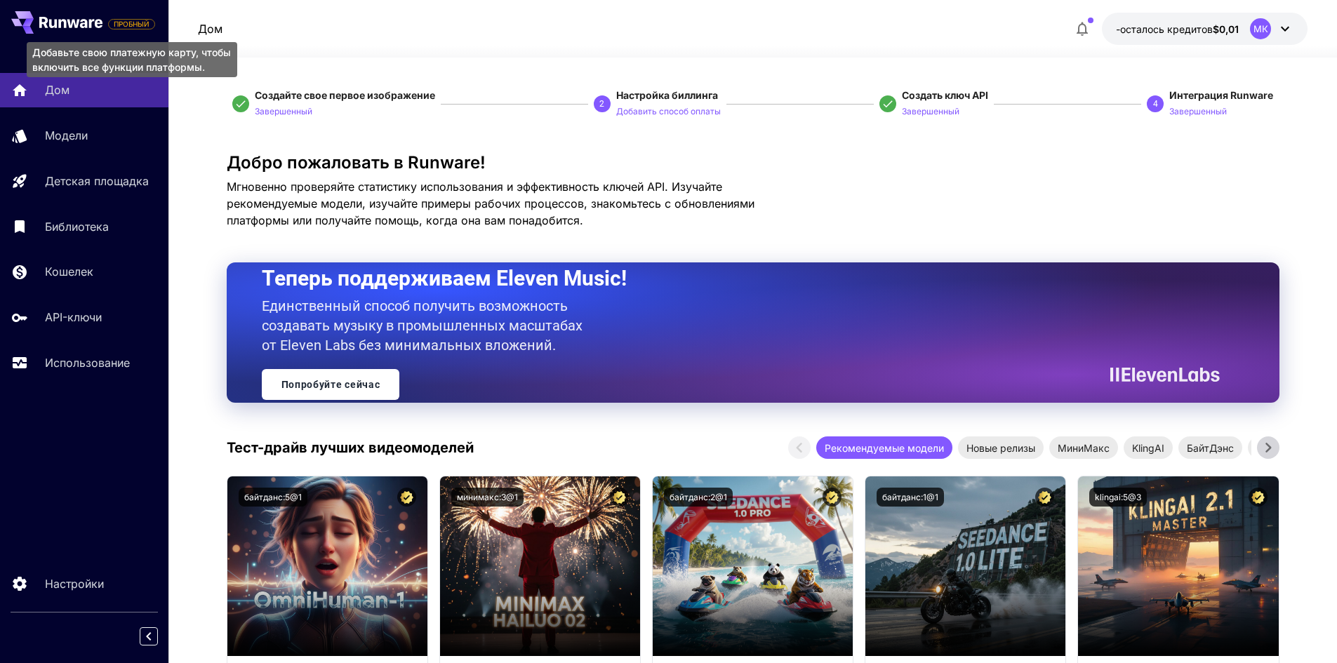
click at [133, 22] on font "ПРОБНЫЙ" at bounding box center [132, 24] width 36 height 8
click at [1235, 37] on button "-осталось кредитов $0,01 МК" at bounding box center [1205, 29] width 206 height 32
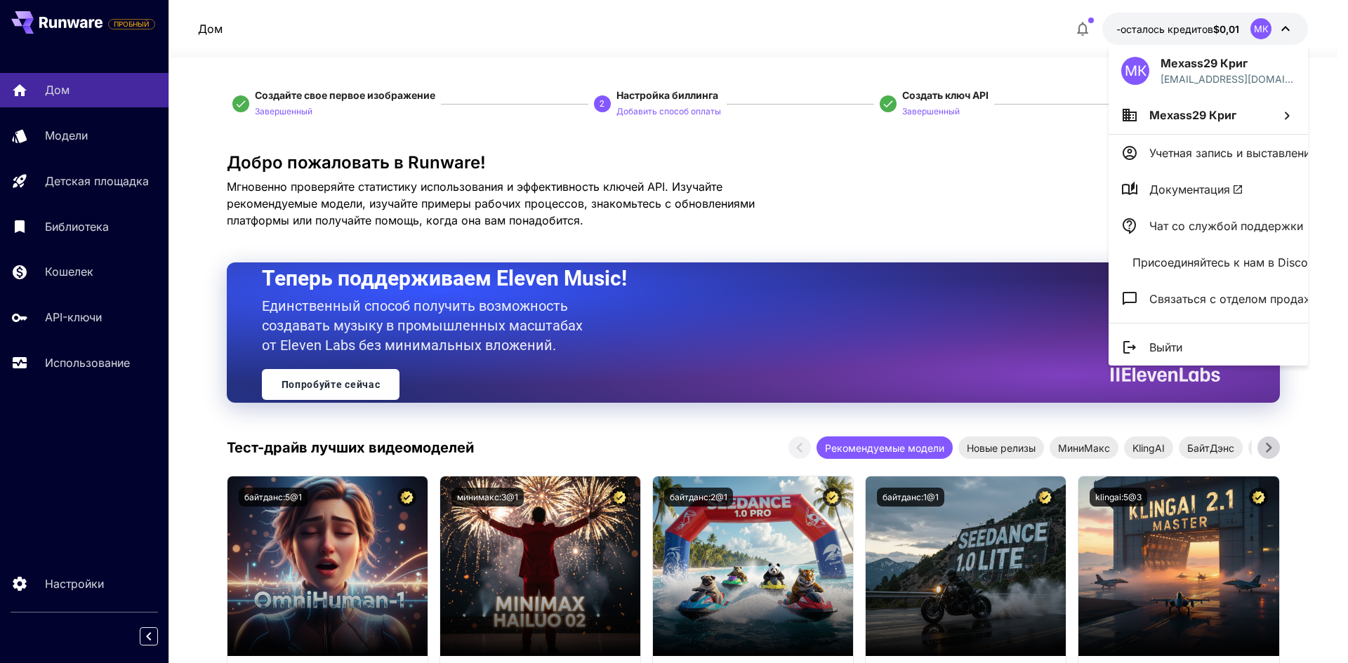
click at [1204, 343] on li "Выйти" at bounding box center [1207, 347] width 199 height 36
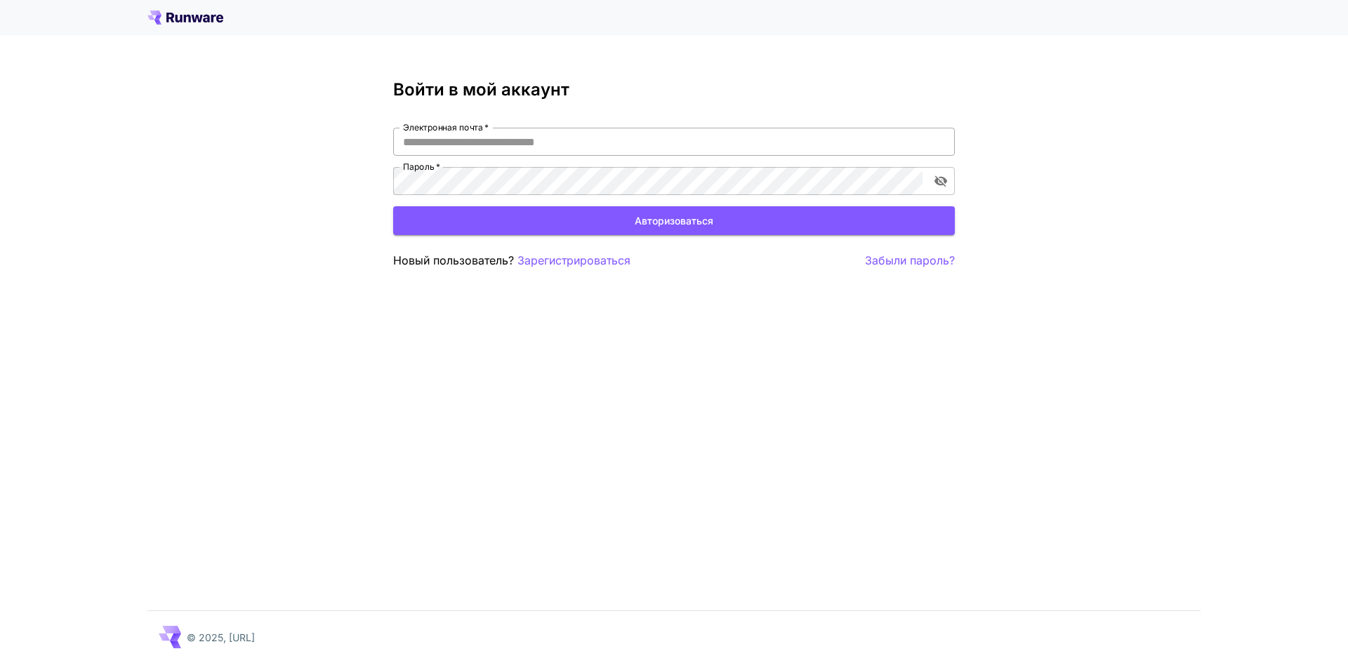
click at [568, 140] on input "Электронная почта   *" at bounding box center [673, 142] width 561 height 28
drag, startPoint x: 0, startPoint y: 0, endPoint x: 567, endPoint y: 135, distance: 583.1
click at [567, 135] on input "Электронная почта   *" at bounding box center [673, 142] width 561 height 28
type input "**********"
click at [515, 215] on button "Авторизоваться" at bounding box center [673, 220] width 561 height 29
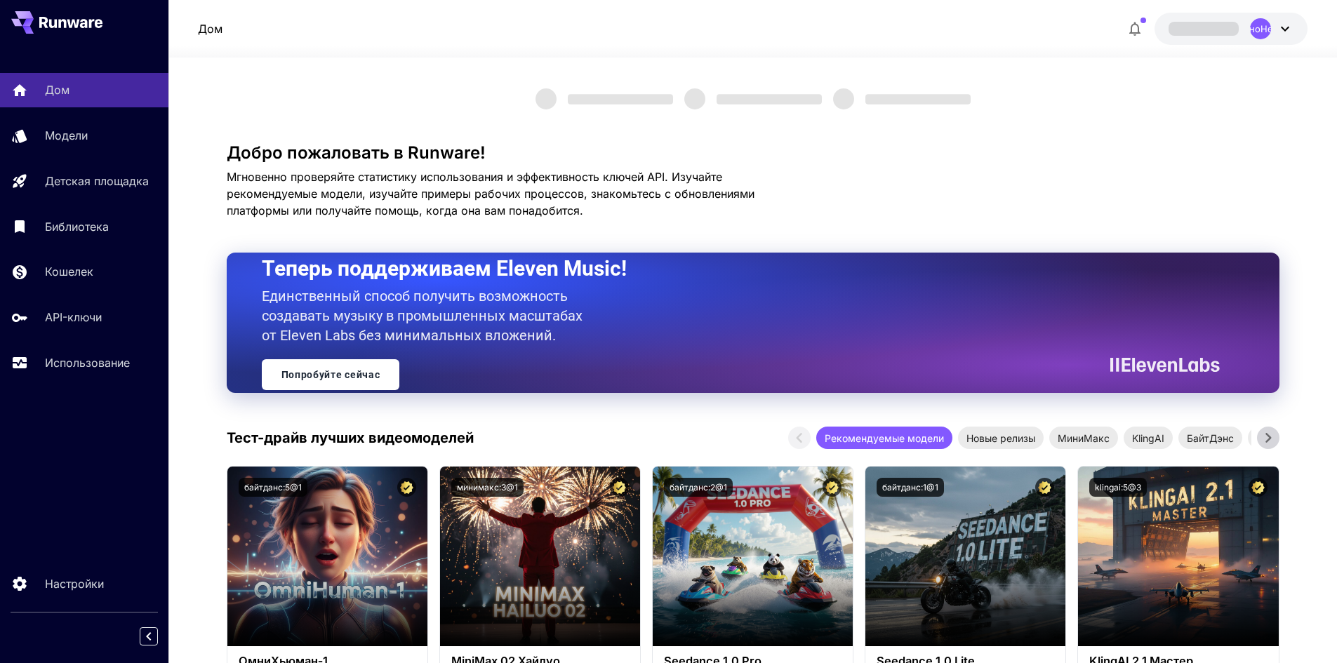
click at [1270, 31] on font "НеопределеноНеопределено" at bounding box center [1260, 28] width 136 height 11
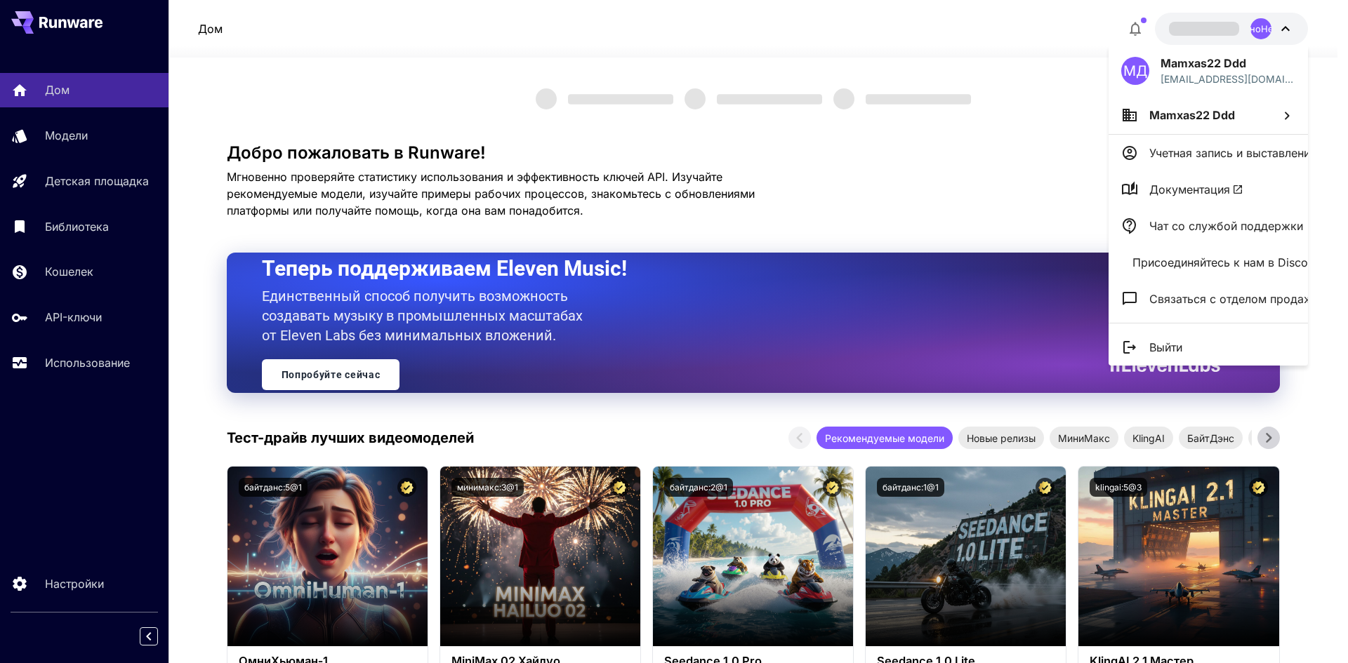
click at [1270, 31] on div at bounding box center [674, 331] width 1348 height 663
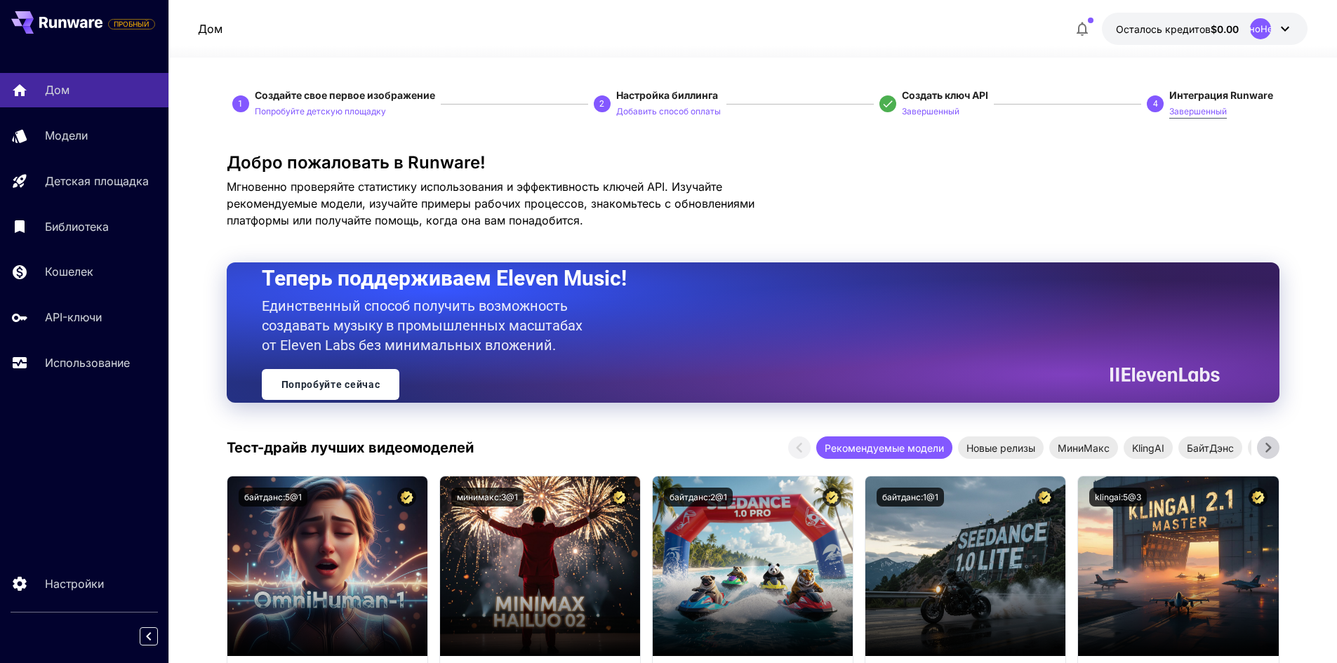
click at [1198, 117] on font "Завершенный" at bounding box center [1198, 111] width 58 height 11
click at [1181, 111] on font "Завершенный" at bounding box center [1198, 111] width 58 height 11
click at [1186, 95] on font "Интеграция Runware" at bounding box center [1221, 95] width 104 height 12
click at [75, 360] on font "Использование" at bounding box center [90, 363] width 85 height 14
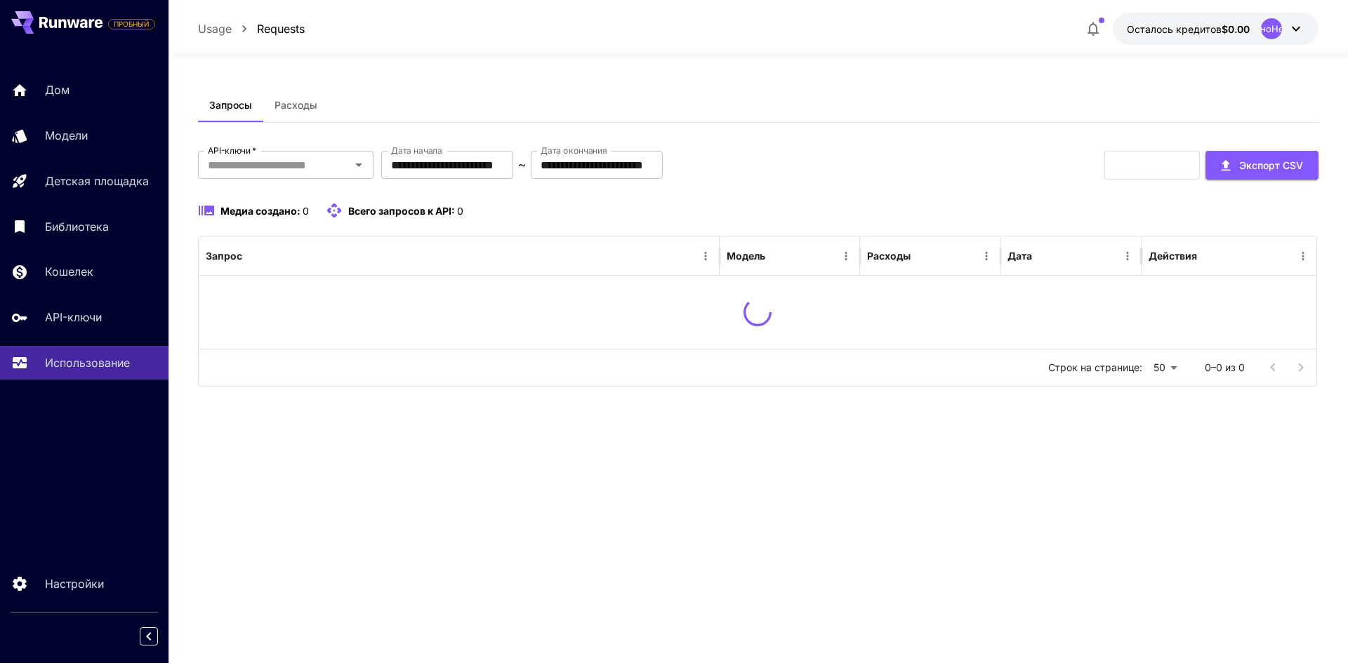
click at [1261, 27] on font "НеопределеноНеопределено" at bounding box center [1271, 28] width 136 height 11
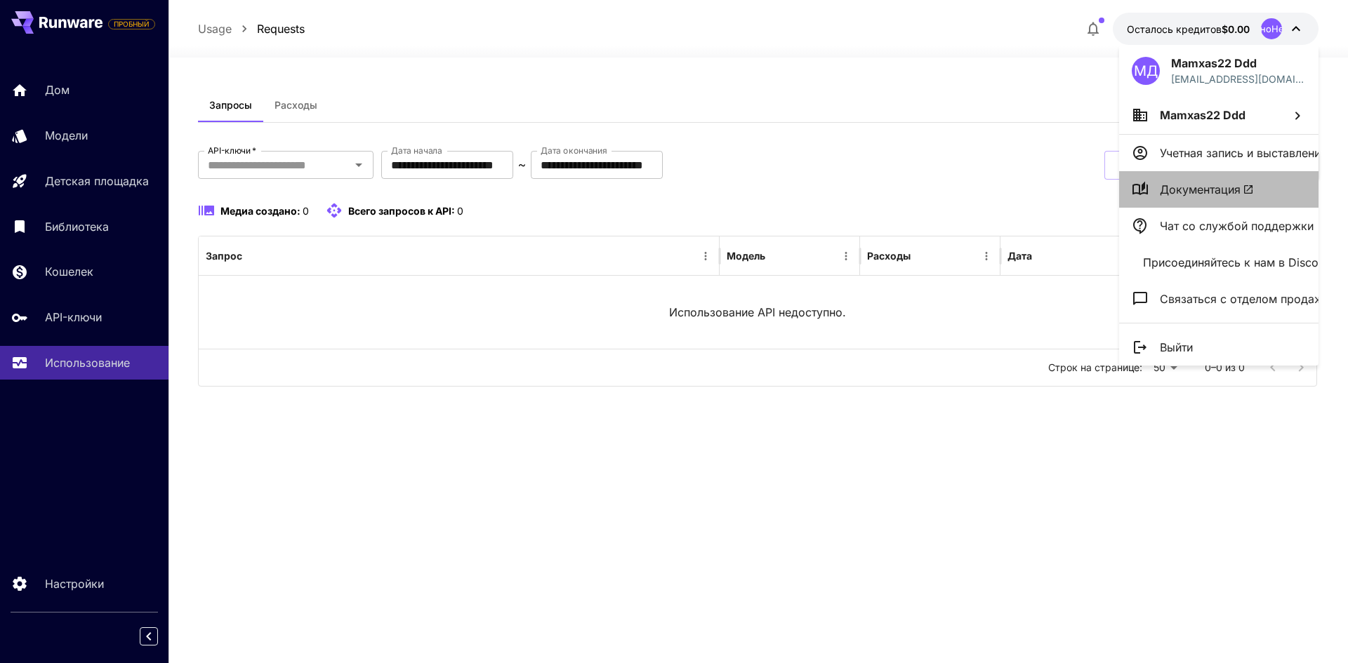
click at [1222, 192] on font "Документация" at bounding box center [1199, 189] width 81 height 14
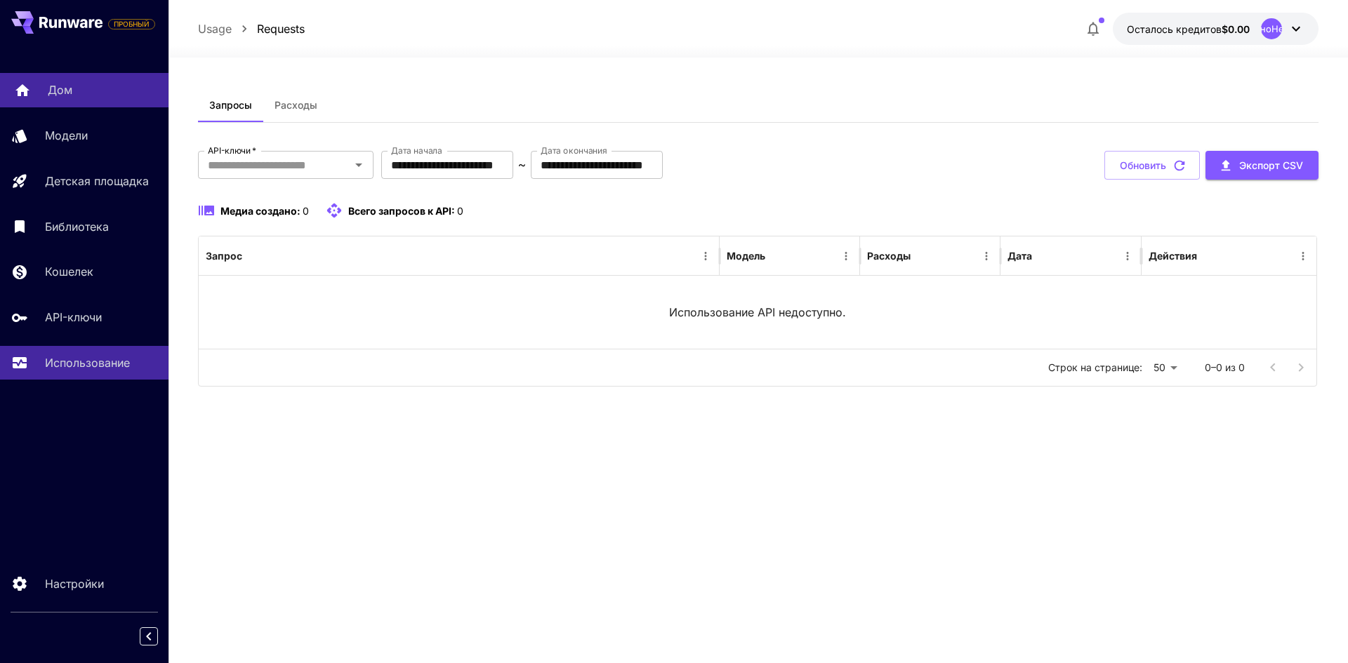
click at [51, 86] on font "Дом" at bounding box center [60, 90] width 25 height 14
